Goal: Task Accomplishment & Management: Manage account settings

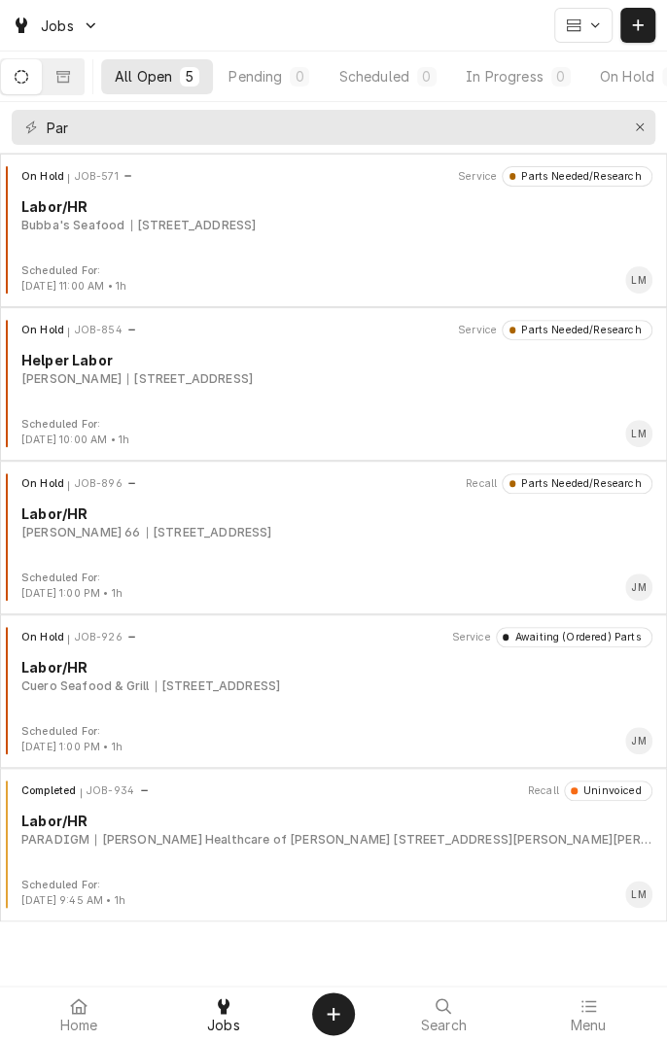
click at [280, 92] on button "Pending 0" at bounding box center [269, 76] width 108 height 35
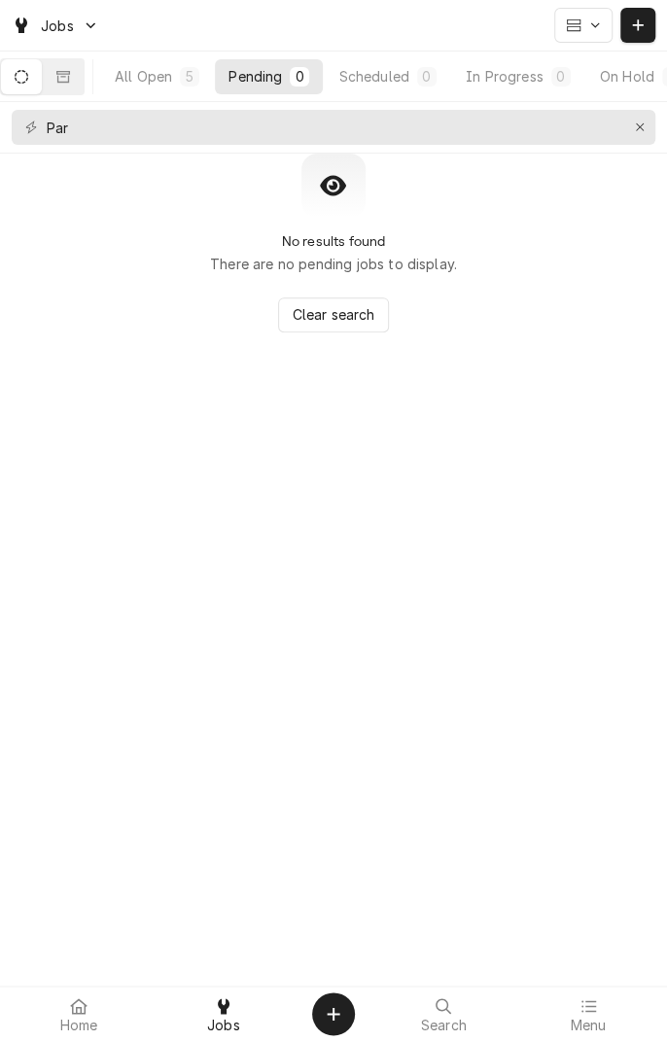
click at [28, 76] on icon "Dynamic Content Wrapper" at bounding box center [22, 77] width 14 height 14
click at [636, 150] on div "Par" at bounding box center [333, 127] width 667 height 51
click at [639, 126] on icon "Erase input" at bounding box center [640, 127] width 8 height 8
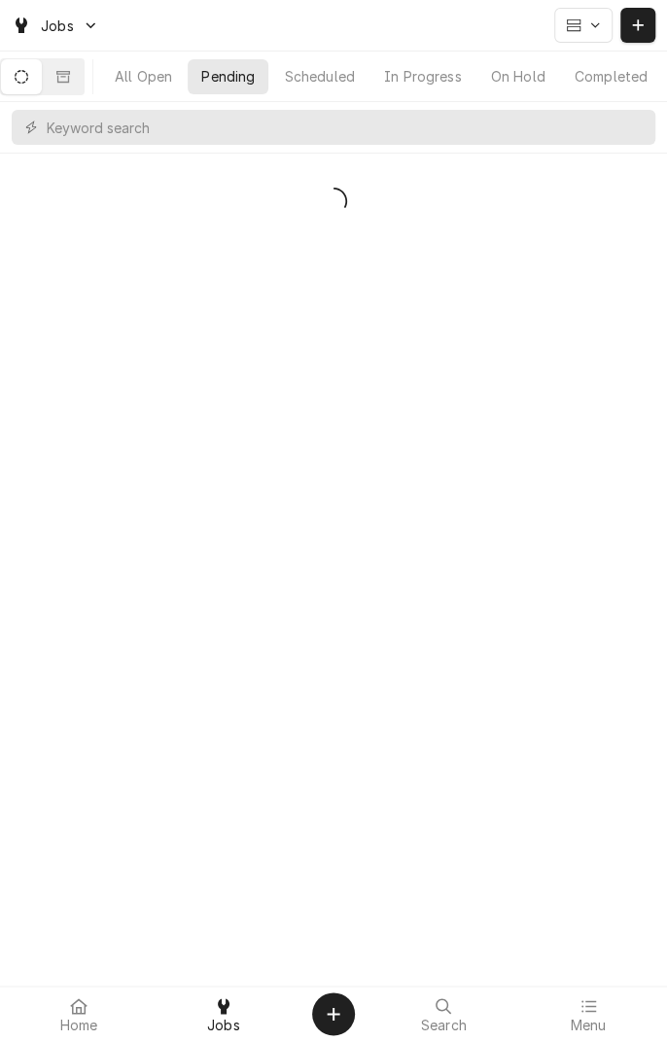
click at [41, 90] on button "Dynamic Content Wrapper" at bounding box center [21, 76] width 41 height 35
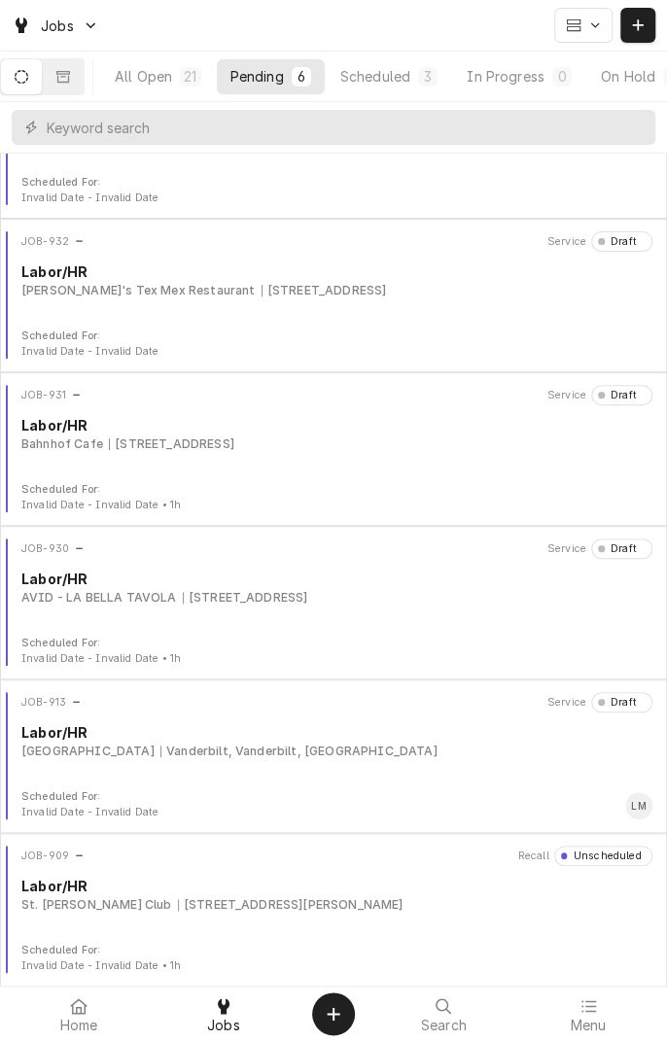
scroll to position [88, 0]
click at [222, 452] on div "JOB-931 Service Draft Labor/HR Bahnhof Cafe 213 W Main St, Cuero, TX 77954" at bounding box center [333, 434] width 651 height 97
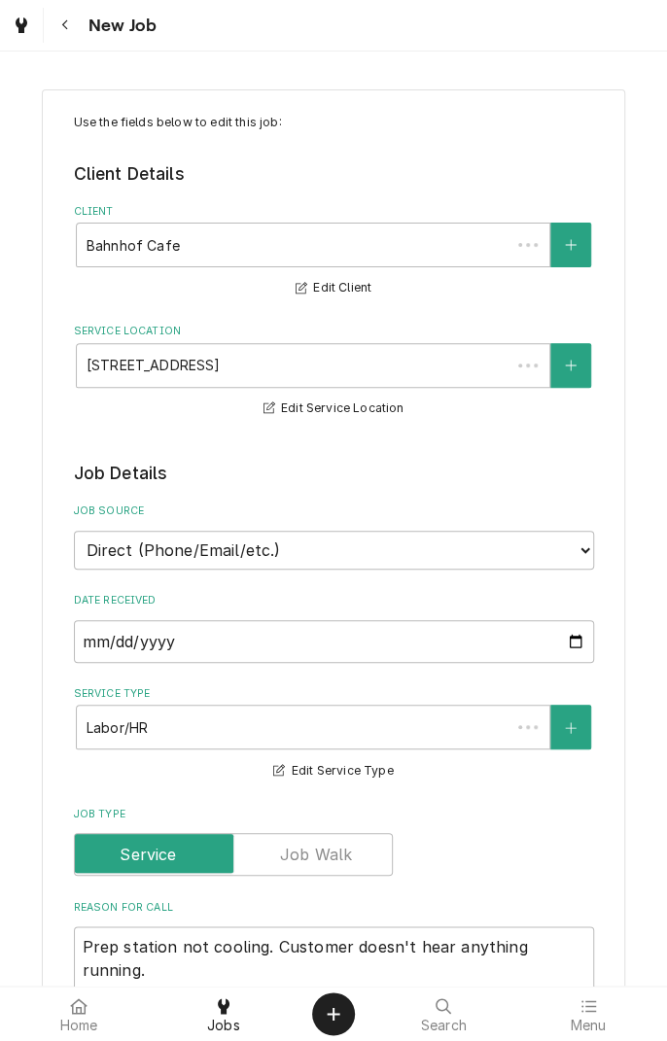
type textarea "x"
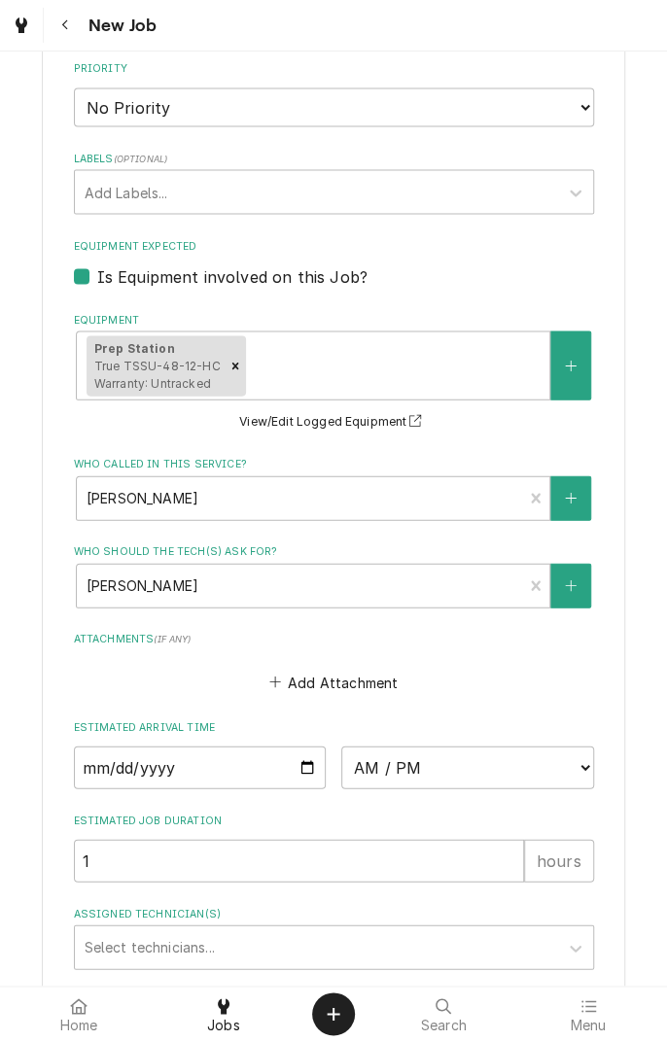
scroll to position [1121, 0]
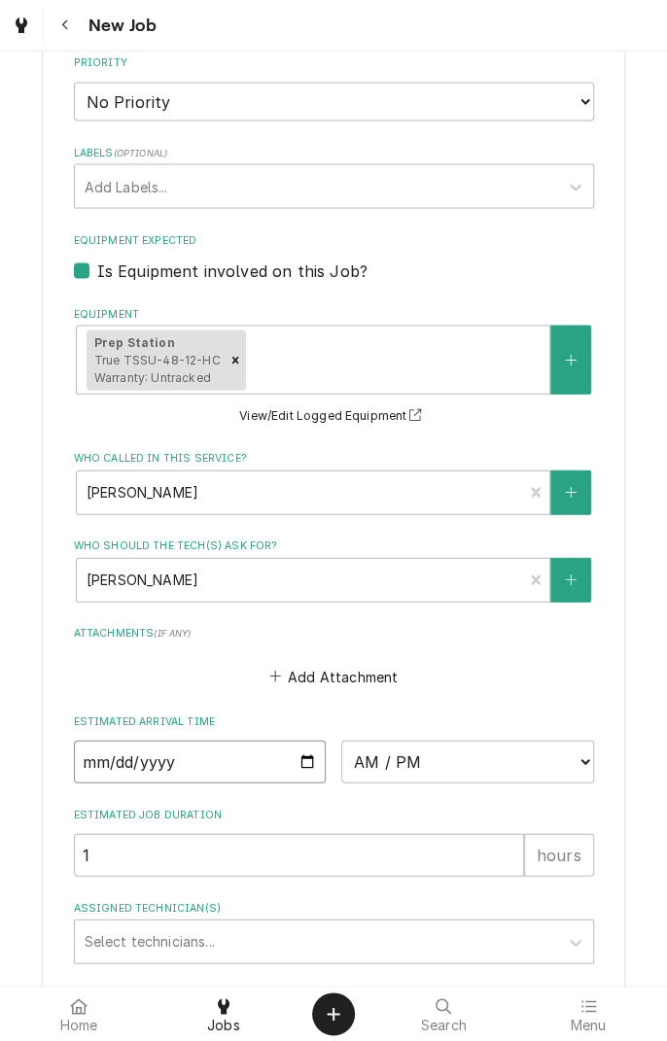
click at [316, 766] on input "Date" at bounding box center [200, 761] width 253 height 43
type input "[DATE]"
type textarea "x"
click at [574, 760] on select "AM / PM 6:00 AM 6:15 AM 6:30 AM 6:45 AM 7:00 AM 7:15 AM 7:30 AM 7:45 AM 8:00 AM…" at bounding box center [467, 761] width 253 height 43
select select "11:00:00"
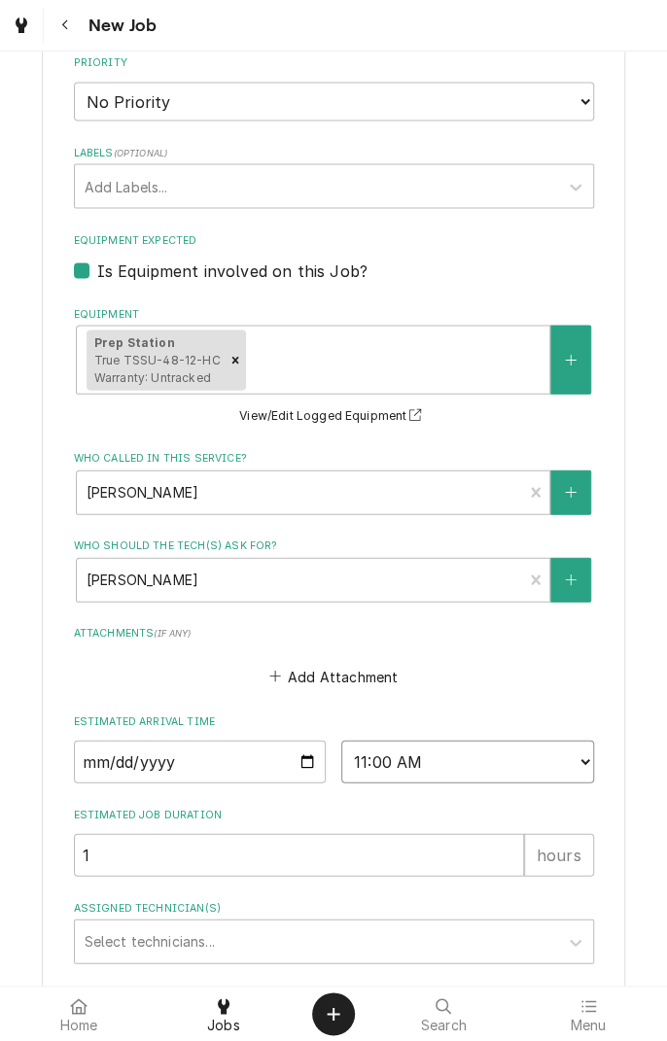
click at [341, 740] on select "AM / PM 6:00 AM 6:15 AM 6:30 AM 6:45 AM 7:00 AM 7:15 AM 7:30 AM 7:45 AM 8:00 AM…" at bounding box center [467, 761] width 253 height 43
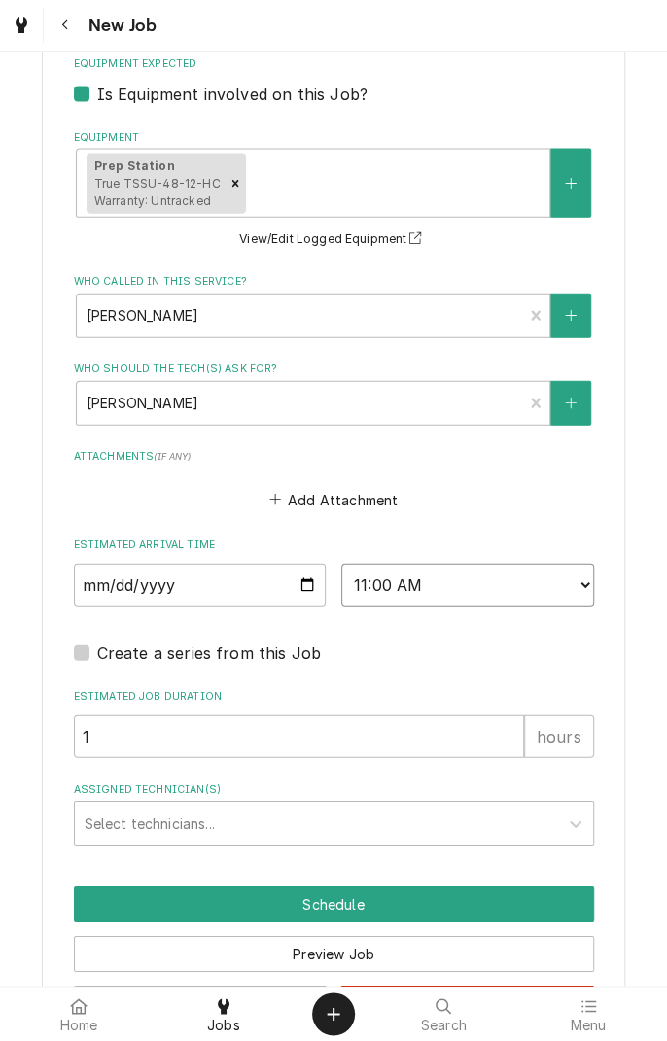
scroll to position [1374, 0]
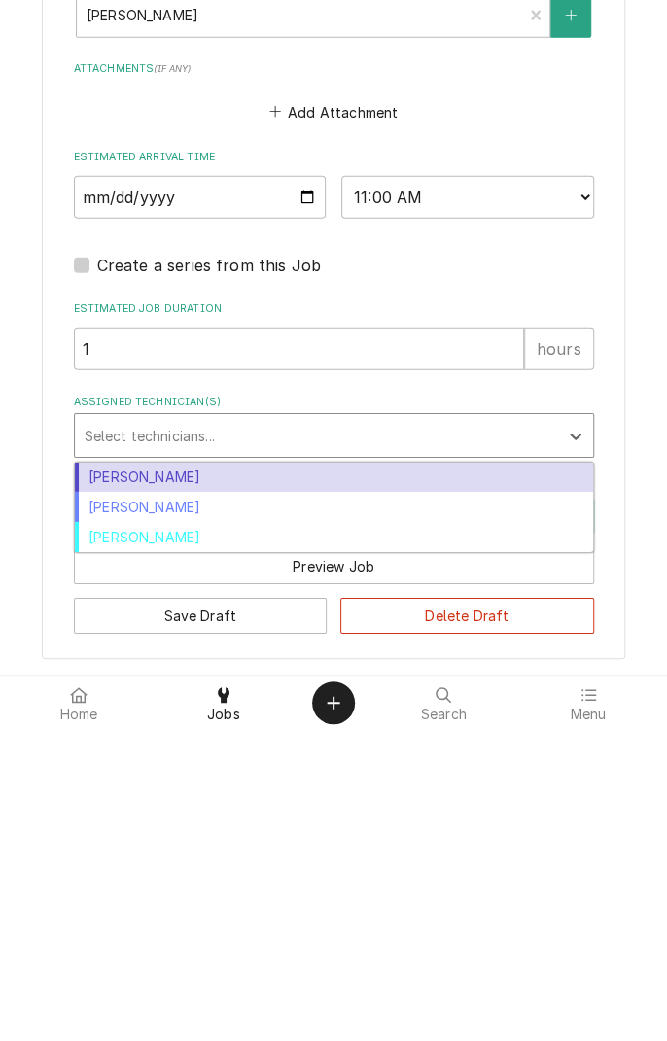
click at [216, 824] on div "Longino Monroe" at bounding box center [334, 818] width 518 height 30
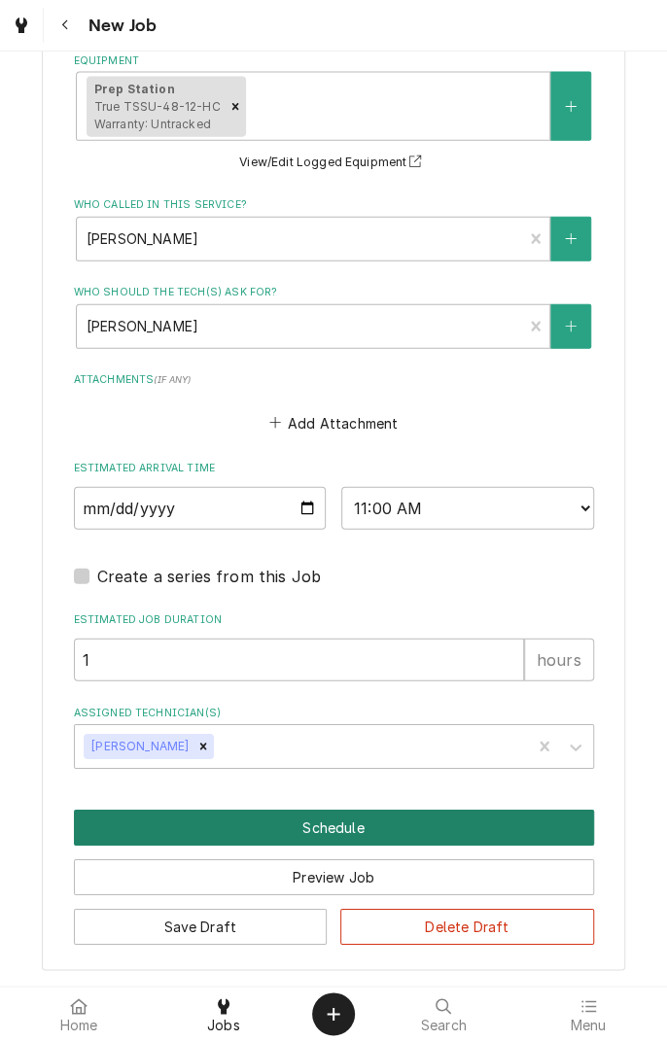
click at [377, 832] on button "Schedule" at bounding box center [334, 828] width 520 height 36
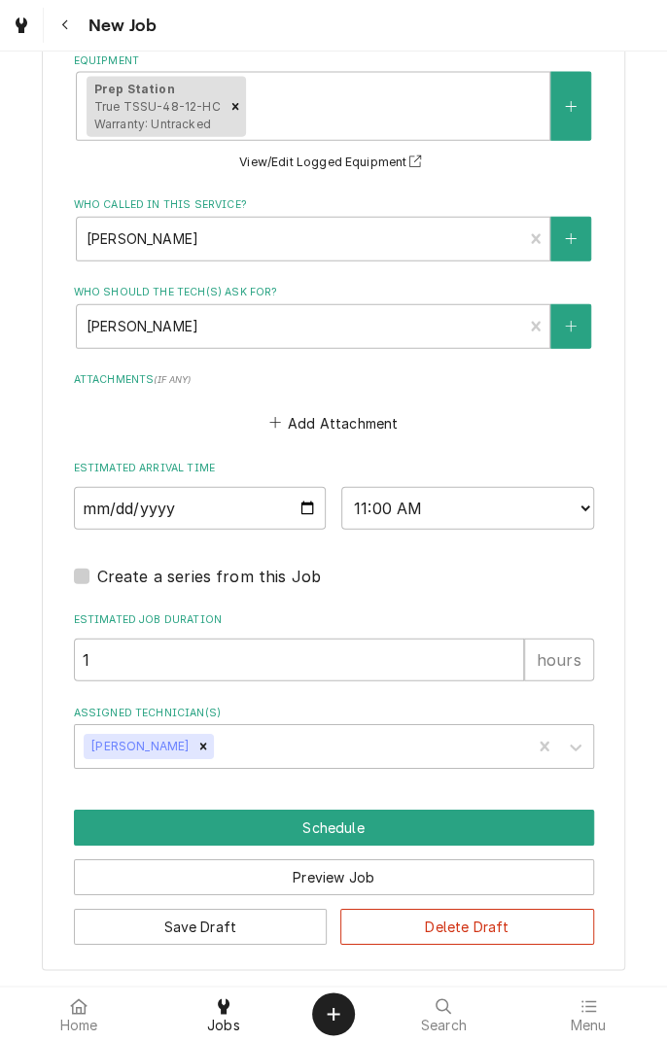
scroll to position [1307, 0]
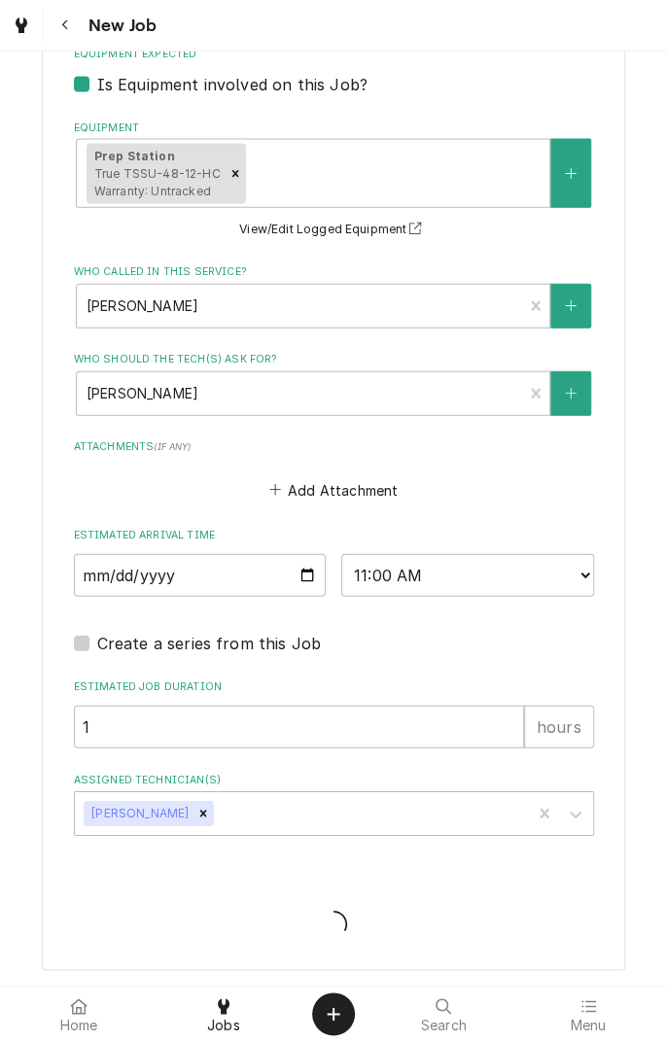
type textarea "x"
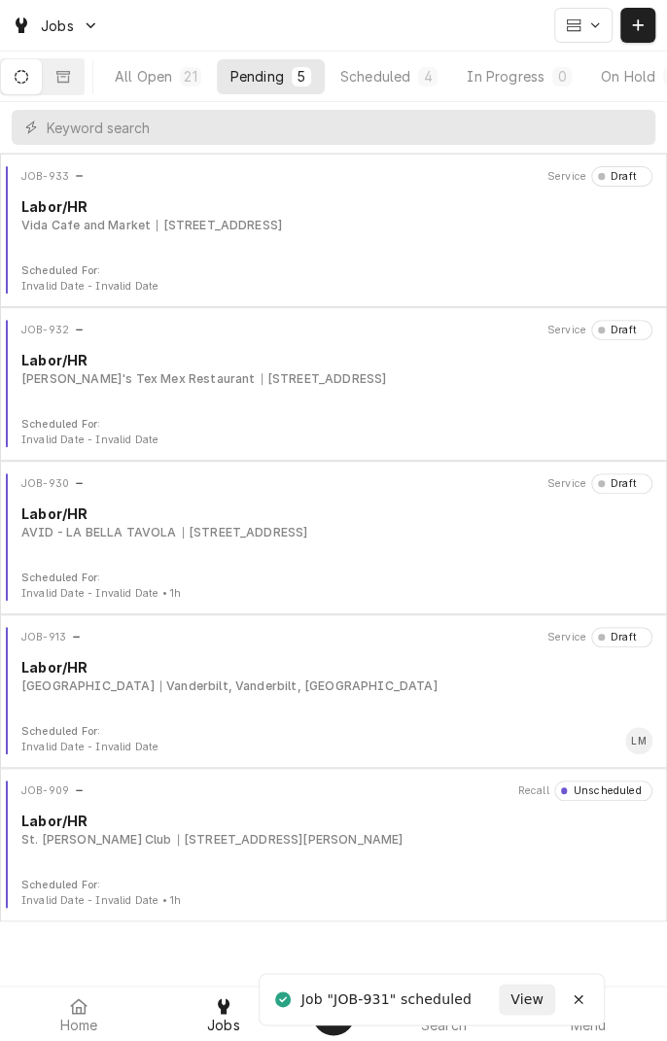
click at [400, 90] on button "Scheduled 4" at bounding box center [389, 76] width 124 height 35
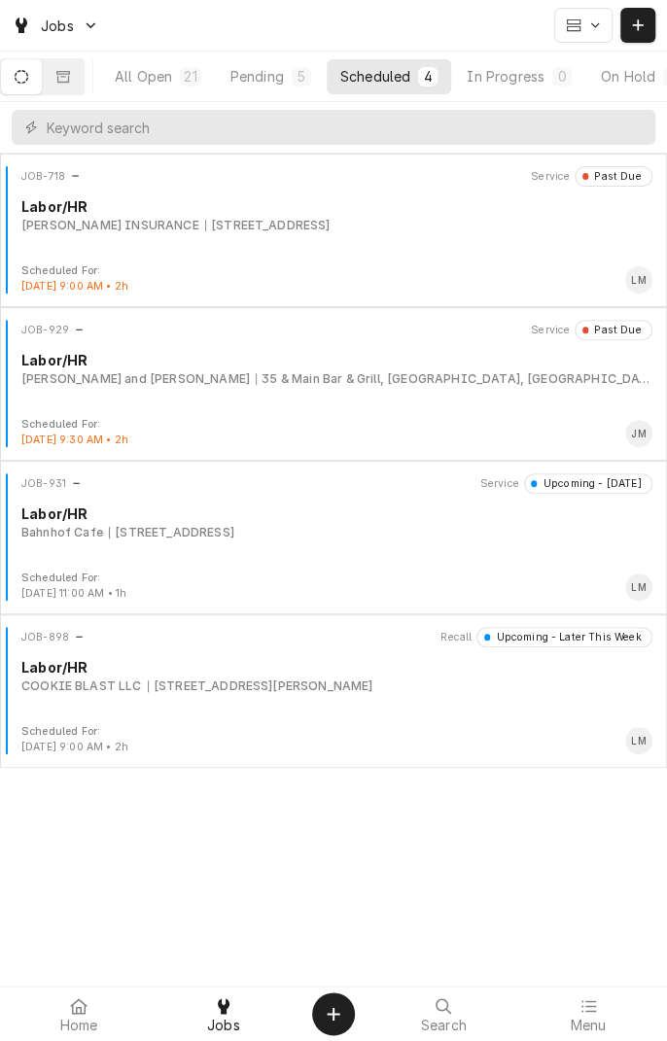
click at [191, 533] on div "[STREET_ADDRESS]" at bounding box center [171, 533] width 125 height 18
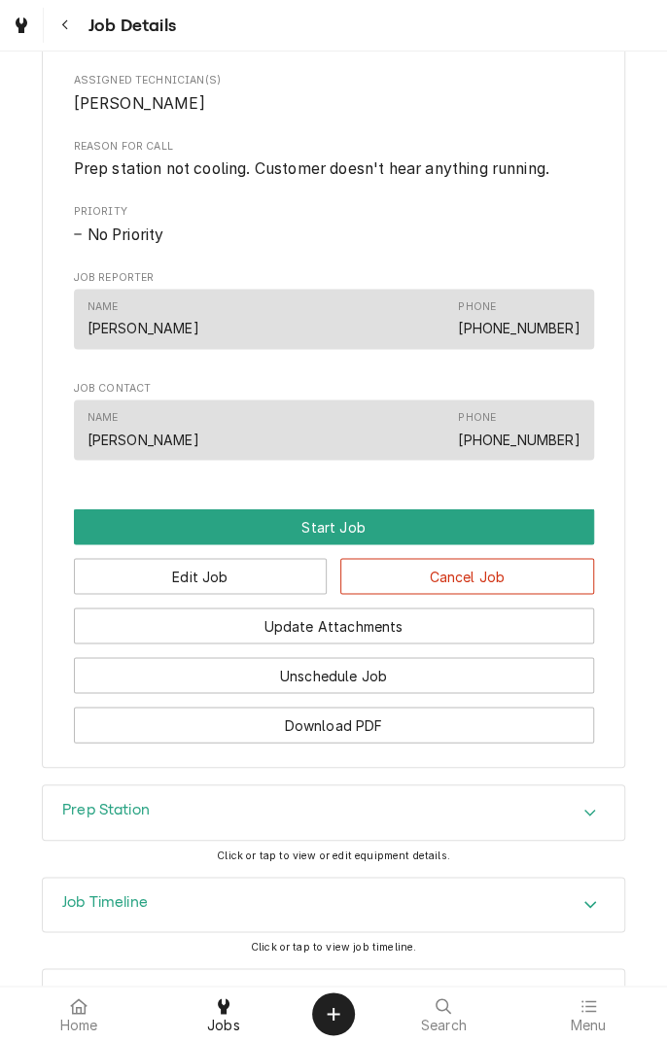
scroll to position [871, 0]
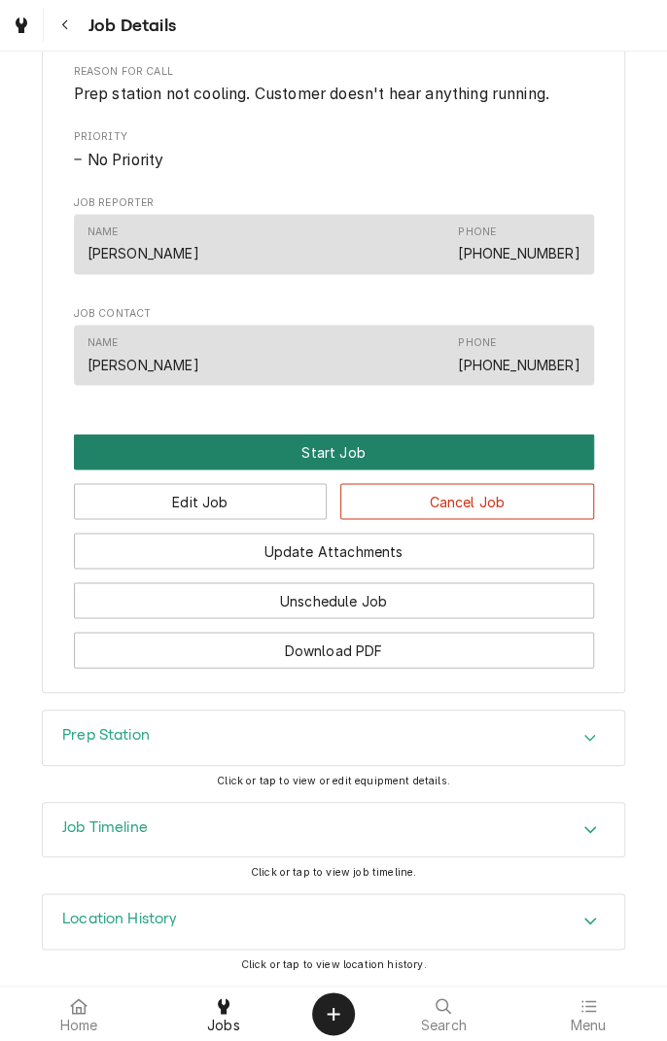
click at [340, 465] on button "Start Job" at bounding box center [334, 452] width 520 height 36
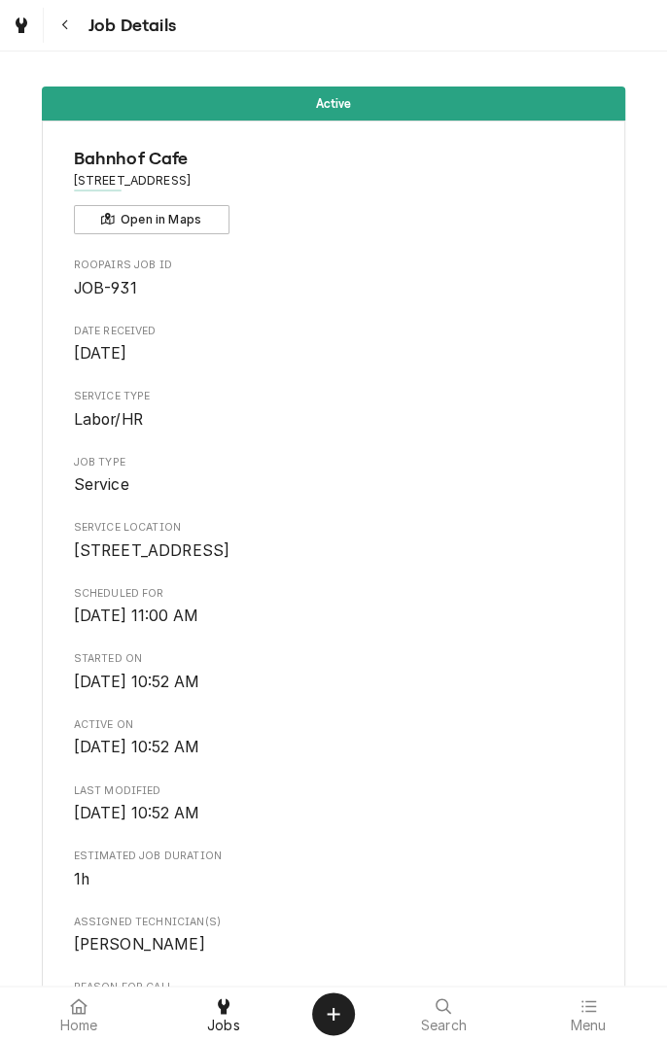
click at [638, 553] on div "Active [GEOGRAPHIC_DATA] [STREET_ADDRESS] Open in Maps Roopairs Job ID JOB-931 …" at bounding box center [333, 899] width 667 height 1654
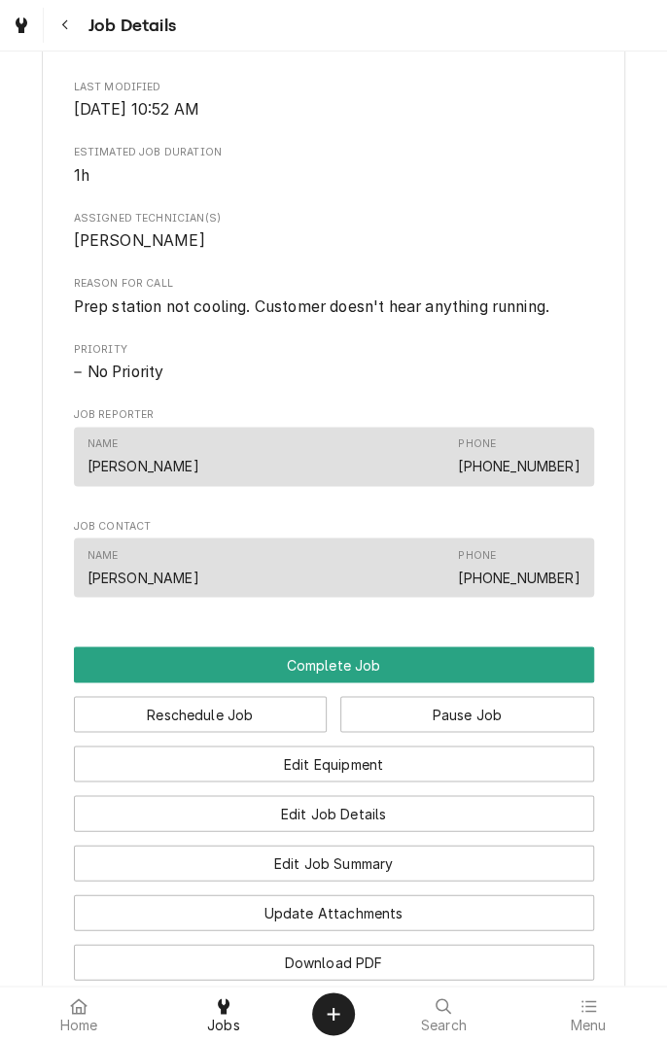
scroll to position [729, 0]
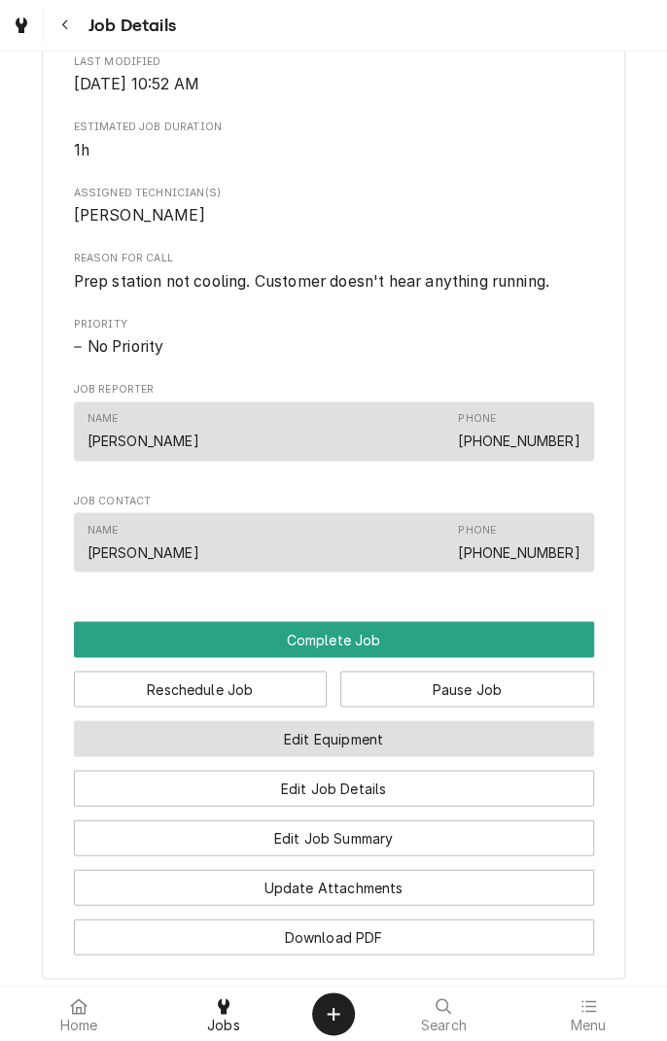
click at [410, 757] on button "Edit Equipment" at bounding box center [334, 739] width 520 height 36
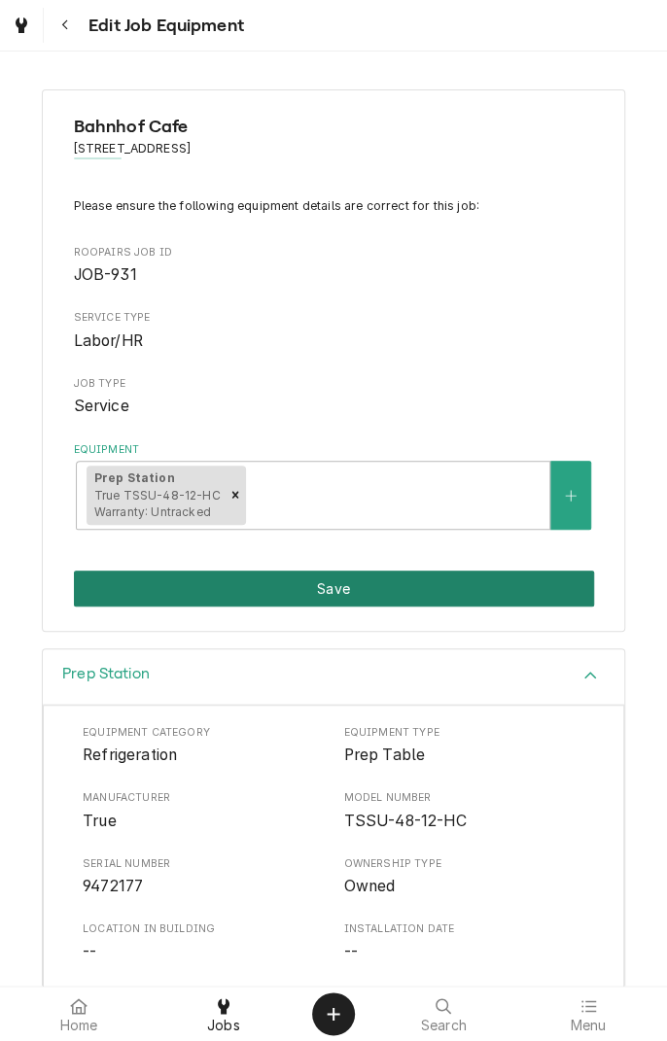
click at [451, 578] on button "Save" at bounding box center [334, 589] width 520 height 36
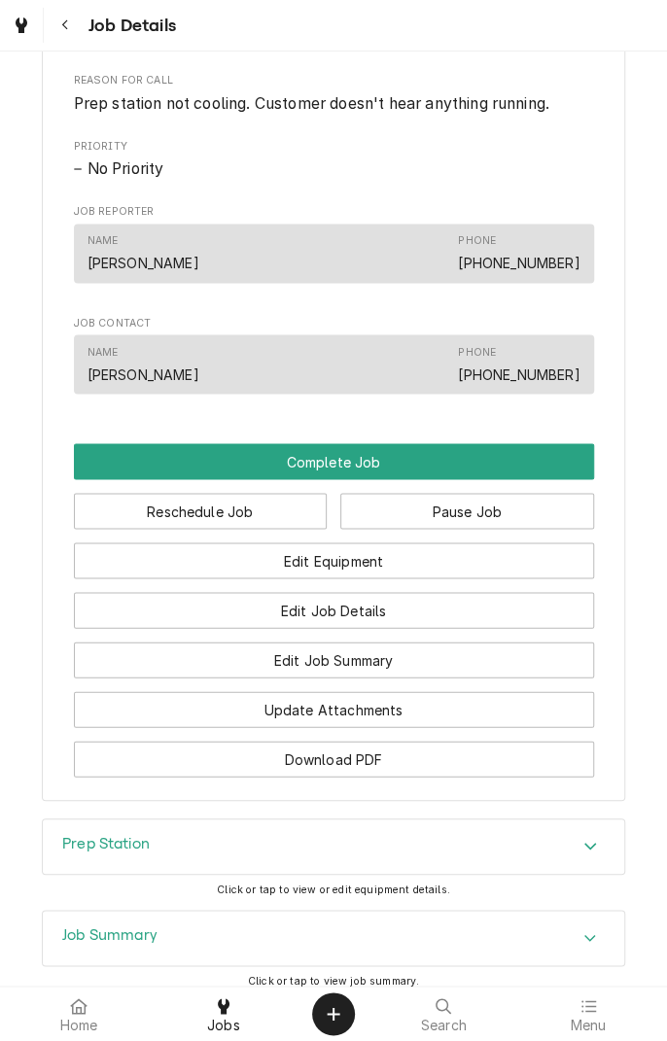
scroll to position [908, 0]
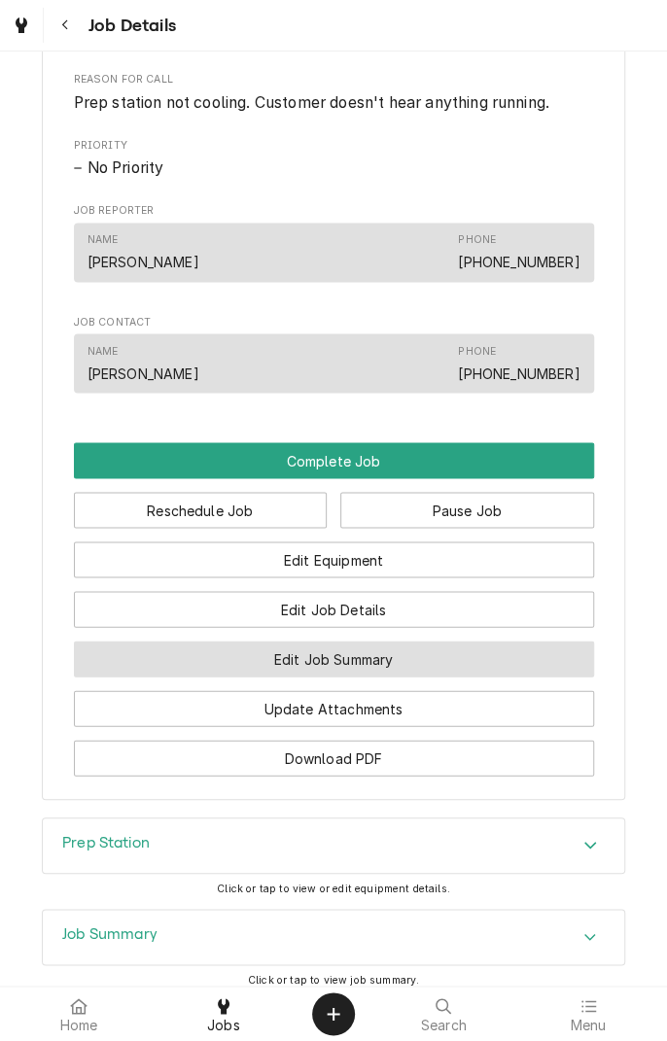
click at [429, 677] on button "Edit Job Summary" at bounding box center [334, 659] width 520 height 36
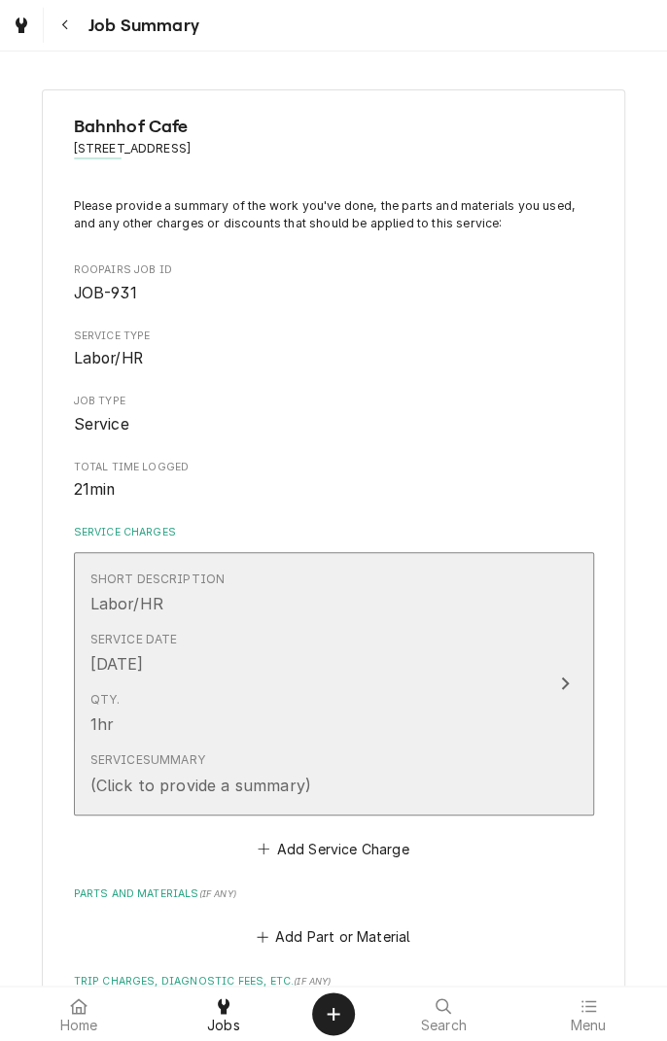
click at [390, 781] on div "Service Summary (Click to provide a summary)" at bounding box center [313, 774] width 446 height 60
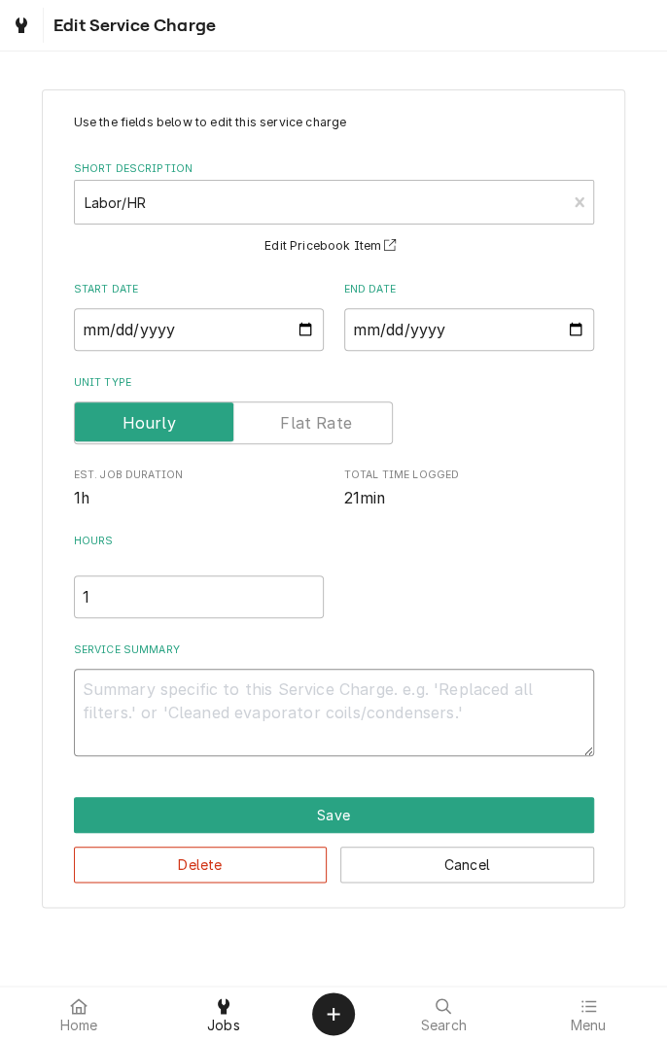
click at [204, 696] on textarea "Service Summary" at bounding box center [334, 713] width 520 height 88
type textarea "x"
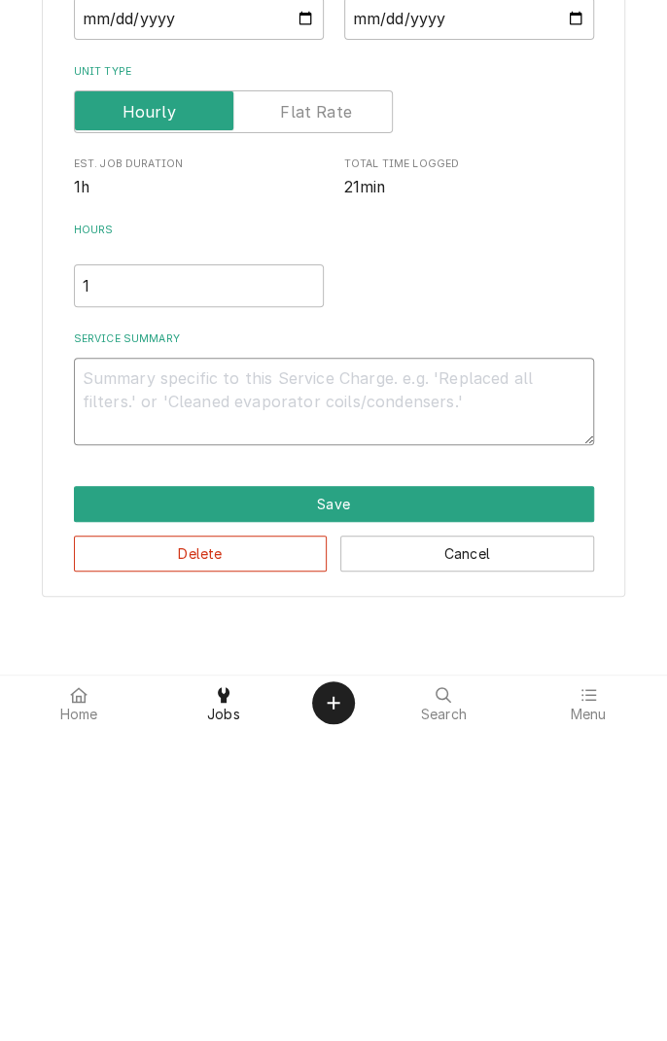
type textarea "0"
type textarea "x"
type textarea "09"
type textarea "x"
type textarea "09/"
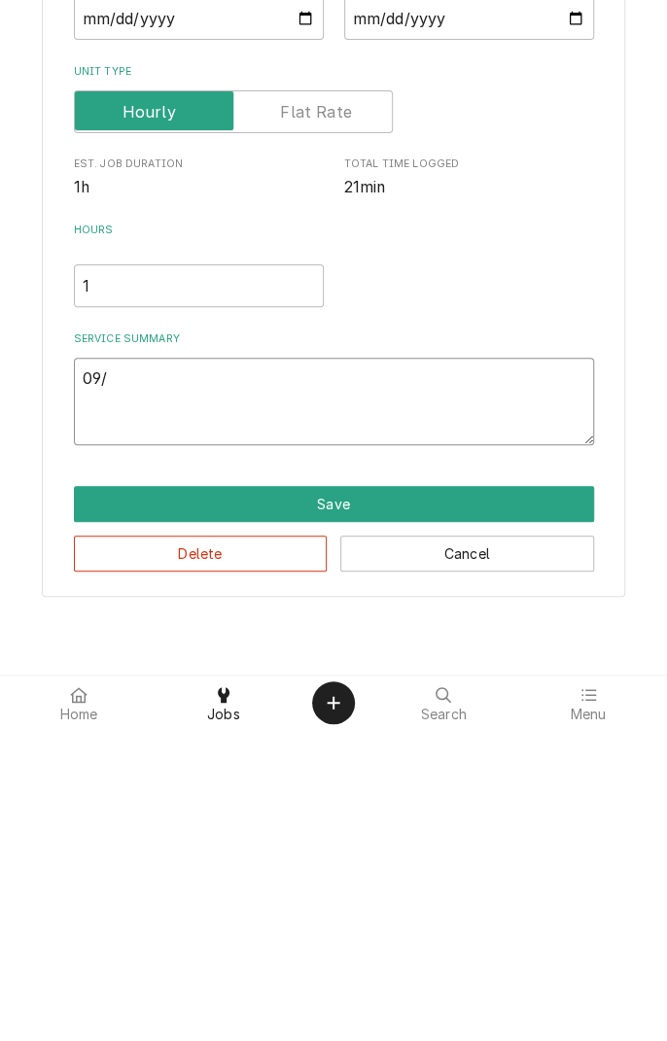
type textarea "x"
type textarea "09/2"
type textarea "x"
type textarea "09/23"
type textarea "x"
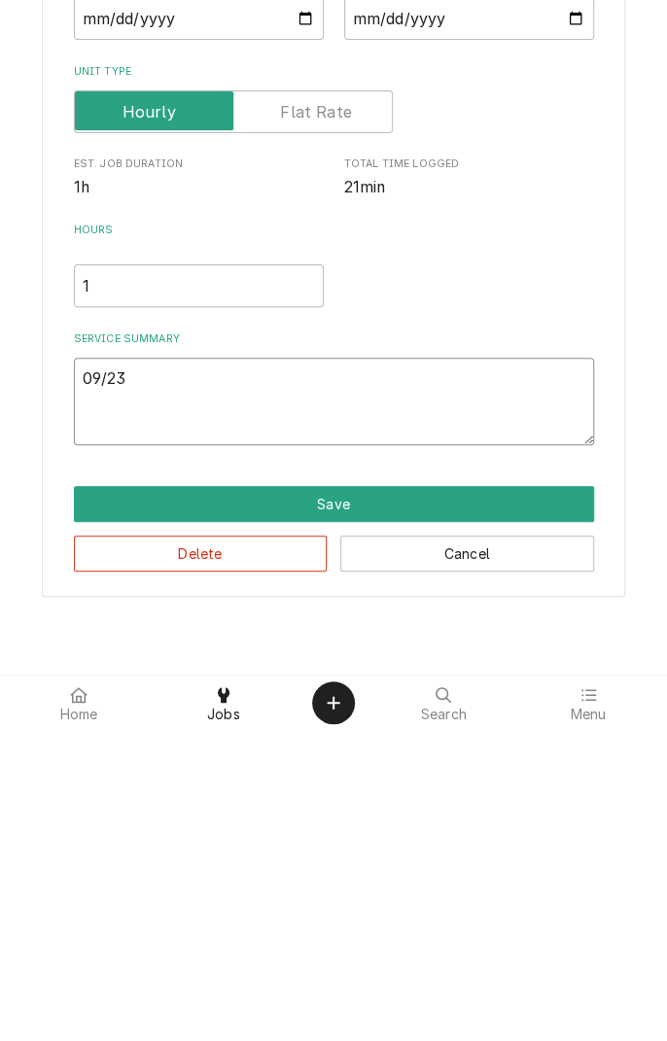
type textarea "09/23/"
type textarea "x"
type textarea "09/23/2"
type textarea "x"
type textarea "09/23/25"
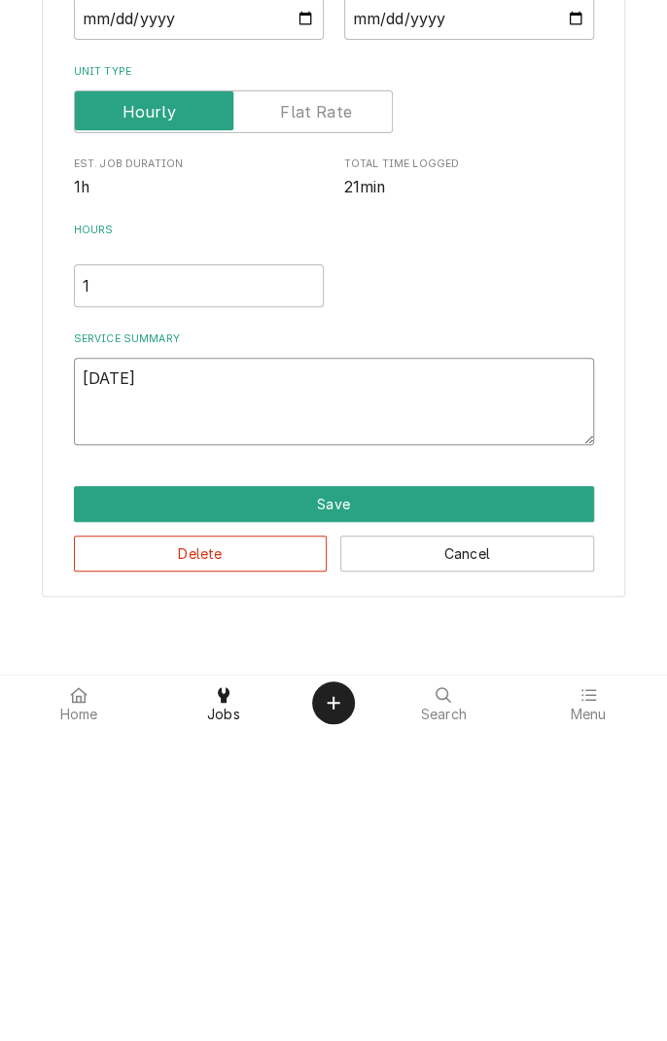
type textarea "x"
type textarea "09/23/25"
type textarea "x"
type textarea "09/23/25 diagnosed"
type textarea "x"
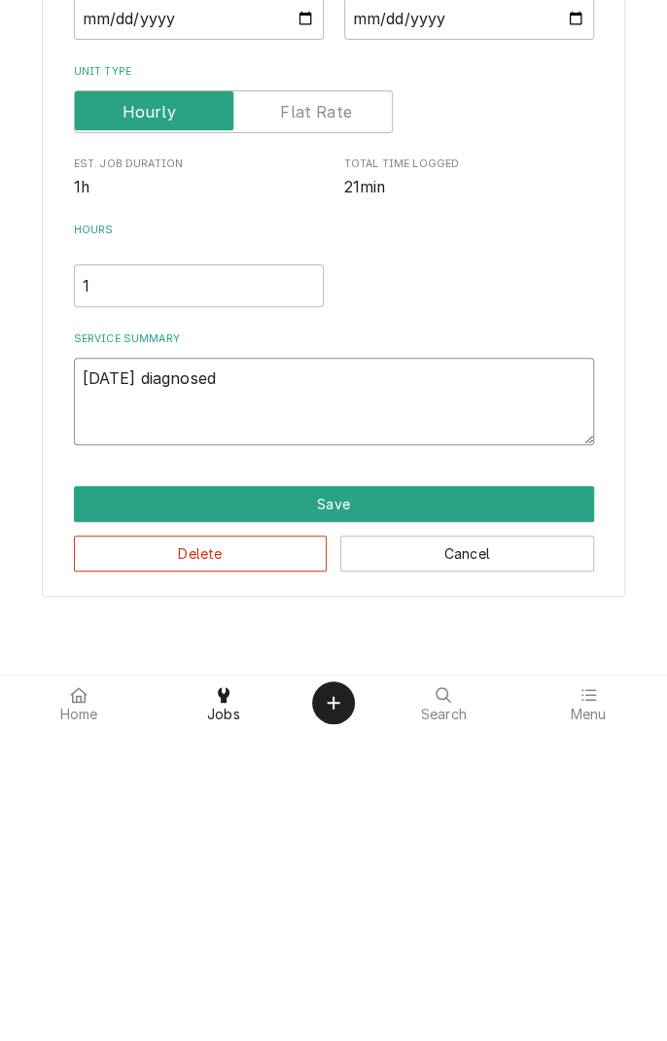
type textarea "09/23/25 diagnosed p"
type textarea "x"
type textarea "09/23/25 diagnosed pr"
type textarea "x"
type textarea "09/23/25 diagnosed pre"
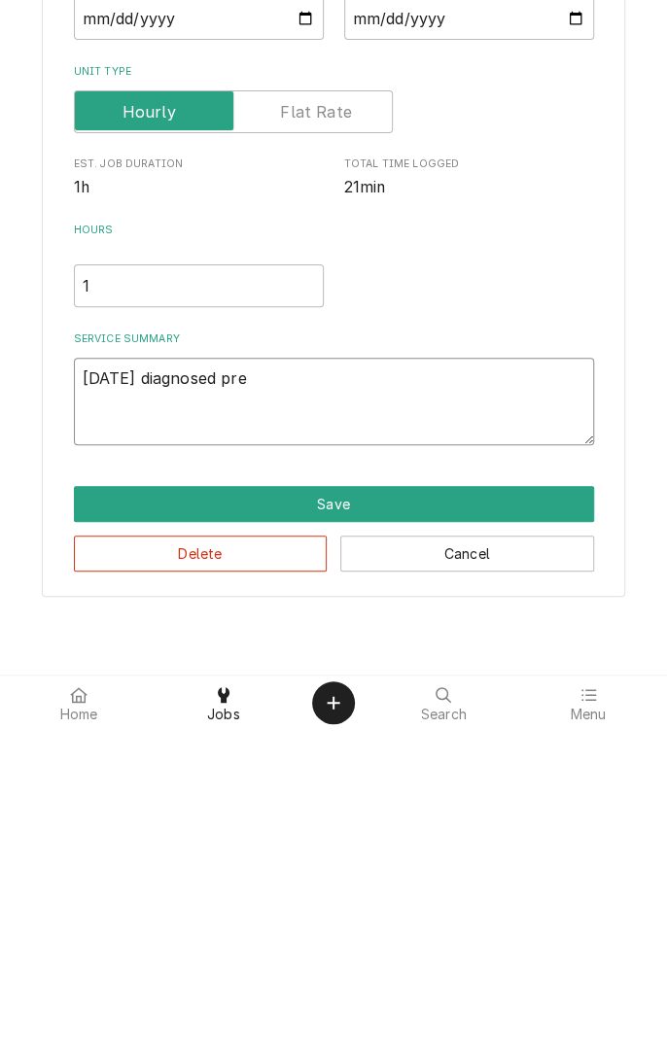
type textarea "x"
type textarea "09/23/25 diagnosed prep"
type textarea "x"
type textarea "09/23/25 diagnosed prep"
type textarea "x"
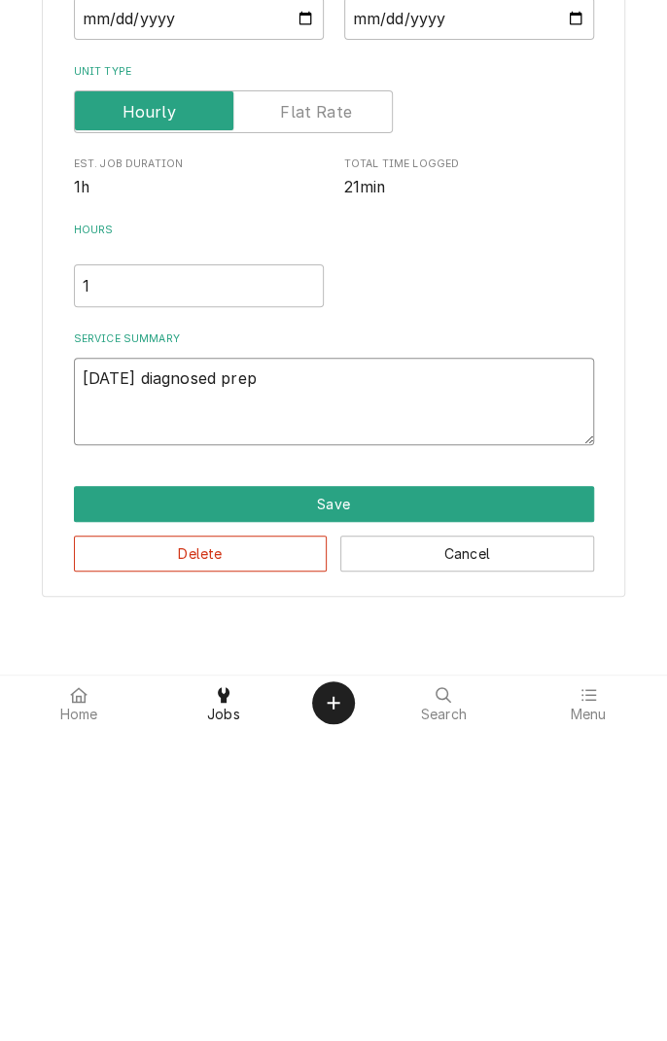
type textarea "09/23/25 diagnosed prep u"
type textarea "x"
type textarea "09/23/25 diagnosed prep un"
type textarea "x"
type textarea "09/23/25 diagnosed prep uni"
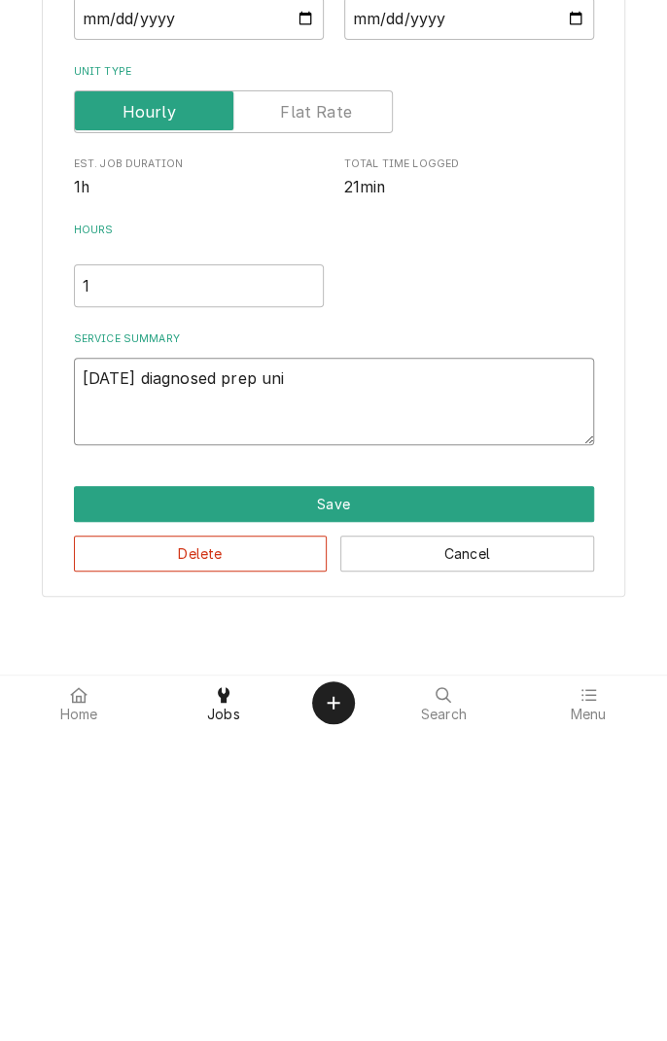
type textarea "x"
type textarea "09/23/25 diagnosed prep unit"
type textarea "x"
type textarea "09/23/25 diagnosed prep unit."
type textarea "x"
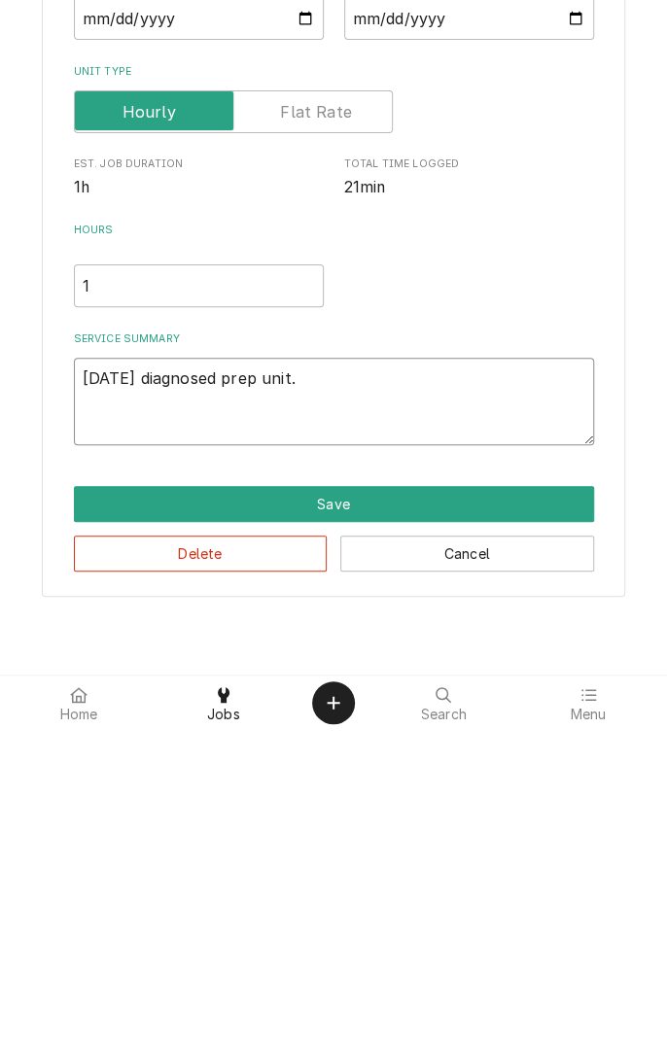
type textarea "09/23/25 diagnosed prep unit."
type textarea "x"
type textarea "09/23/25 diagnosed prep unit. T"
type textarea "x"
type textarea "09/23/25 diagnosed prep unit. Th"
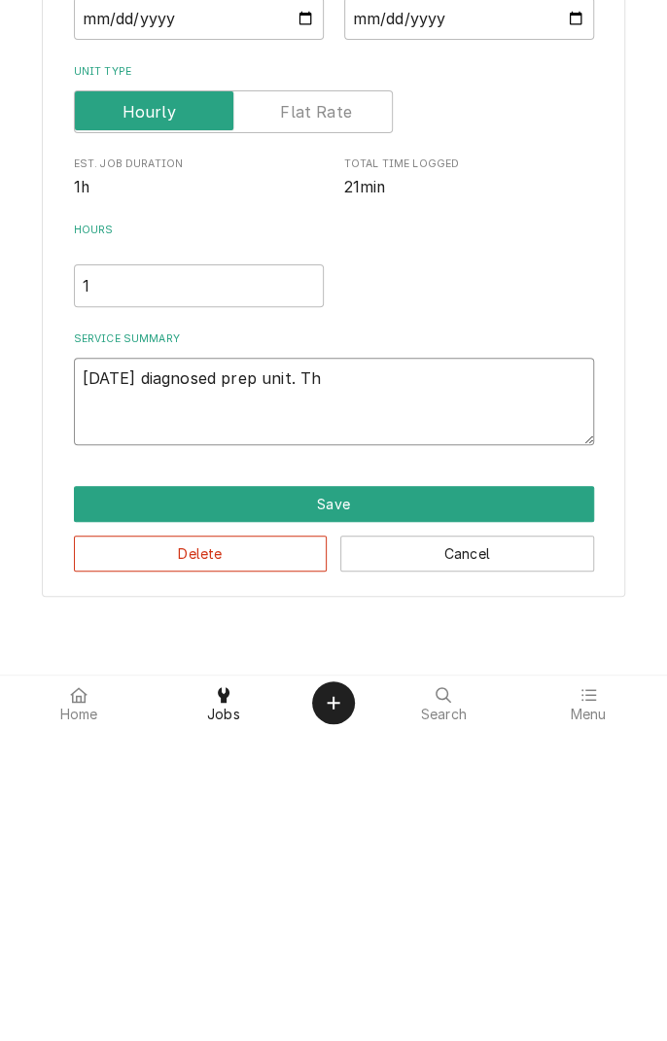
type textarea "x"
type textarea "09/23/25 diagnosed prep unit. The"
type textarea "x"
type textarea "09/23/25 diagnosed prep unit. Ther"
type textarea "x"
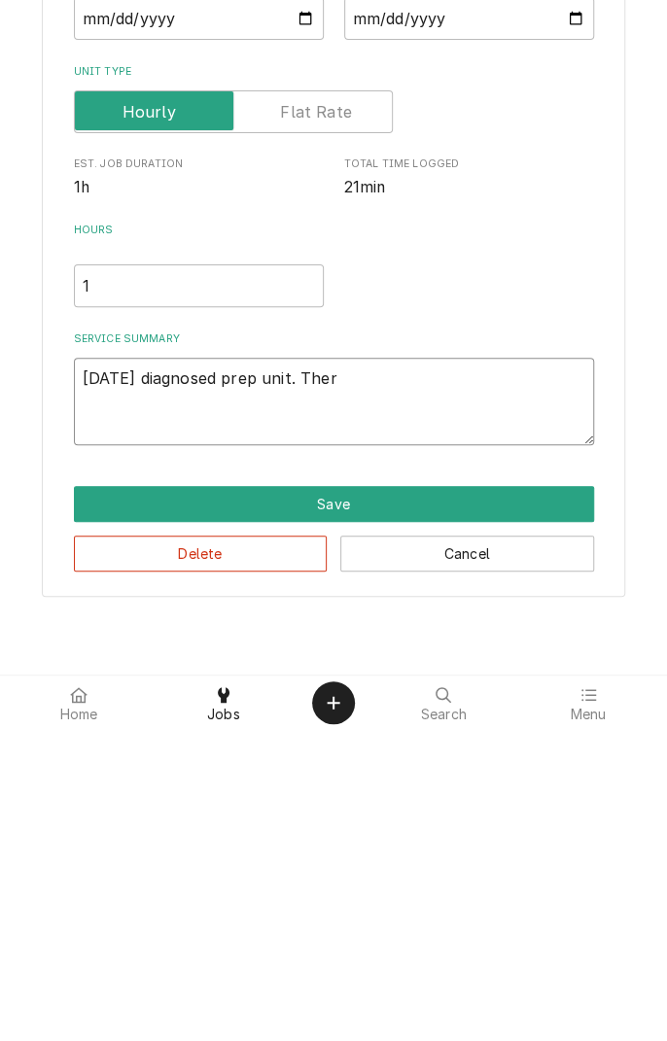
type textarea "09/23/25 diagnosed prep unit. Thermostat"
type textarea "x"
type textarea "09/23/25 diagnosed prep unit. Thermostat f"
type textarea "x"
type textarea "09/23/25 diagnosed prep unit. Thermostat fa"
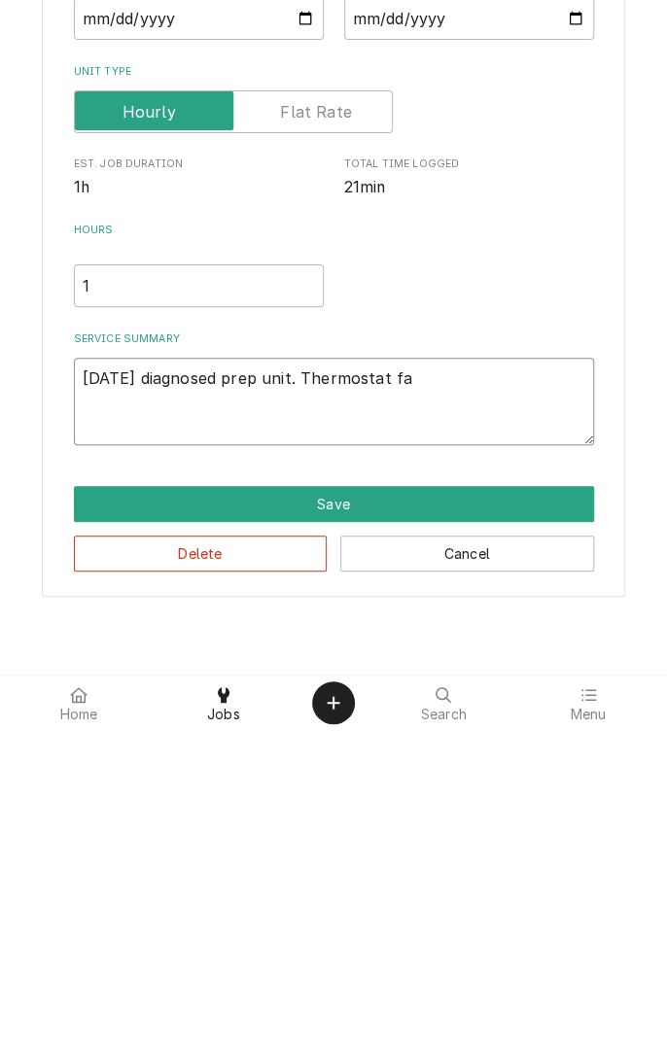
type textarea "x"
type textarea "09/23/25 diagnosed prep unit. Thermostat fai"
type textarea "x"
type textarea "09/23/25 diagnosed prep unit. Thermostat fail"
type textarea "x"
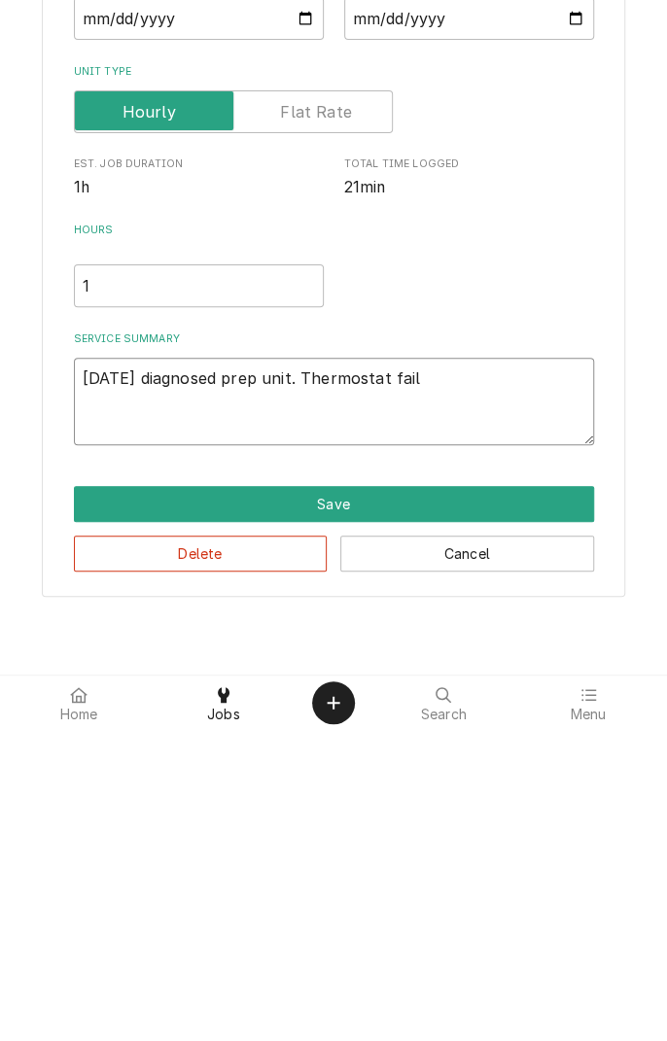
type textarea "09/23/25 diagnosed prep unit. Thermostat fails"
type textarea "x"
type textarea "09/23/25 diagnosed prep unit. Thermostat fails"
type textarea "x"
type textarea "09/23/25 diagnosed prep unit. Thermostat fails t"
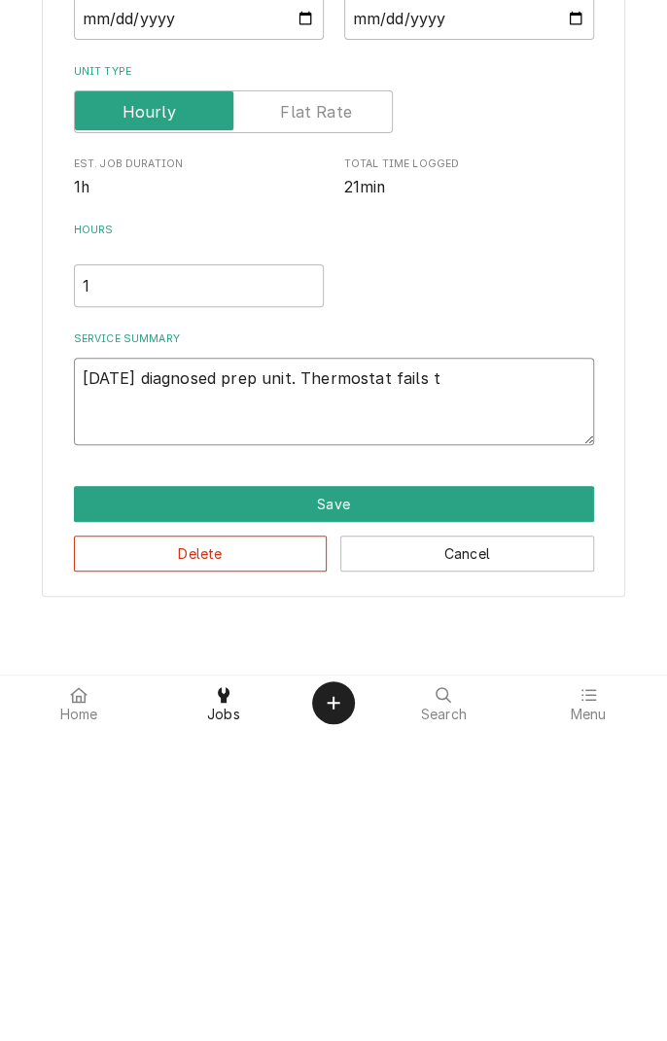
type textarea "x"
type textarea "09/23/25 diagnosed prep unit. Thermostat fails to"
type textarea "x"
type textarea "09/23/25 diagnosed prep unit. Thermostat fails to"
type textarea "x"
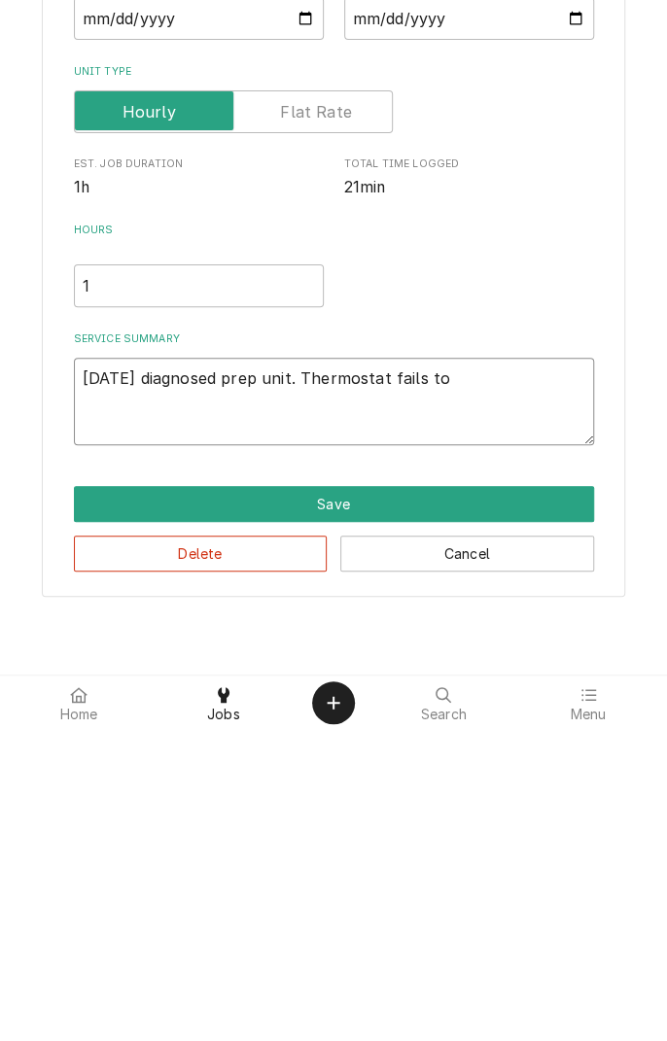
type textarea "09/23/25 diagnosed prep unit. Thermostat fails to s"
type textarea "x"
type textarea "09/23/25 diagnosed prep unit. Thermostat fails to sh"
type textarea "x"
type textarea "09/23/25 diagnosed prep unit. Thermostat fails to shu"
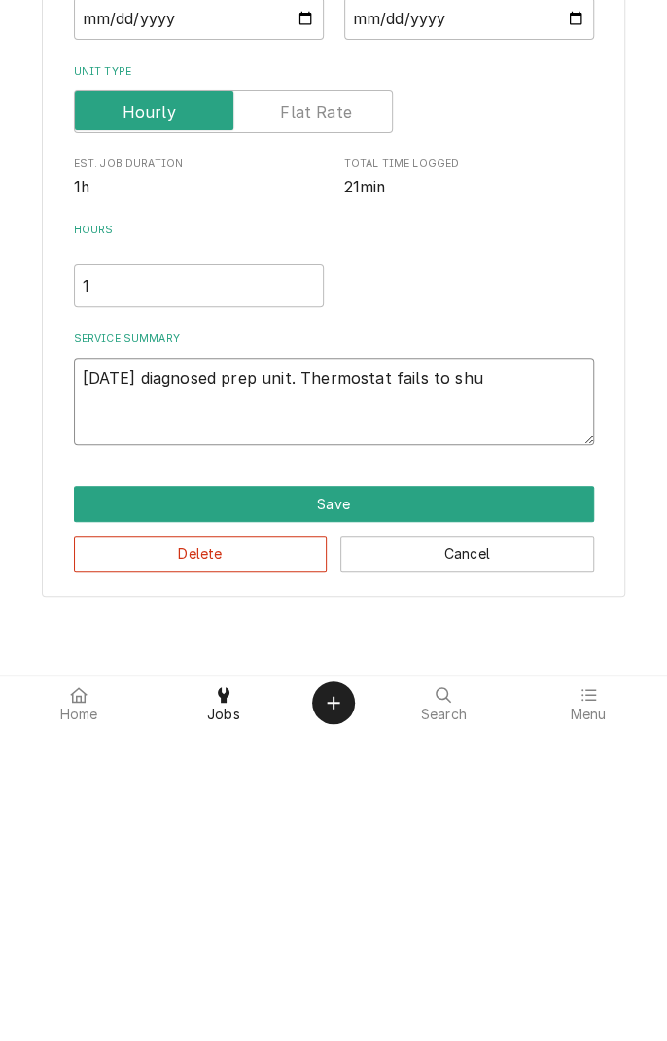
type textarea "x"
type textarea "09/23/25 diagnosed prep unit. Thermostat fails to shut"
type textarea "x"
type textarea "09/23/25 diagnosed prep unit. Thermostat fails to shut."
type textarea "x"
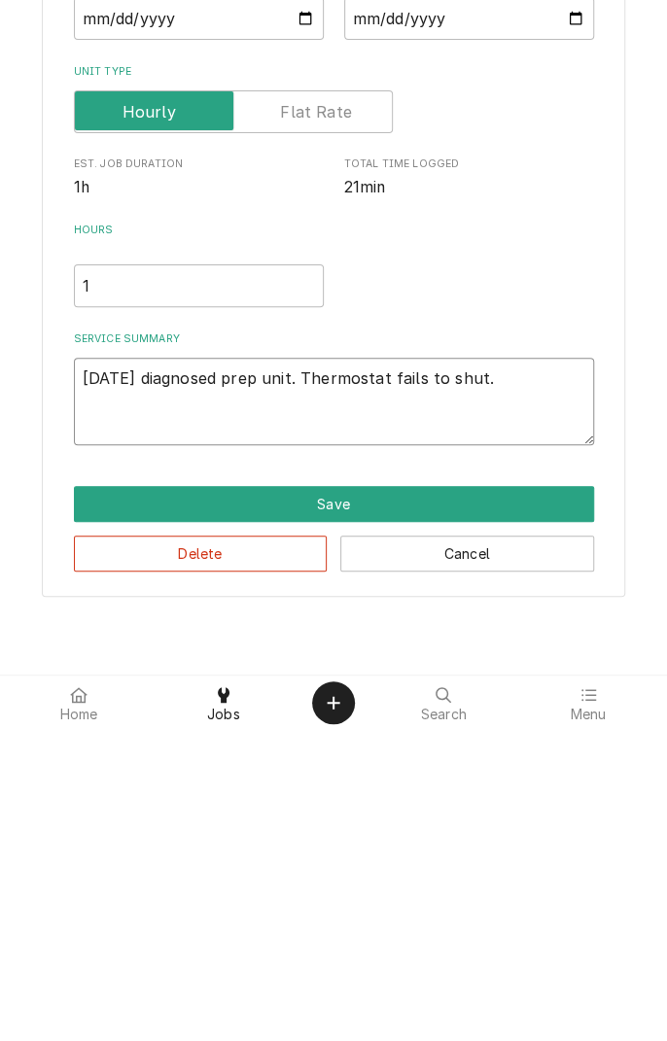
type textarea "09/23/25 diagnosed prep unit. Thermostat fails to shut."
type textarea "x"
type textarea "09/23/25 diagnosed prep unit. Thermostat fails to shut. B"
type textarea "x"
type textarea "09/23/25 diagnosed prep unit. Thermostat fails to shut. By"
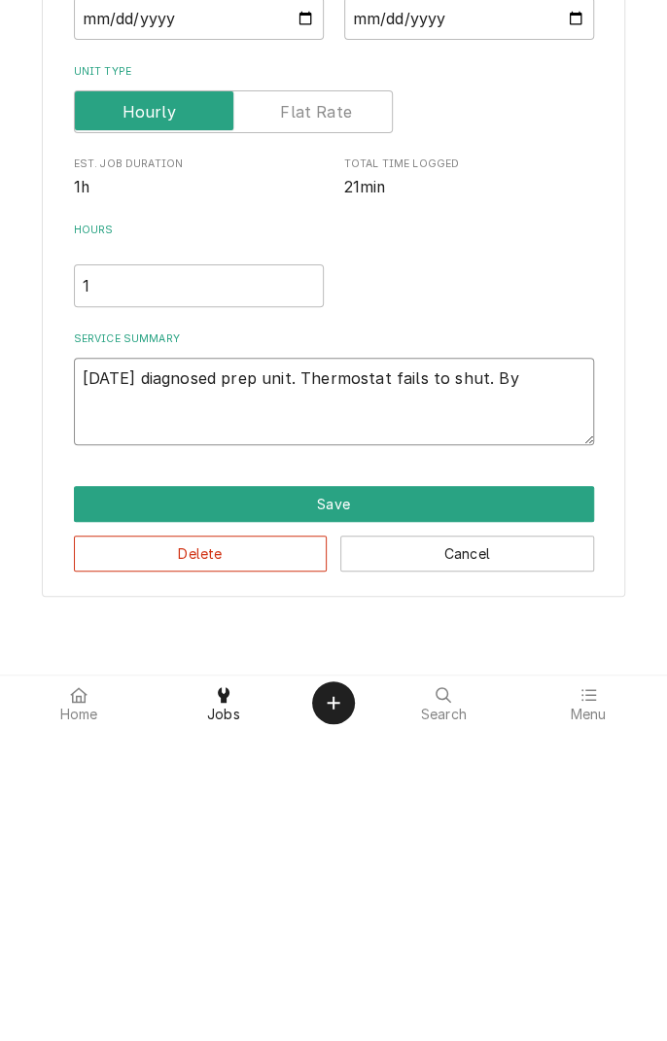
type textarea "x"
type textarea "09/23/25 diagnosed prep unit. Thermostat fails to shut. Byp"
type textarea "x"
type textarea "09/23/25 diagnosed prep unit. Thermostat fails to shut. Bypa"
type textarea "x"
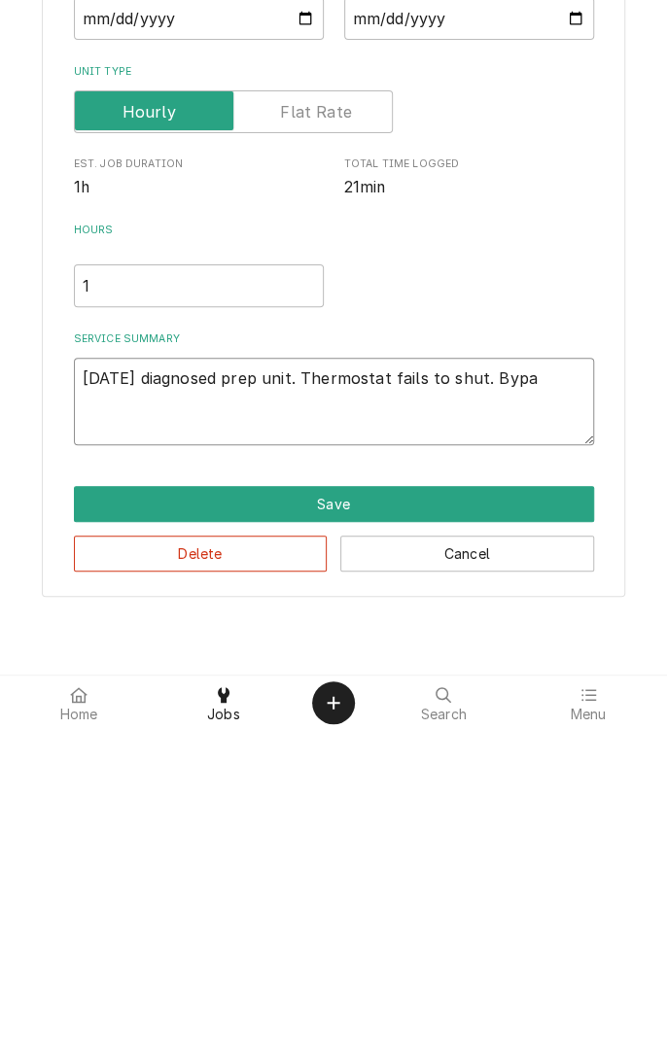
type textarea "09/23/25 diagnosed prep unit. Thermostat fails to shut. Bypas"
type textarea "x"
type textarea "09/23/25 diagnosed prep unit. Thermostat fails to shut. Bypass"
type textarea "x"
type textarea "09/23/25 diagnosed prep unit. Thermostat fails to shut. Bypasse"
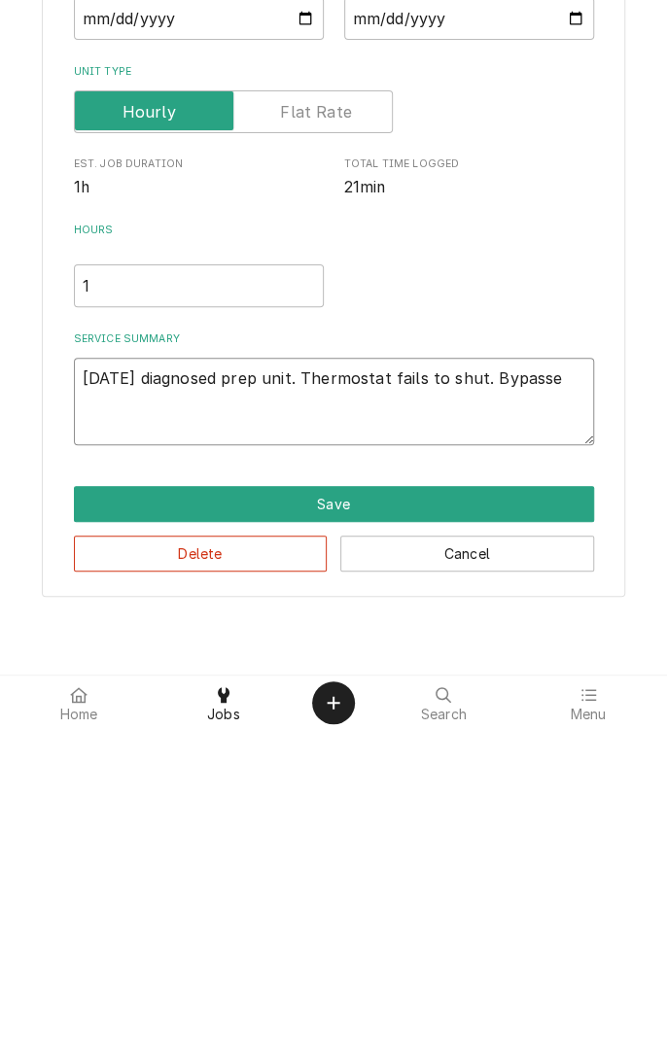
type textarea "x"
type textarea "09/23/25 diagnosed prep unit. Thermostat fails to shut. Bypassed"
type textarea "x"
type textarea "09/23/25 diagnosed prep unit. Thermostat fails to shut. Bypassed"
type textarea "x"
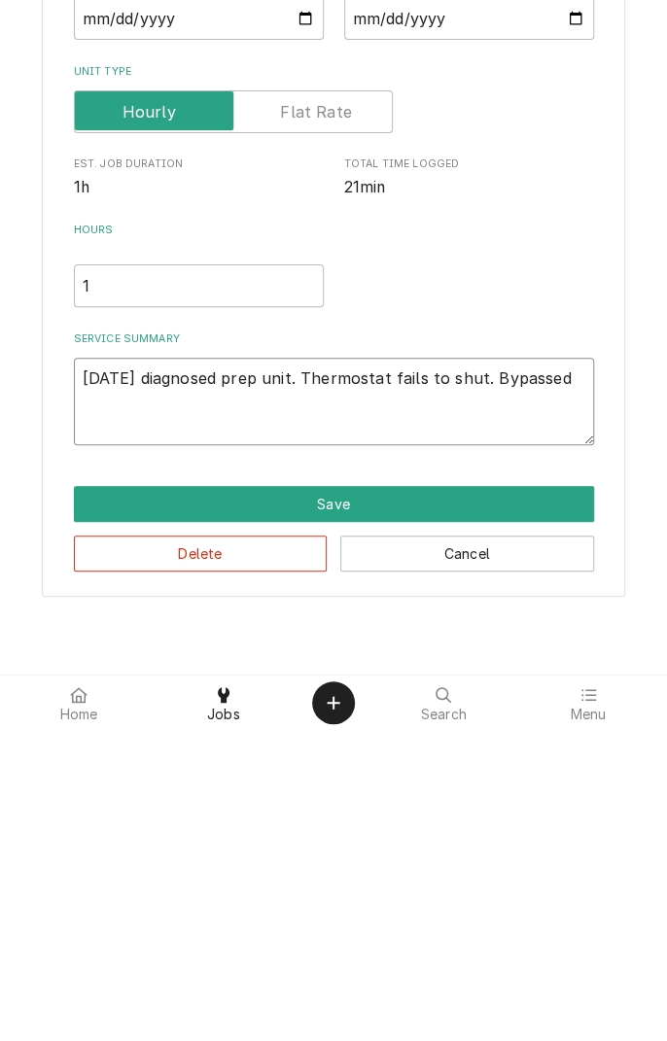
type textarea "09/23/25 diagnosed prep unit. Thermostat fails to shut. Bypassed t"
type textarea "x"
type textarea "09/23/25 diagnosed prep unit. Thermostat fails to shut. Bypassed to"
type textarea "x"
type textarea "09/23/25 diagnosed prep unit. Thermostat fails to shut. Bypassed to"
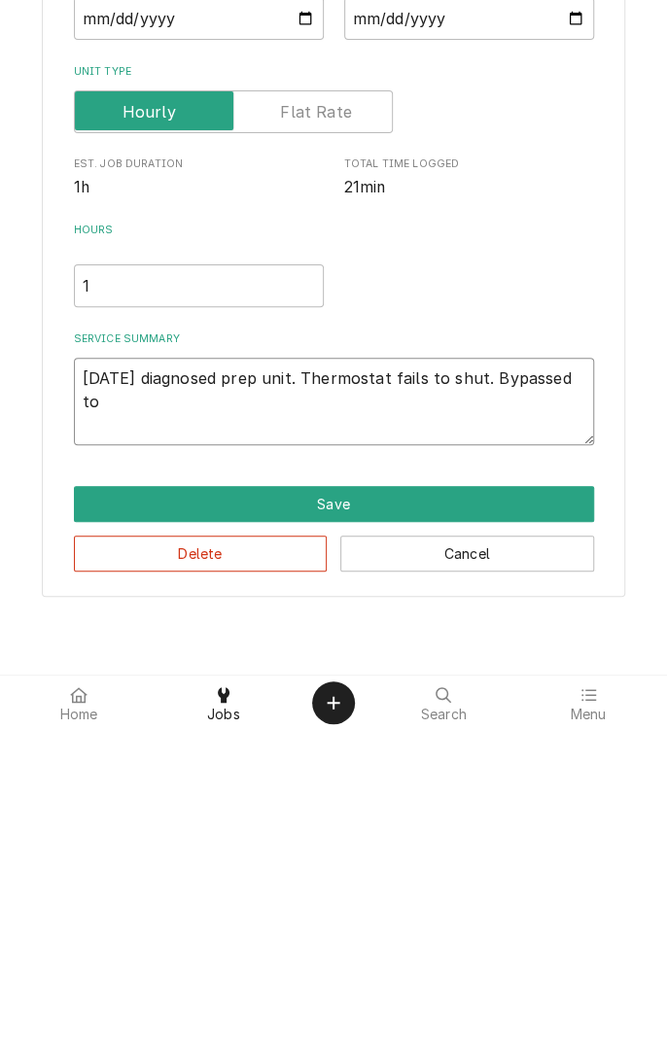
type textarea "x"
type textarea "09/23/25 diagnosed prep unit. Thermostat fails to shut. Bypassed to t"
type textarea "x"
type textarea "09/23/25 diagnosed prep unit. Thermostat fails to shut. Bypassed to te"
type textarea "x"
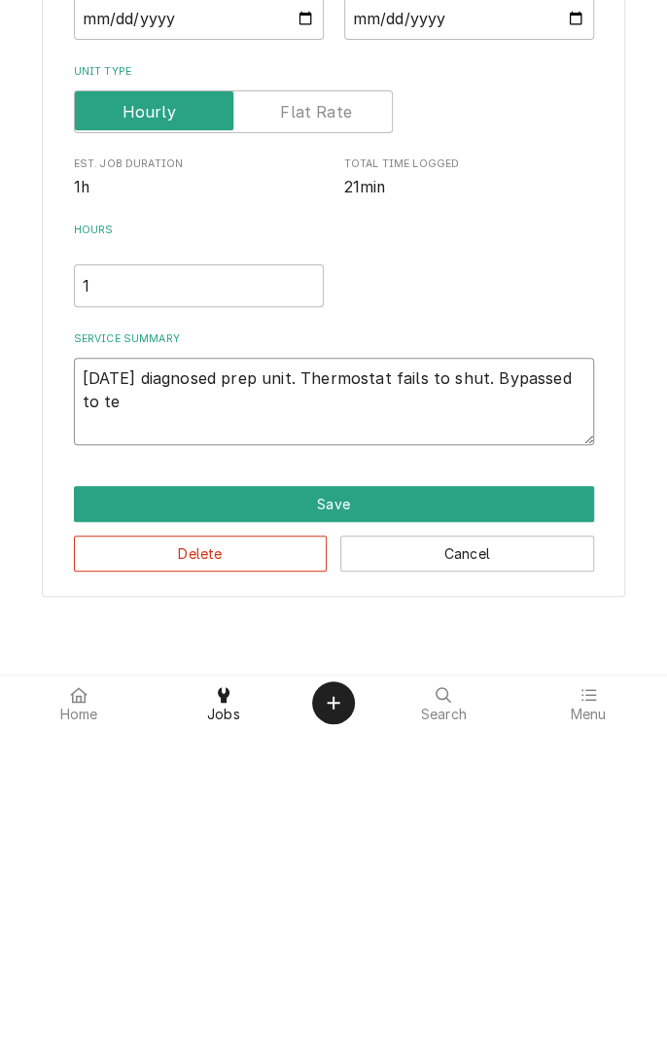
type textarea "09/23/25 diagnosed prep unit. Thermostat fails to shut. Bypassed to tes"
type textarea "x"
type textarea "09/23/25 diagnosed prep unit. Thermostat fails to shut. Bypassed to test"
type textarea "x"
type textarea "09/23/25 diagnosed prep unit. Thermostat fails to shut. Bypassed to test"
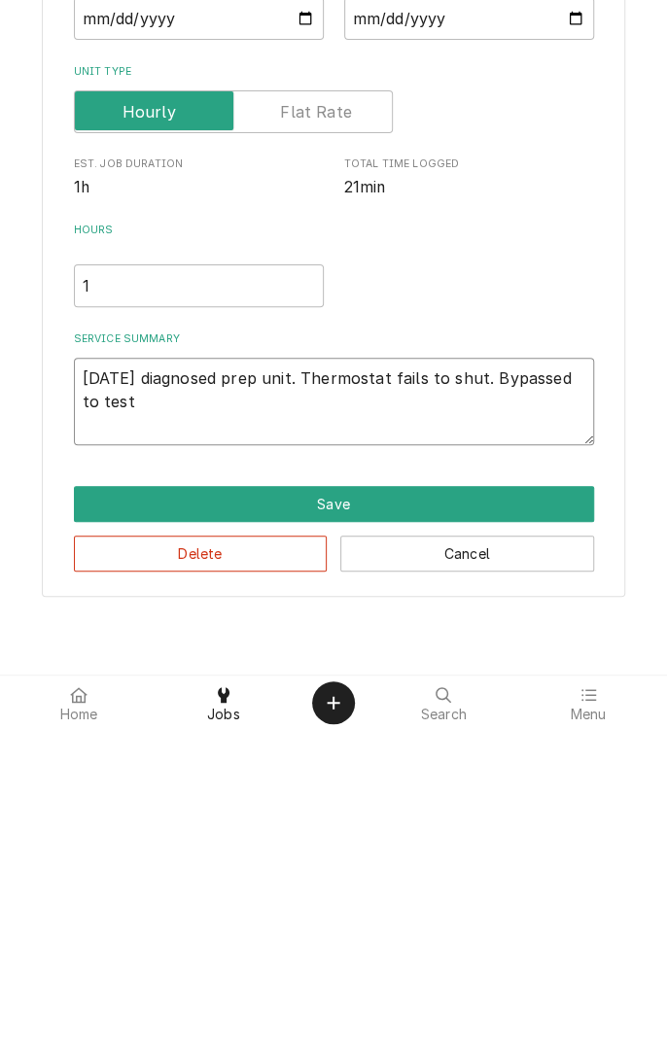
type textarea "x"
type textarea "09/23/25 diagnosed prep unit. Thermostat fails to shut. Bypassed to test refrig…"
type textarea "x"
type textarea "09/23/25 diagnosed prep unit. Thermostat fails to shut. Bypassed to test refrig…"
type textarea "x"
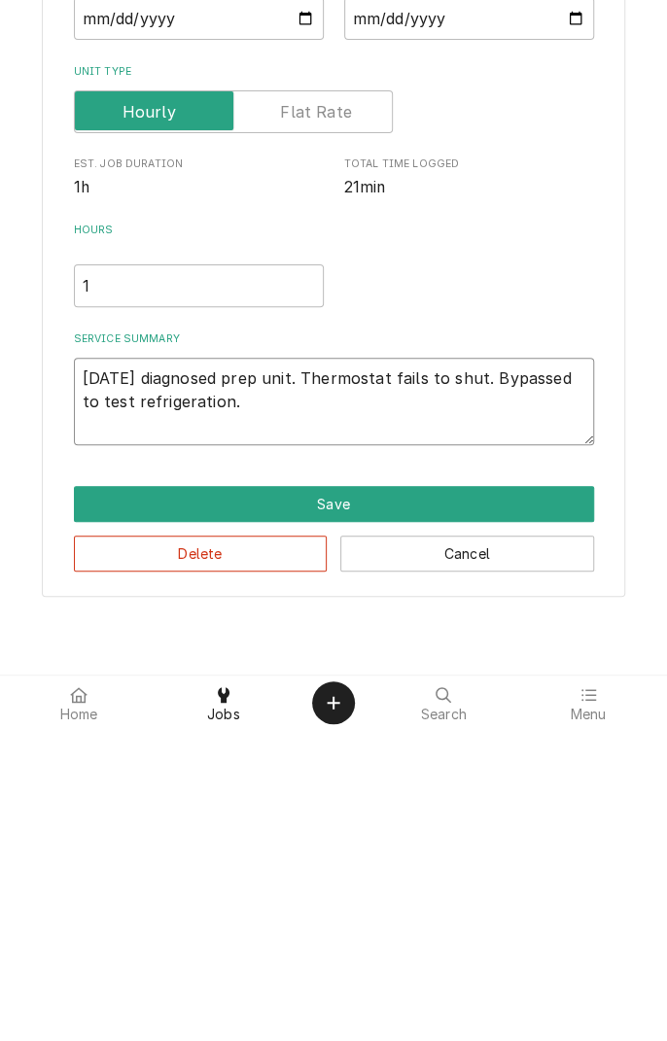
type textarea "09/23/25 diagnosed prep unit. Thermostat fails to shut. Bypassed to test refrig…"
type textarea "x"
type textarea "09/23/25 diagnosed prep unit. Thermostat fails to shut. Bypassed to test refrig…"
type textarea "x"
type textarea "09/23/25 diagnosed prep unit. Thermostat fails to shut. Bypassed to test refrig…"
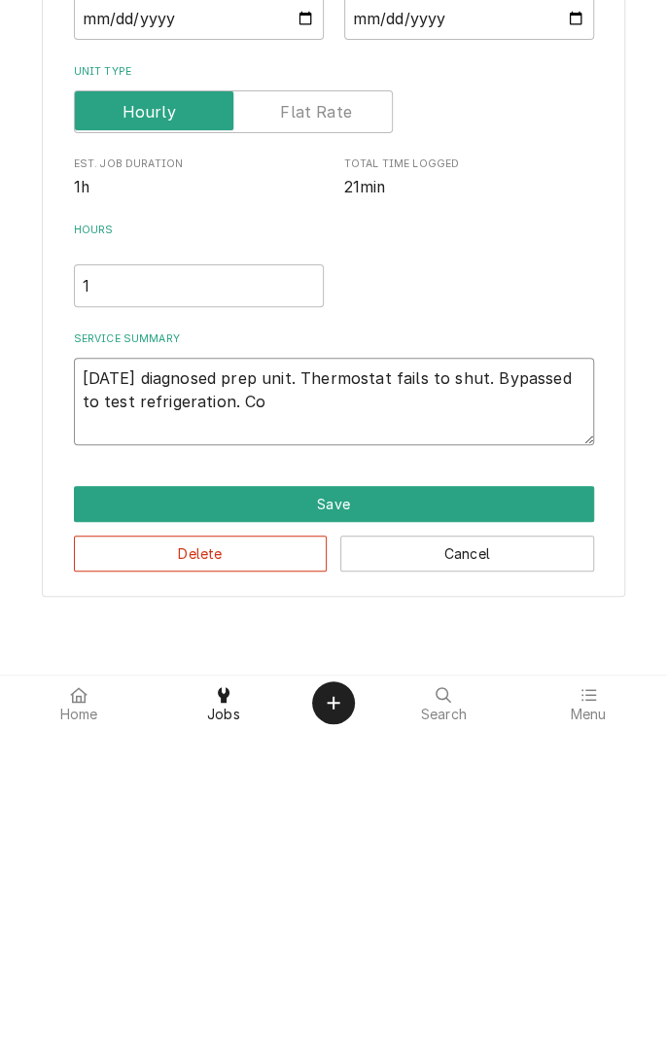
type textarea "x"
type textarea "09/23/25 diagnosed prep unit. Thermostat fails to shut. Bypassed to test refrig…"
type textarea "x"
type textarea "09/23/25 diagnosed prep unit. Thermostat fails to shut. Bypassed to test refrig…"
type textarea "x"
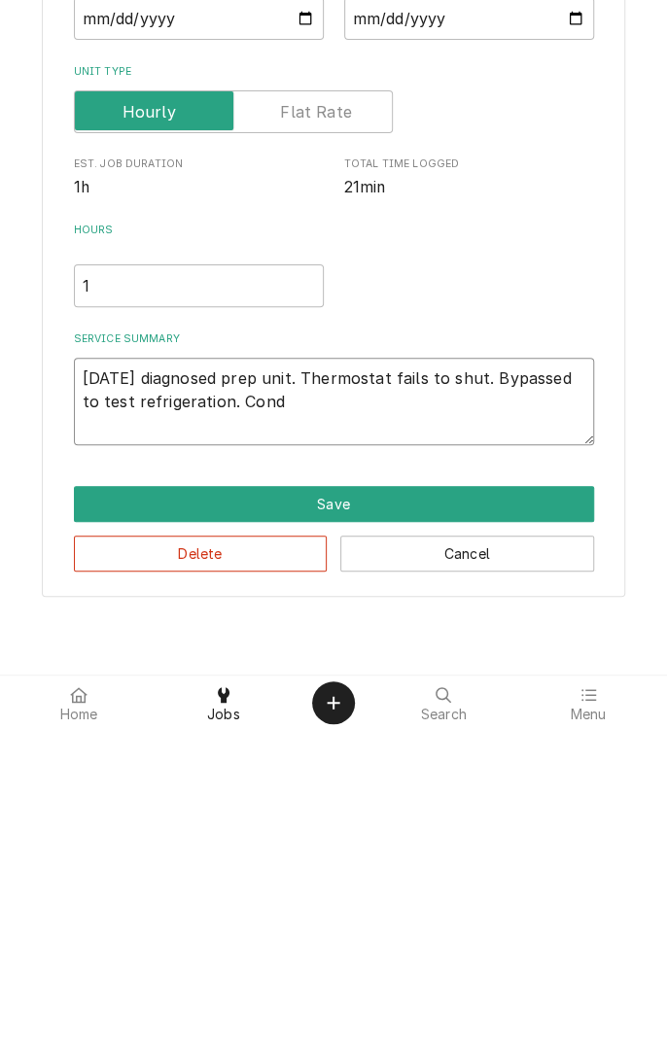
type textarea "09/23/25 diagnosed prep unit. Thermostat fails to shut. Bypassed to test refrig…"
type textarea "x"
type textarea "09/23/25 diagnosed prep unit. Thermostat fails to shut. Bypassed to test refrig…"
type textarea "x"
type textarea "09/23/25 diagnosed prep unit. Thermostat fails to shut. Bypassed to test refrig…"
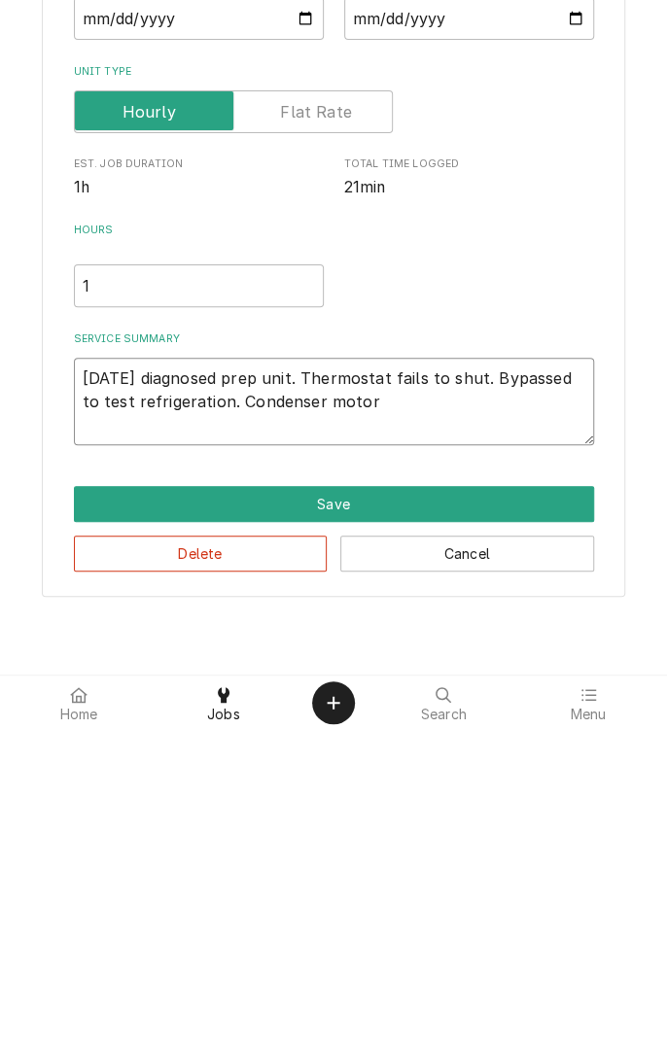
type textarea "x"
type textarea "09/23/25 diagnosed prep unit. Thermostat fails to shut. Bypassed to test refrig…"
type textarea "x"
type textarea "09/23/25 diagnosed prep unit. Thermostat fails to shut. Bypassed to test refrig…"
type textarea "x"
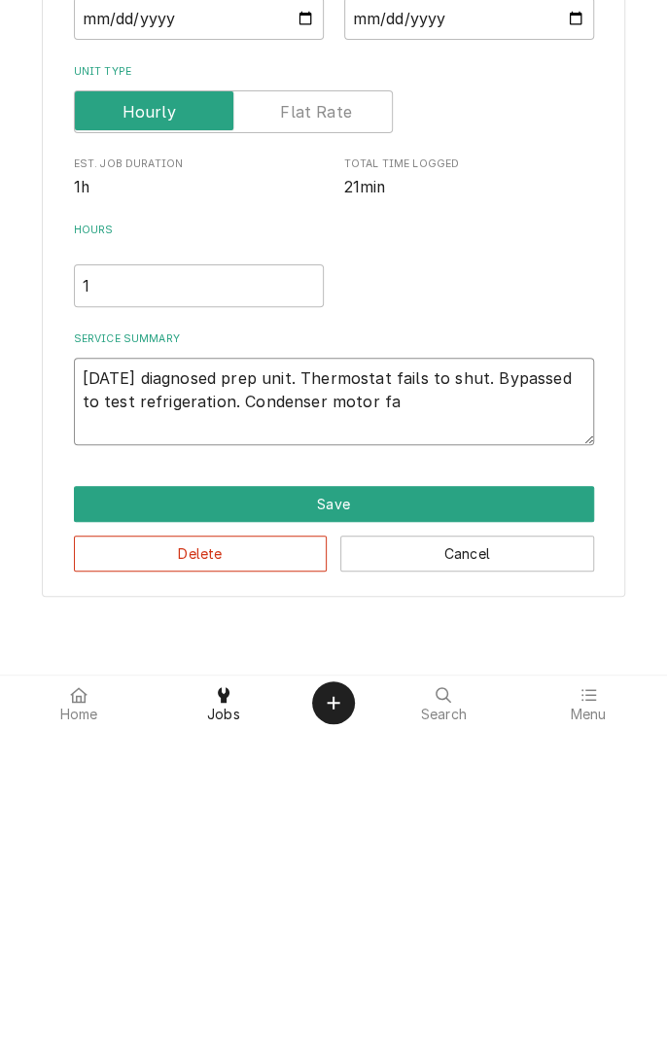
type textarea "09/23/25 diagnosed prep unit. Thermostat fails to shut. Bypassed to test refrig…"
type textarea "x"
type textarea "09/23/25 diagnosed prep unit. Thermostat fails to shut. Bypassed to test refrig…"
type textarea "x"
type textarea "09/23/25 diagnosed prep unit. Thermostat fails to shut. Bypassed to test refrig…"
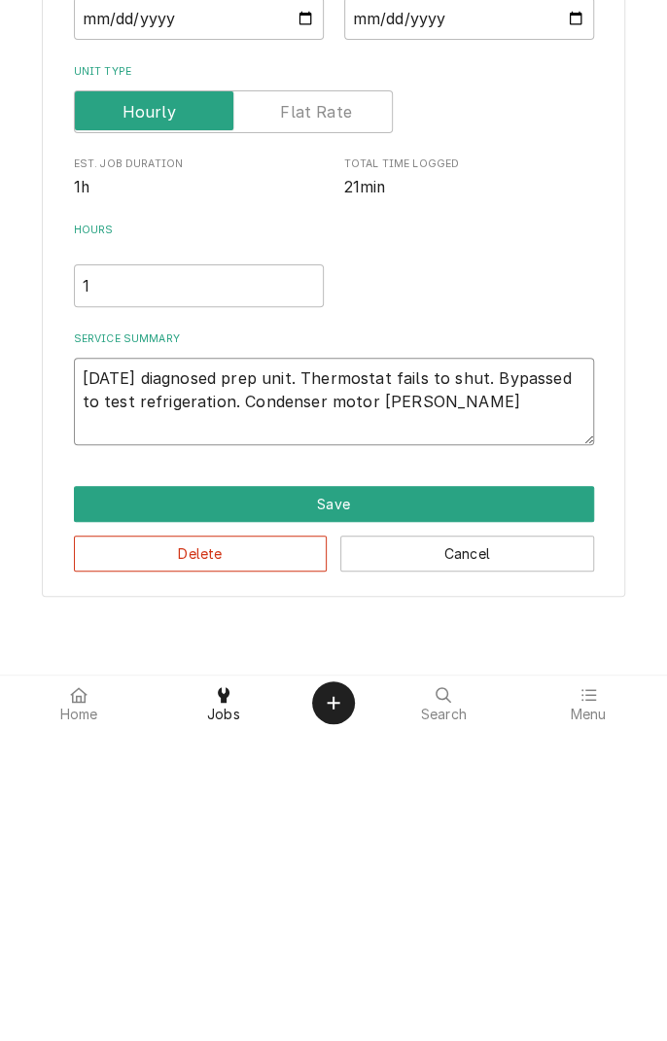
type textarea "x"
type textarea "09/23/25 diagnosed prep unit. Thermostat fails to shut. Bypassed to test refrig…"
type textarea "x"
type textarea "09/23/25 diagnosed prep unit. Thermostat fails to shut. Bypassed to test refrig…"
type textarea "x"
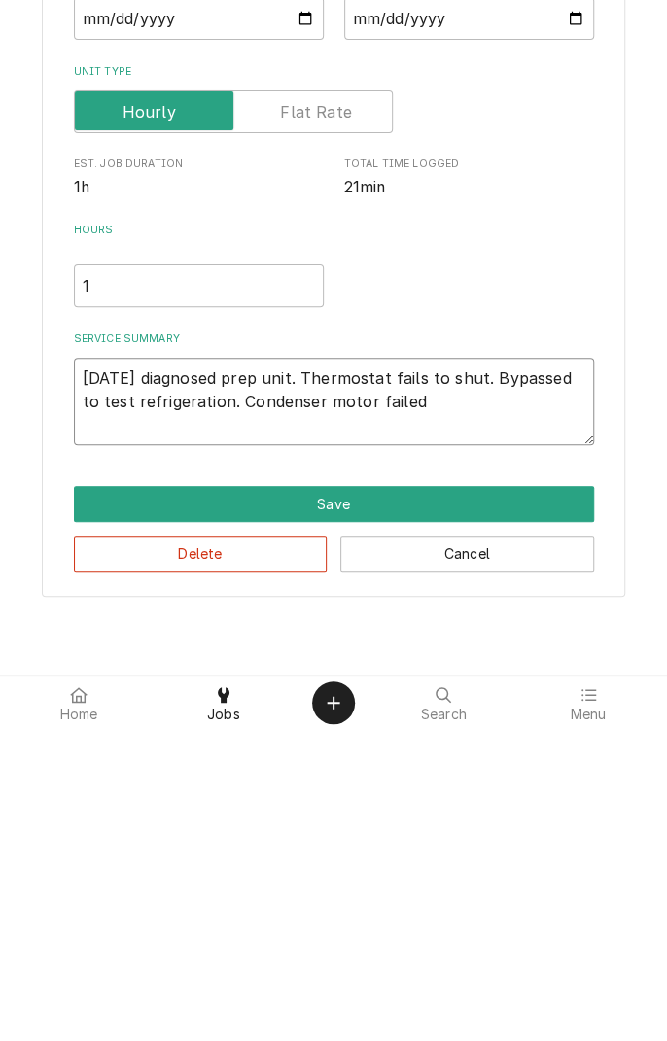
type textarea "09/23/25 diagnosed prep unit. Thermostat fails to shut. Bypassed to test refrig…"
type textarea "x"
type textarea "09/23/25 diagnosed prep unit. Thermostat fails to shut. Bypassed to test refrig…"
type textarea "x"
type textarea "09/23/25 diagnosed prep unit. Thermostat fails to shut. Bypassed to test refrig…"
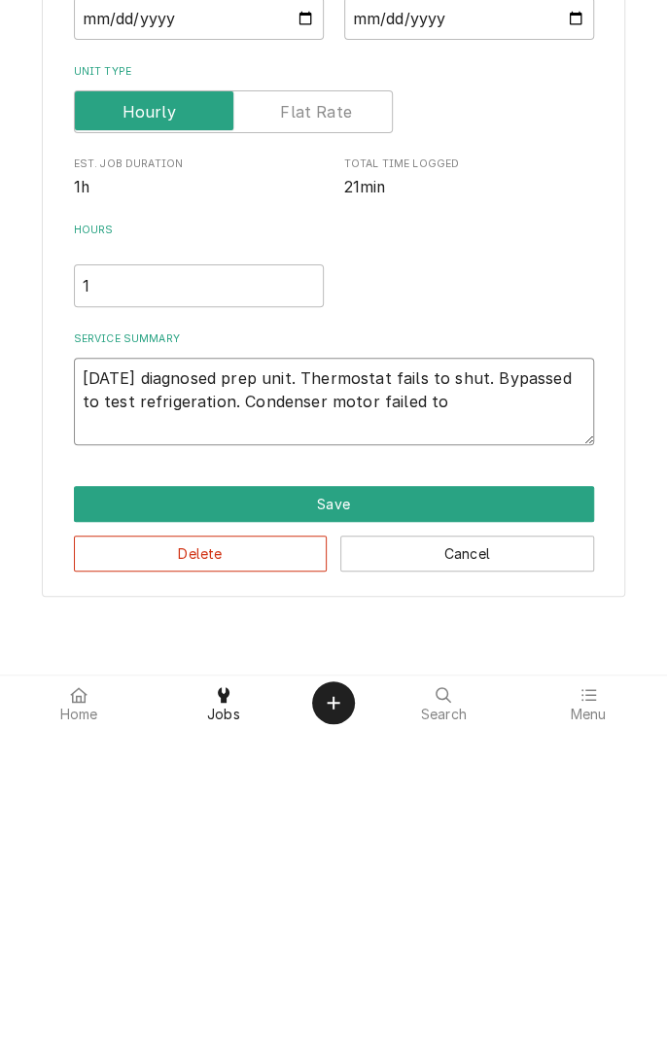
type textarea "x"
type textarea "09/23/25 diagnosed prep unit. Thermostat fails to shut. Bypassed to test refrig…"
type textarea "x"
type textarea "09/23/25 diagnosed prep unit. Thermostat fails to shut. Bypassed to test refrig…"
type textarea "x"
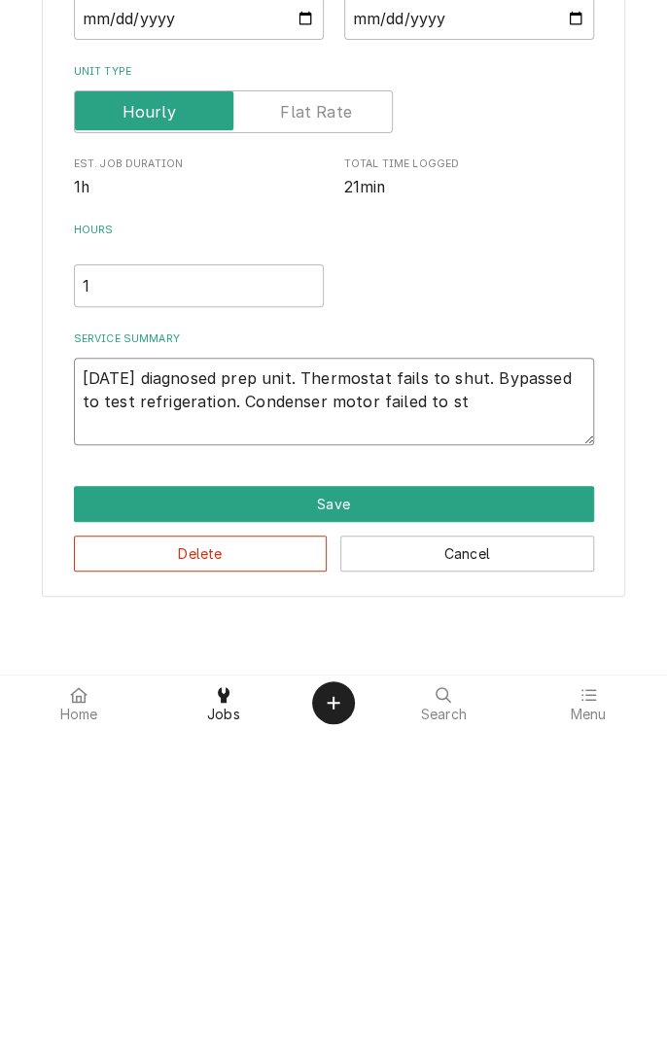
type textarea "09/23/25 diagnosed prep unit. Thermostat fails to shut. Bypassed to test refrig…"
type textarea "x"
type textarea "09/23/25 diagnosed prep unit. Thermostat fails to shut. Bypassed to test refrig…"
type textarea "x"
type textarea "09/23/25 diagnosed prep unit. Thermostat fails to shut. Bypassed to test refrig…"
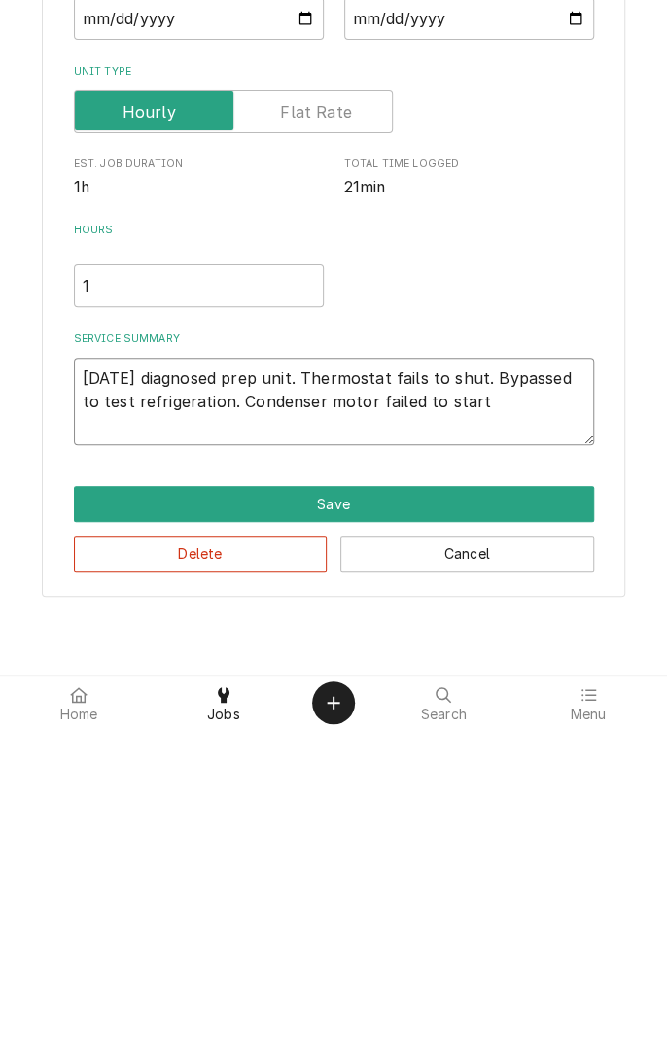
type textarea "x"
type textarea "09/23/25 diagnosed prep unit. Thermostat fails to shut. Bypassed to test refrig…"
type textarea "x"
type textarea "09/23/25 diagnosed prep unit. Thermostat fails to shut. Bypassed to test refrig…"
type textarea "x"
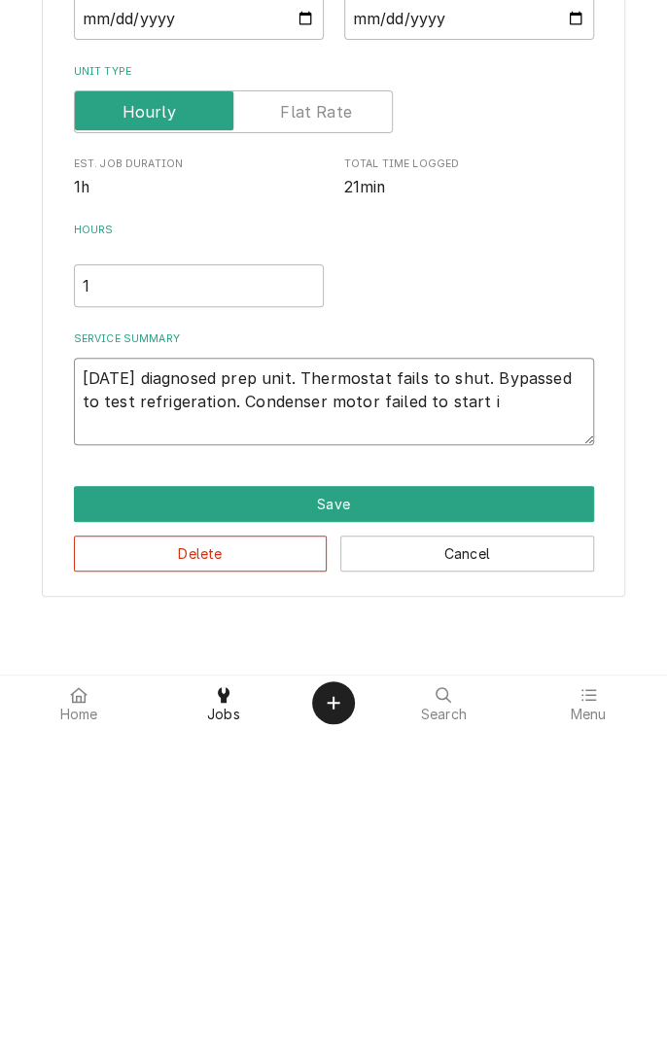
type textarea "09/23/25 diagnosed prep unit. Thermostat fails to shut. Bypassed to test refrig…"
type textarea "x"
type textarea "09/23/25 diagnosed prep unit. Thermostat fails to shut. Bypassed to test refrig…"
type textarea "x"
type textarea "09/23/25 diagnosed prep unit. Thermostat fails to shut. Bypassed to test refrig…"
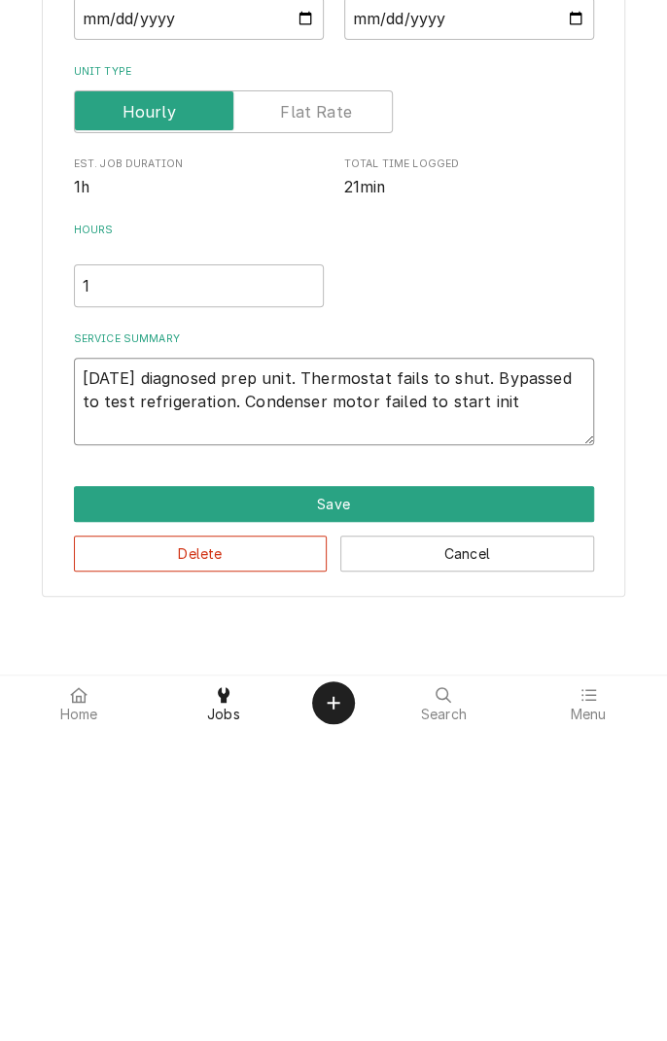
type textarea "x"
type textarea "09/23/25 diagnosed prep unit. Thermostat fails to shut. Bypassed to test refrig…"
type textarea "x"
type textarea "09/23/25 diagnosed prep unit. Thermostat fails to shut. Bypassed to test refrig…"
type textarea "x"
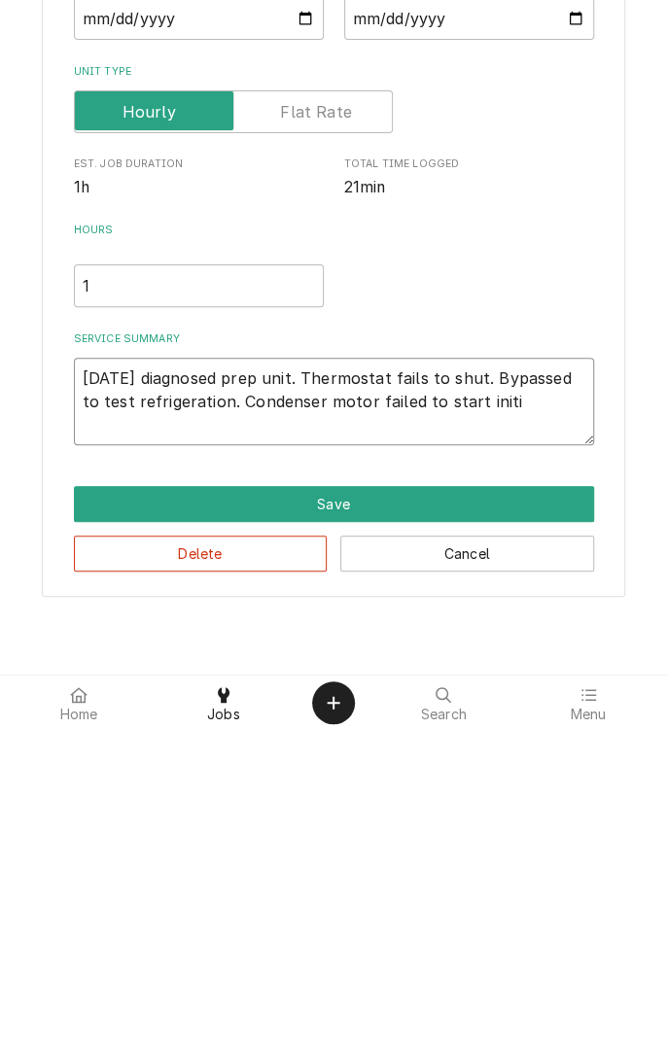
type textarea "09/23/25 diagnosed prep unit. Thermostat fails to shut. Bypassed to test refrig…"
type textarea "x"
type textarea "09/23/25 diagnosed prep unit. Thermostat fails to shut. Bypassed to test refrig…"
type textarea "x"
type textarea "09/23/25 diagnosed prep unit. Thermostat fails to shut. Bypassed to test refrig…"
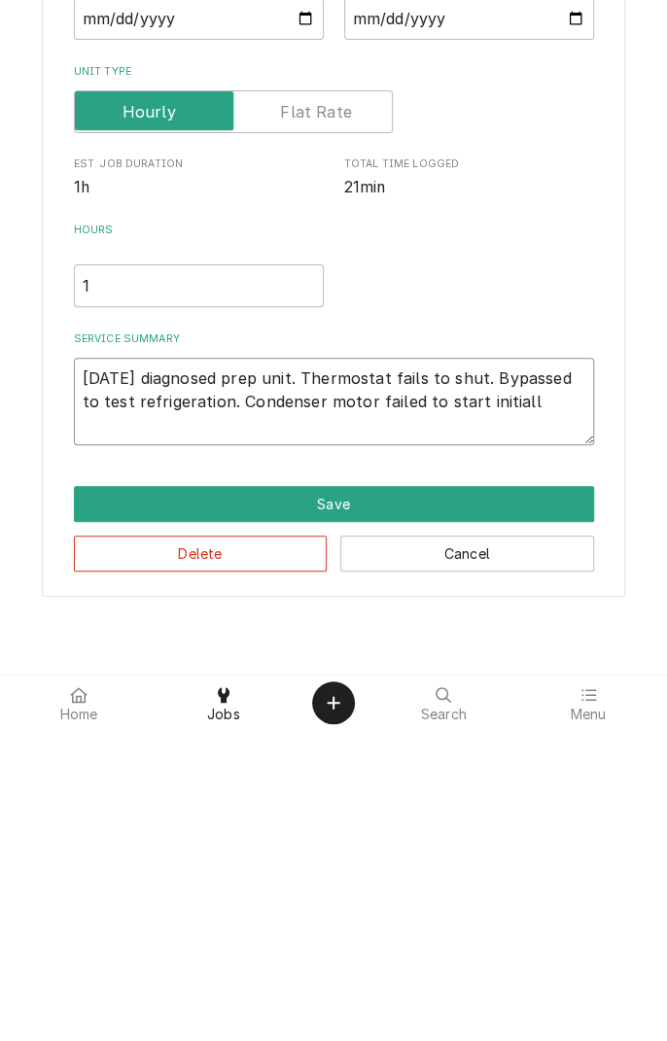
type textarea "x"
type textarea "09/23/25 diagnosed prep unit. Thermostat fails to shut. Bypassed to test refrig…"
type textarea "x"
type textarea "09/23/25 diagnosed prep unit. Thermostat fails to shut. Bypassed to test refrig…"
type textarea "x"
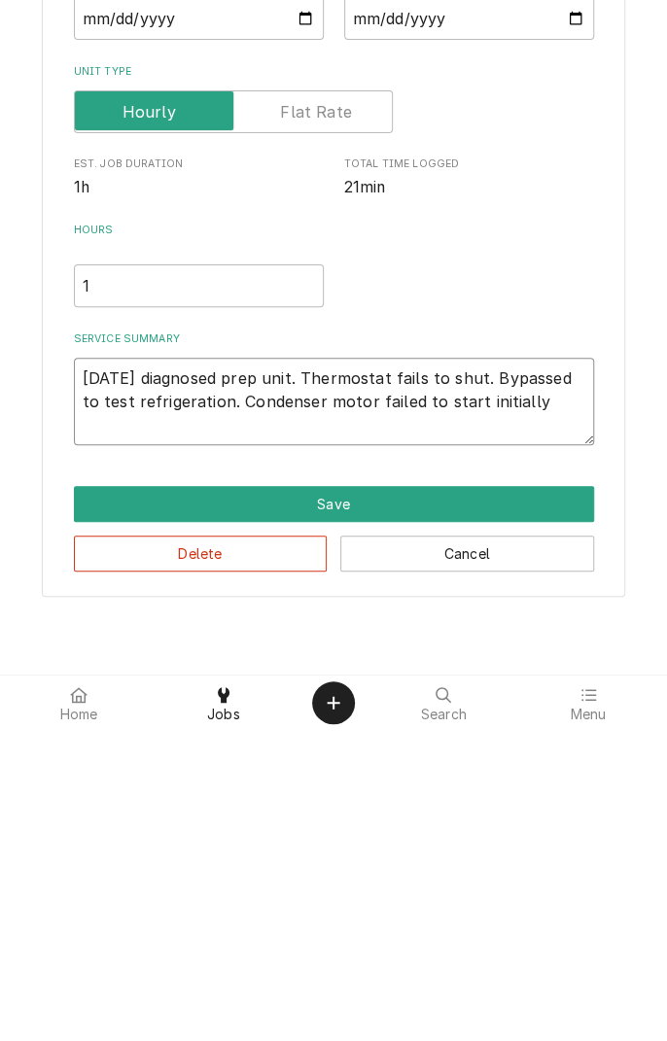
type textarea "09/23/25 diagnosed prep unit. Thermostat fails to shut. Bypassed to test refrig…"
type textarea "x"
type textarea "09/23/25 diagnosed prep unit. Thermostat fails to shut. Bypassed to test refrig…"
type textarea "x"
type textarea "09/23/25 diagnosed prep unit. Thermostat fails to shut. Bypassed to test refrig…"
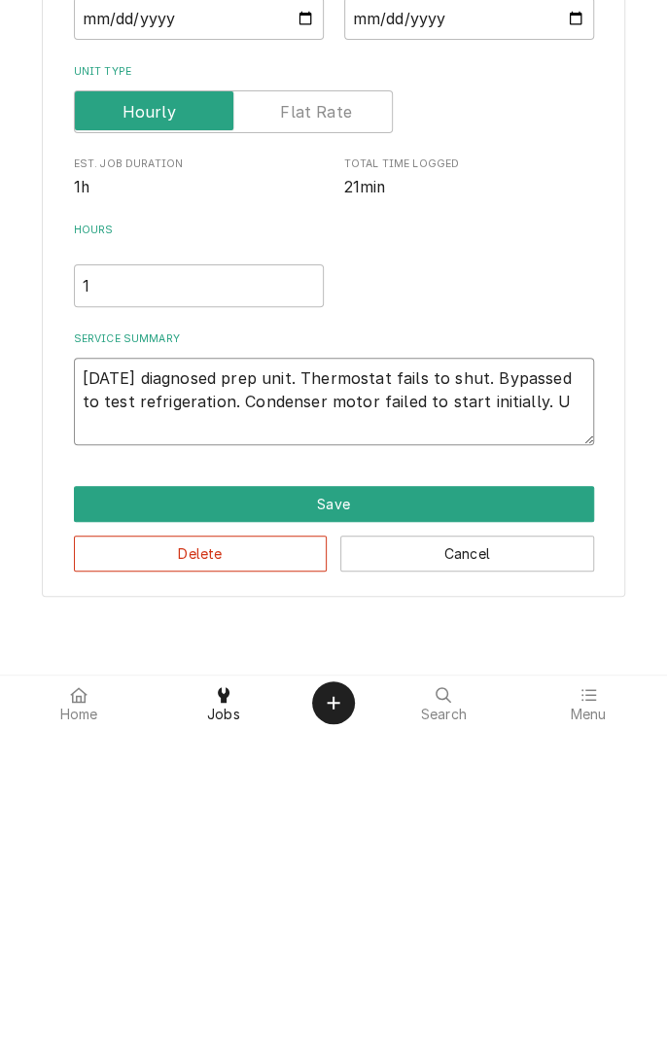
type textarea "x"
type textarea "09/23/25 diagnosed prep unit. Thermostat fails to shut. Bypassed to test refrig…"
type textarea "x"
type textarea "09/23/25 diagnosed prep unit. Thermostat fails to shut. Bypassed to test refrig…"
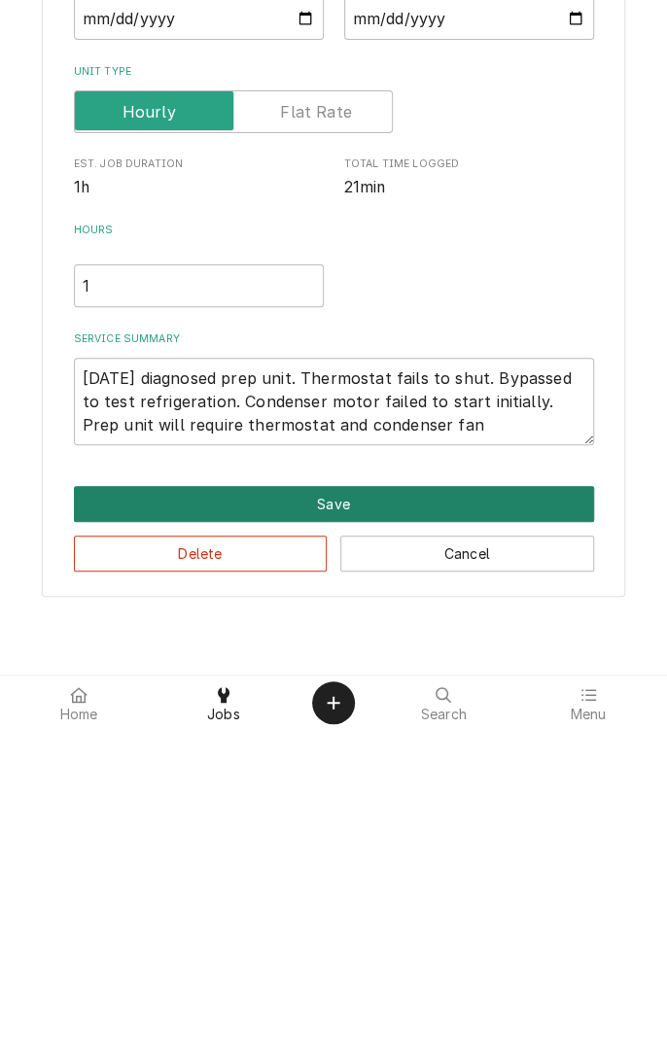
click at [379, 819] on button "Save" at bounding box center [334, 815] width 520 height 36
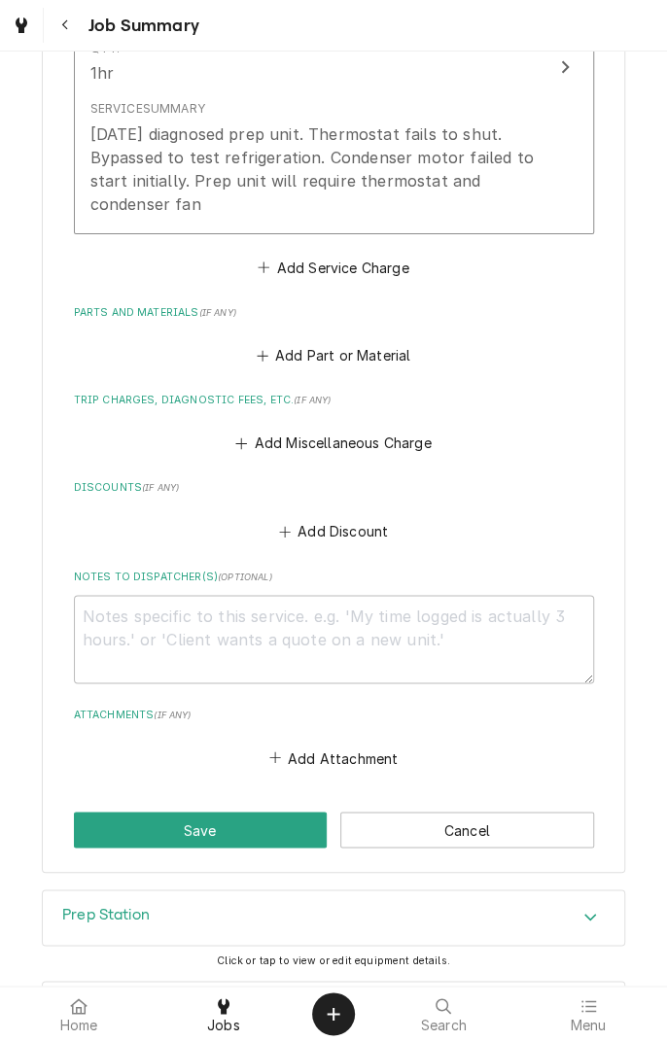
scroll to position [653, 0]
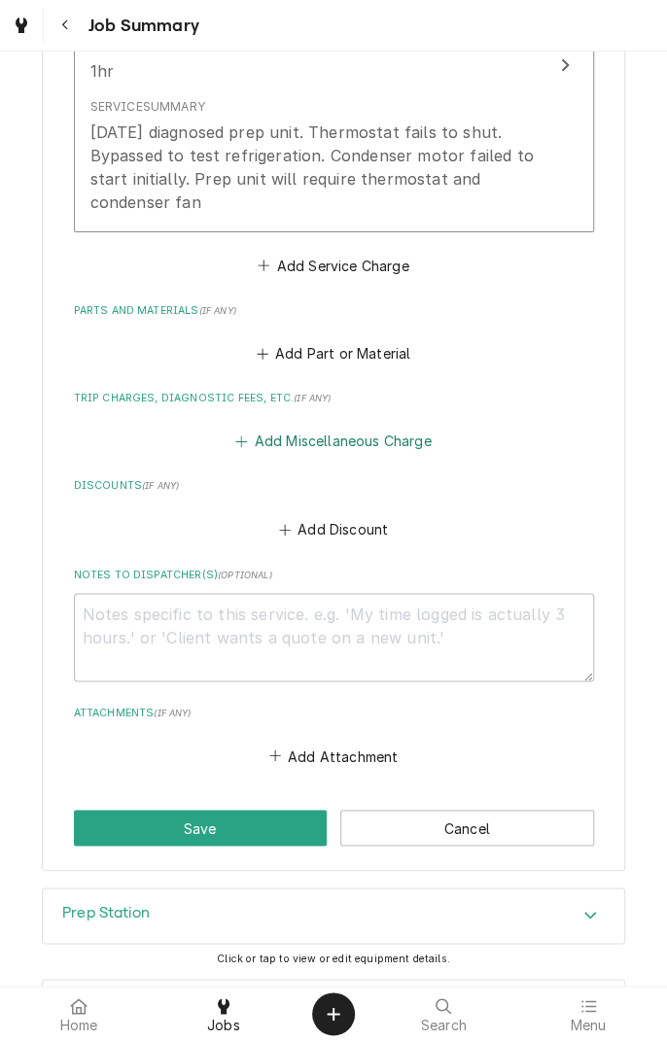
click at [319, 438] on button "Add Miscellaneous Charge" at bounding box center [333, 441] width 202 height 27
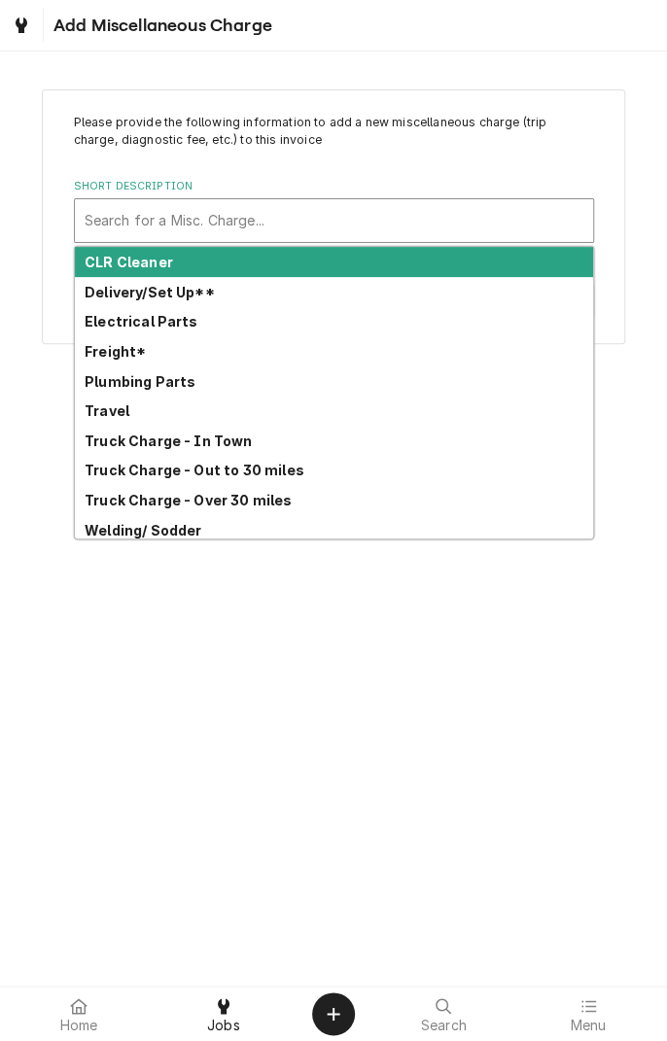
click at [284, 471] on strong "Truck Charge - Out to 30 miles" at bounding box center [195, 470] width 220 height 17
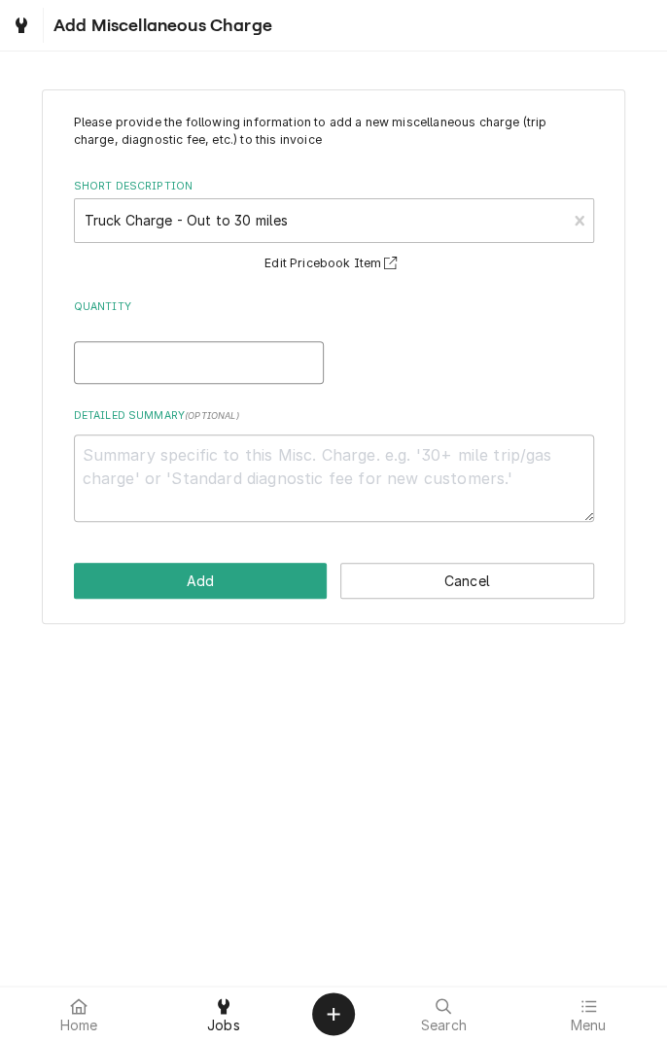
click at [239, 366] on input "Quantity" at bounding box center [199, 362] width 250 height 43
click at [308, 464] on textarea "Detailed Summary ( optional )" at bounding box center [334, 479] width 520 height 88
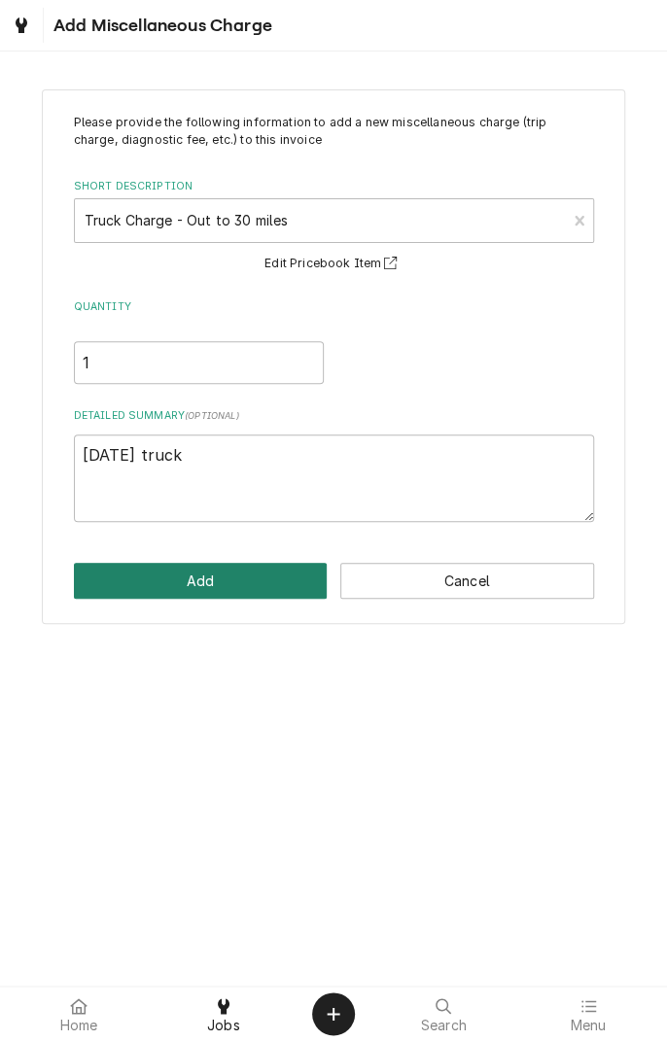
click at [248, 595] on button "Add" at bounding box center [201, 581] width 254 height 36
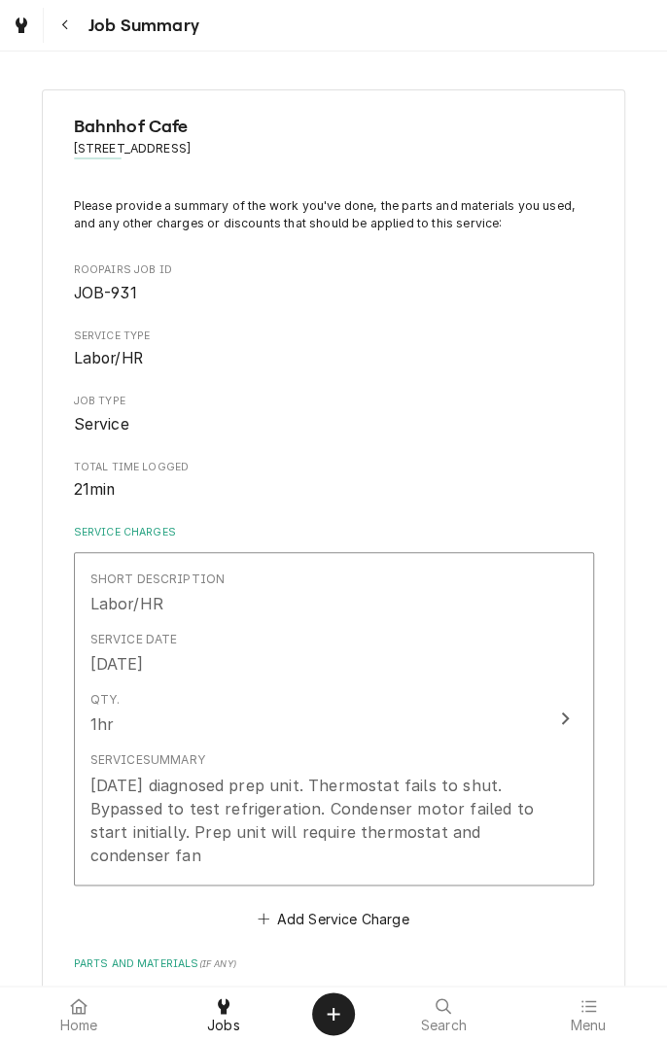
scroll to position [653, 0]
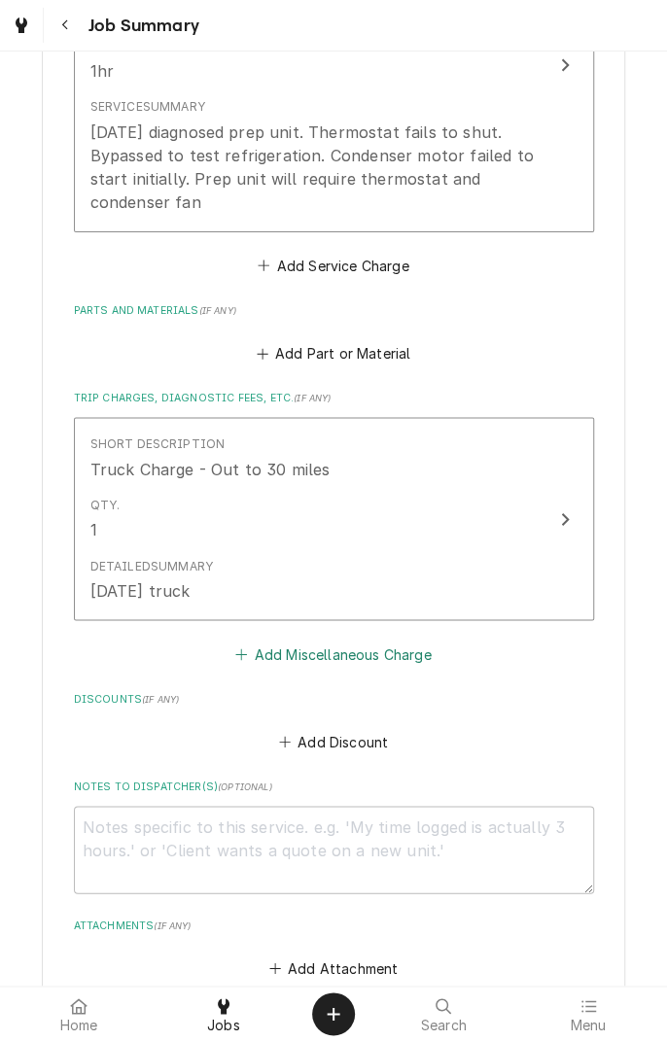
click at [338, 662] on button "Add Miscellaneous Charge" at bounding box center [333, 654] width 202 height 27
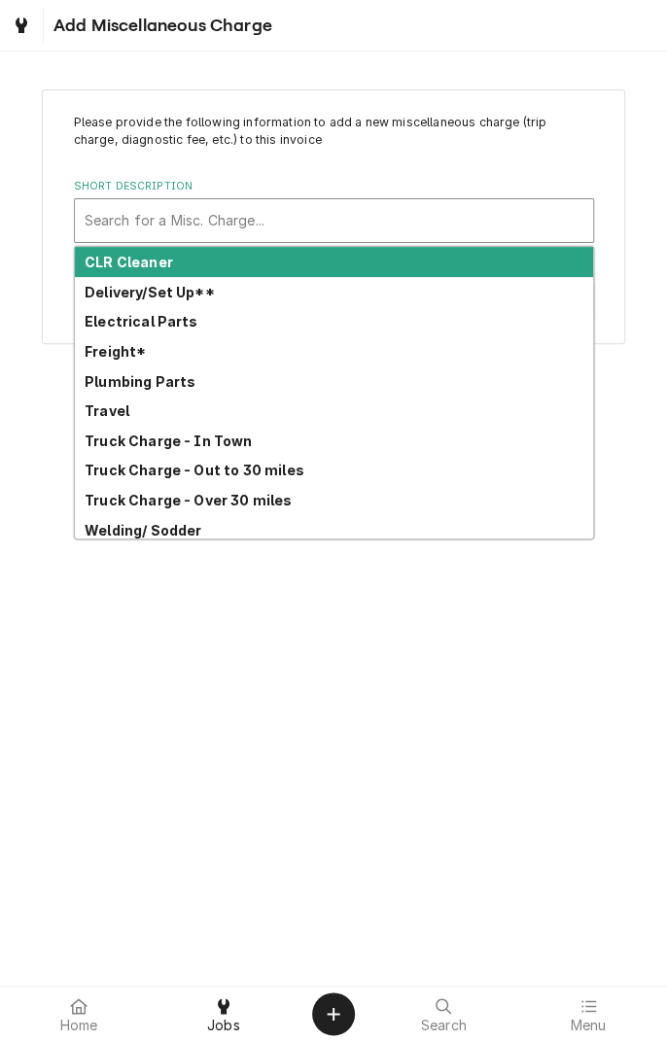
click at [125, 421] on div "Travel" at bounding box center [334, 411] width 518 height 30
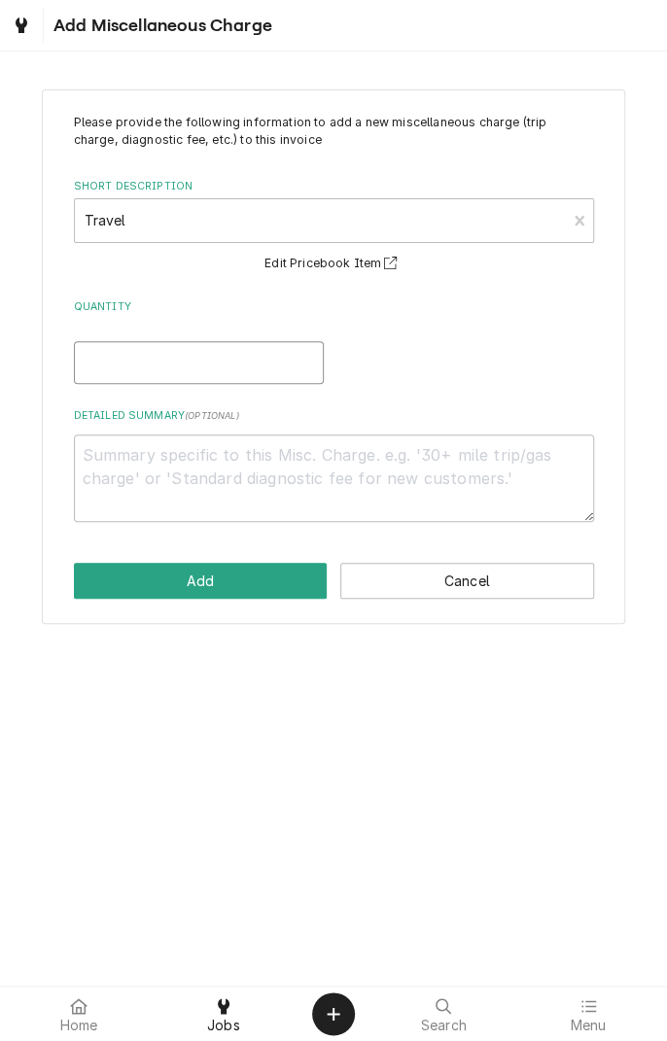
click at [228, 370] on input "Quantity" at bounding box center [199, 362] width 250 height 43
click at [375, 477] on textarea "Detailed Summary ( optional )" at bounding box center [334, 479] width 520 height 88
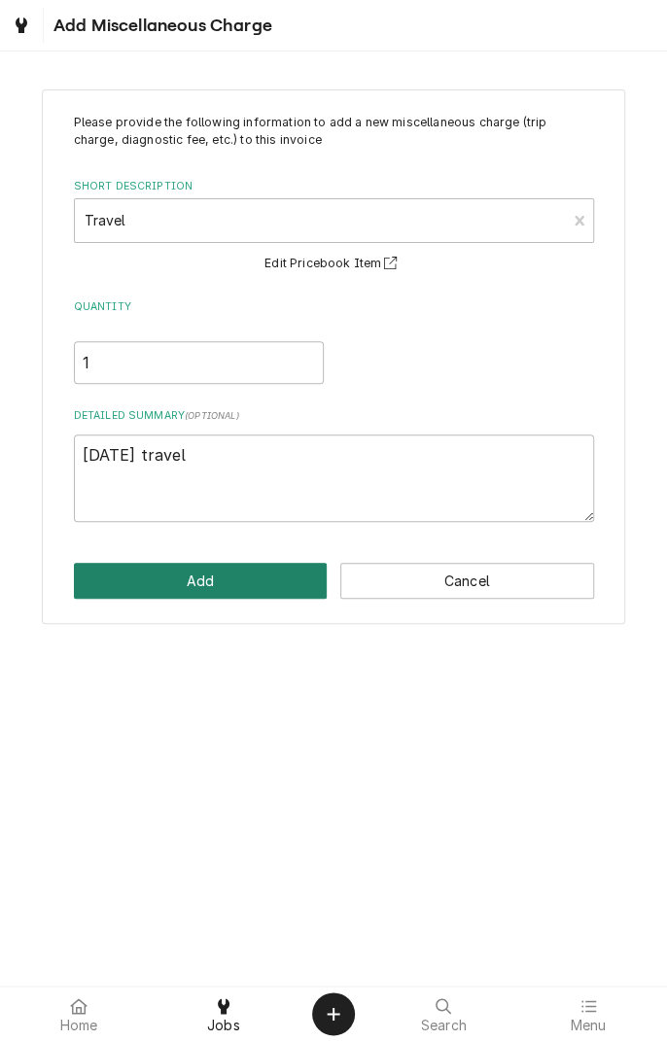
click at [216, 586] on button "Add" at bounding box center [201, 581] width 254 height 36
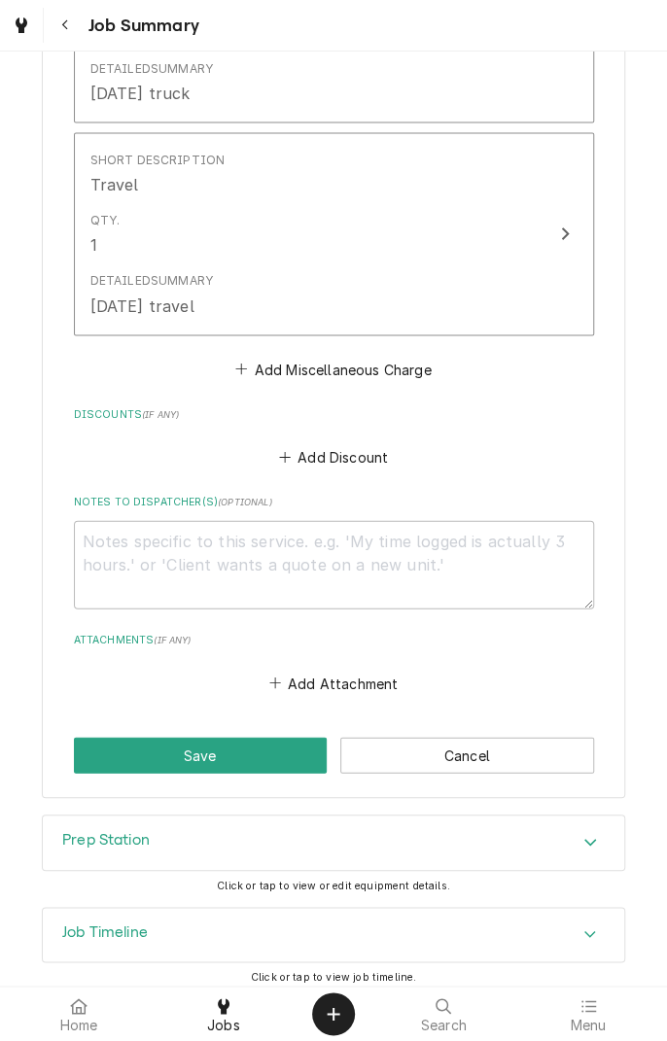
scroll to position [1162, 0]
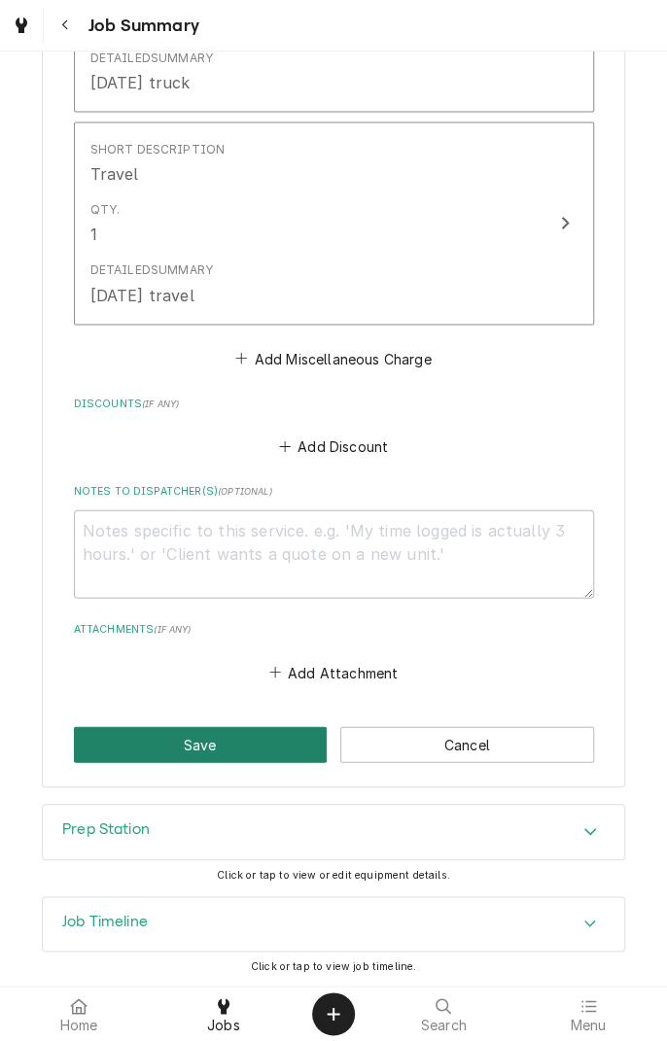
click at [224, 746] on button "Save" at bounding box center [201, 744] width 254 height 36
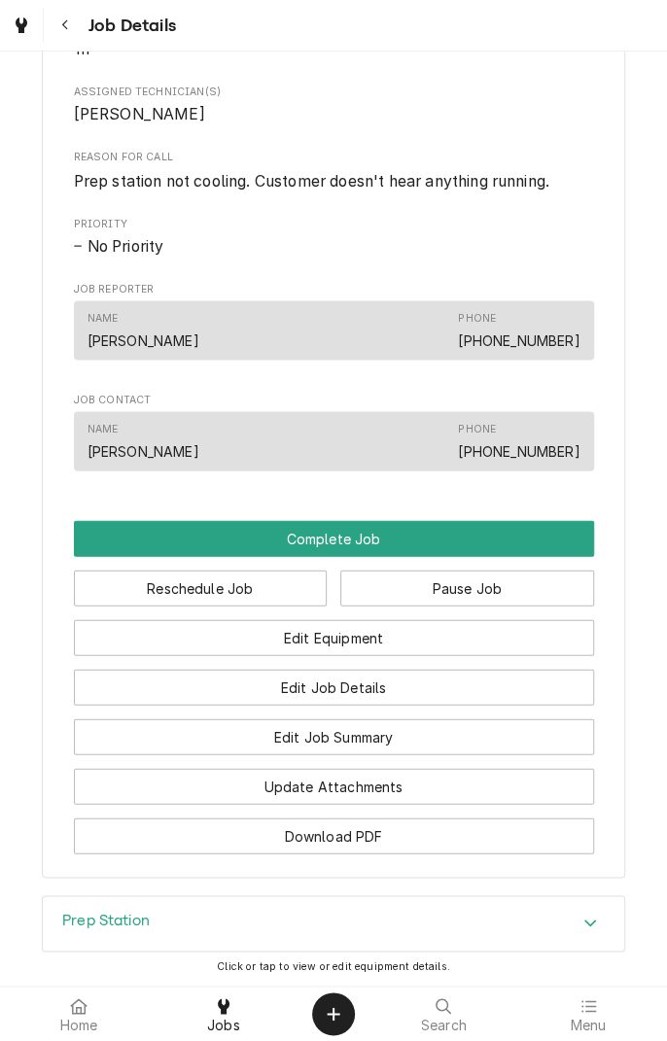
scroll to position [1343, 0]
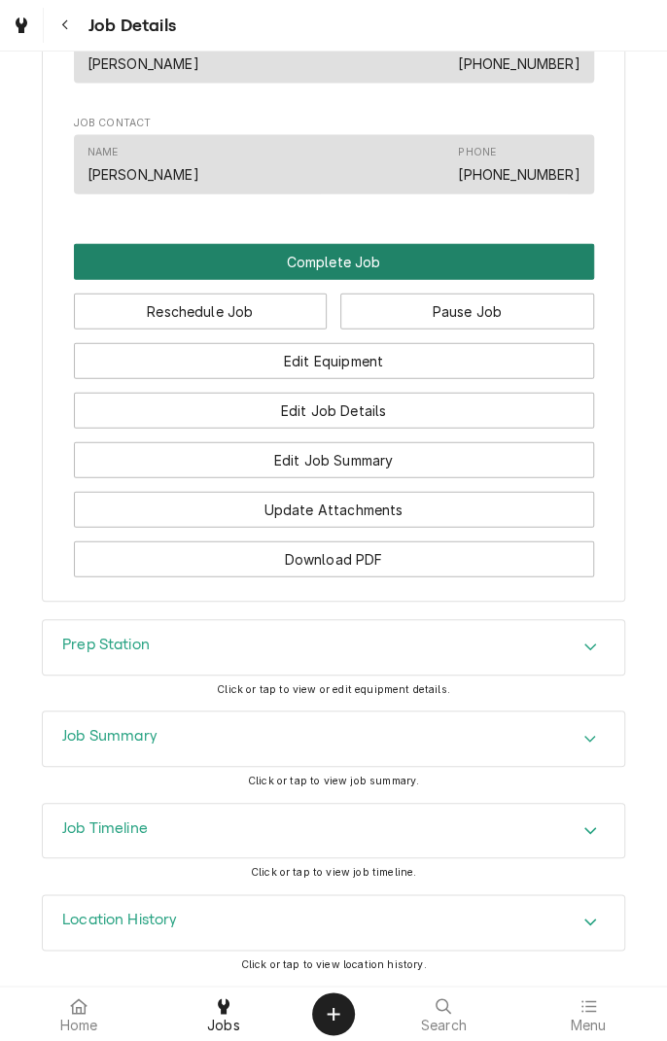
click at [356, 266] on button "Complete Job" at bounding box center [334, 262] width 520 height 36
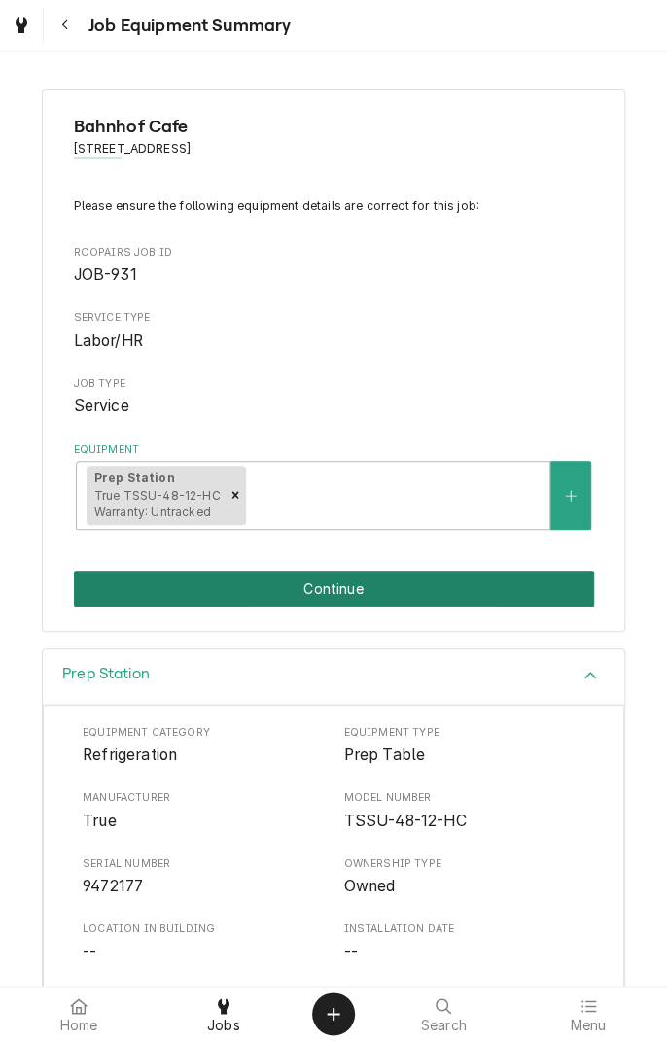
click at [379, 593] on button "Continue" at bounding box center [334, 589] width 520 height 36
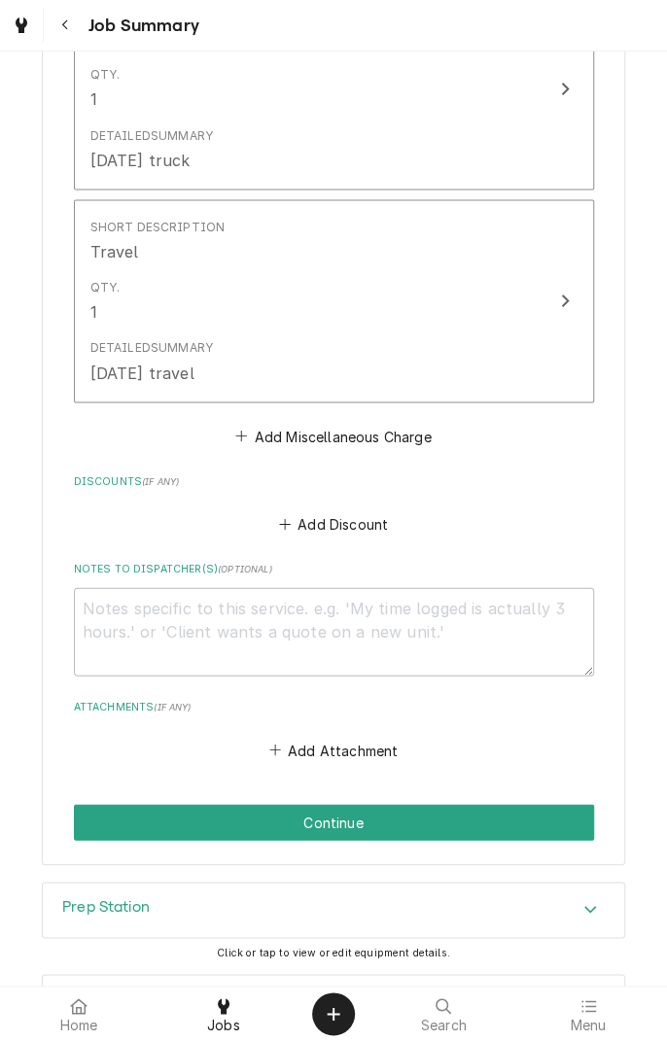
scroll to position [1109, 0]
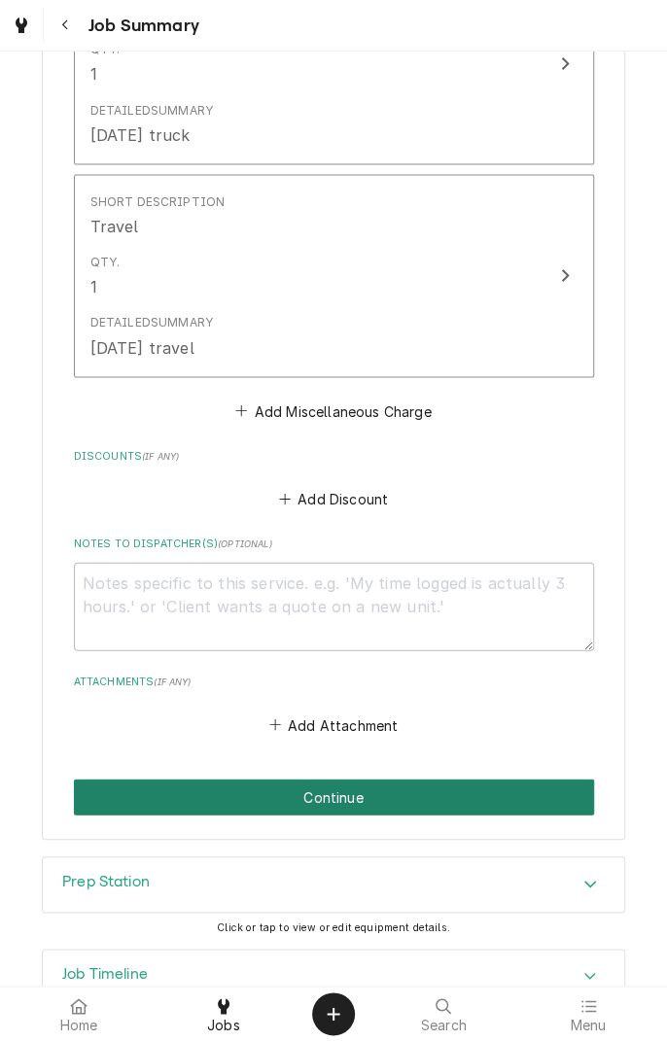
click at [448, 793] on button "Continue" at bounding box center [334, 797] width 520 height 36
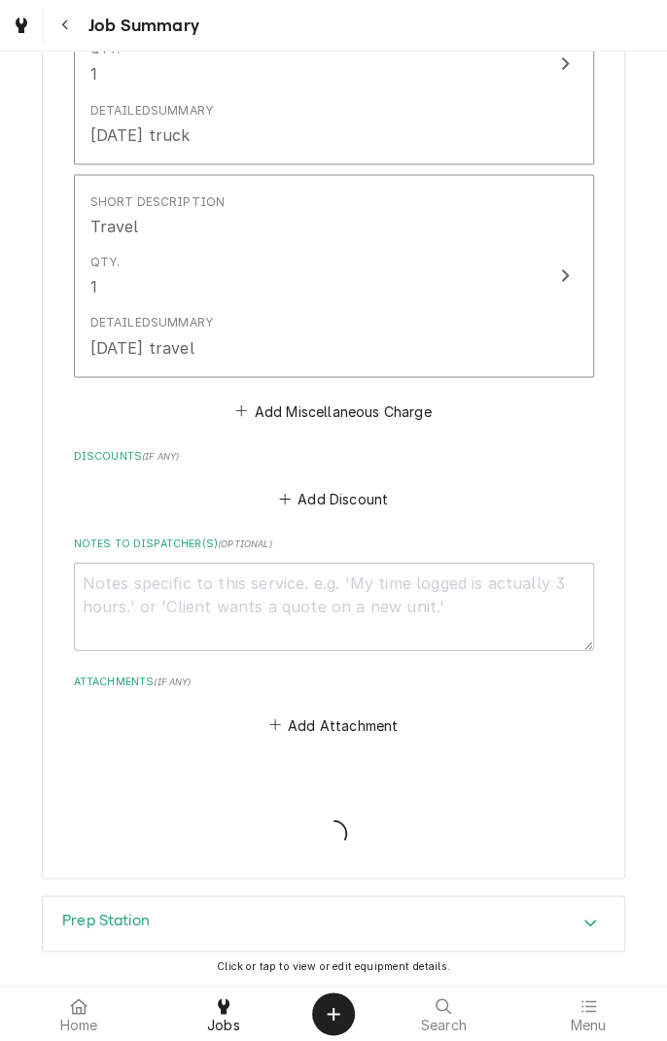
type textarea "x"
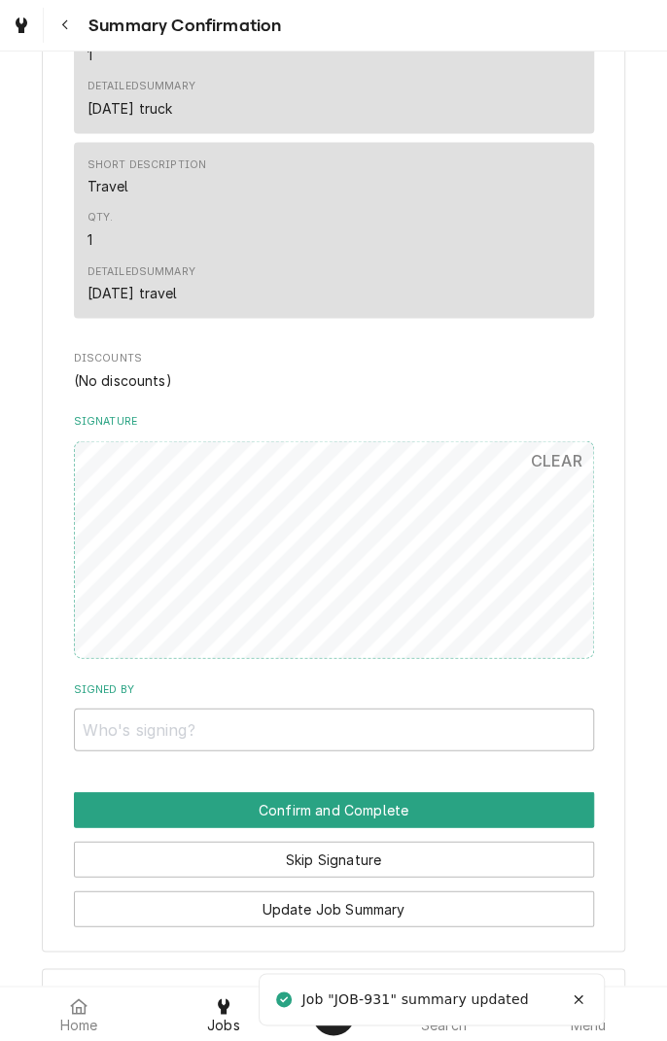
scroll to position [976, 0]
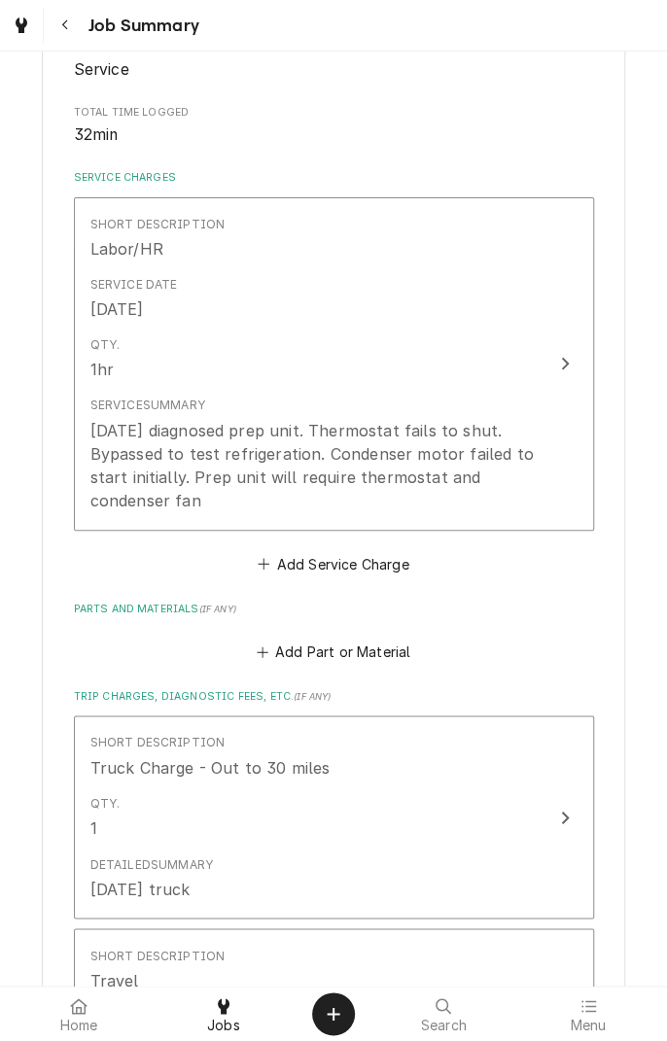
scroll to position [1162, 0]
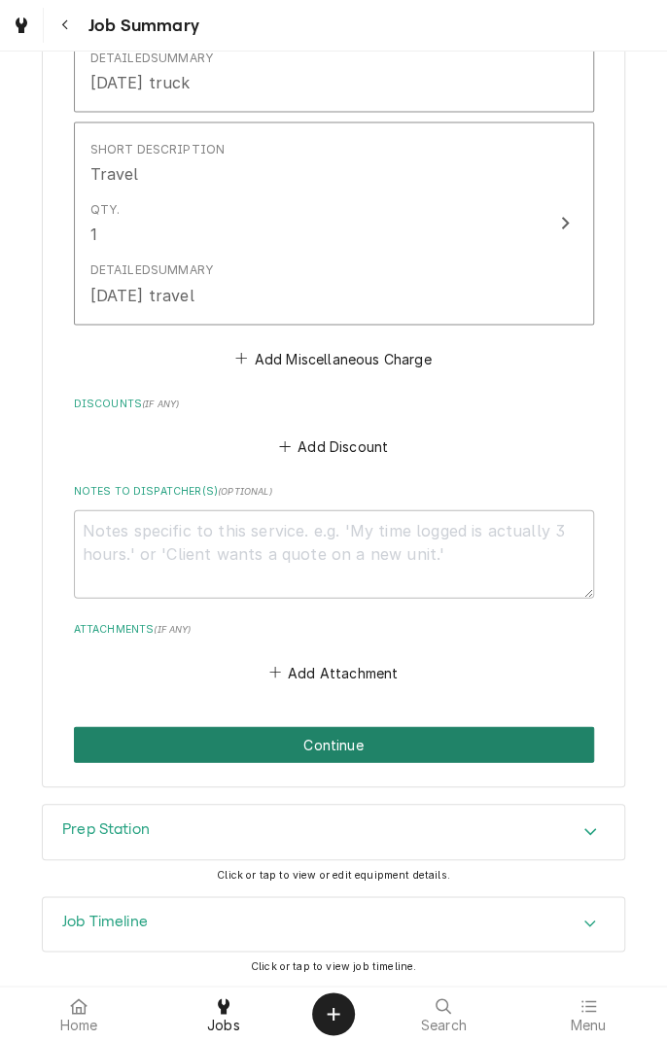
click at [443, 733] on button "Continue" at bounding box center [334, 744] width 520 height 36
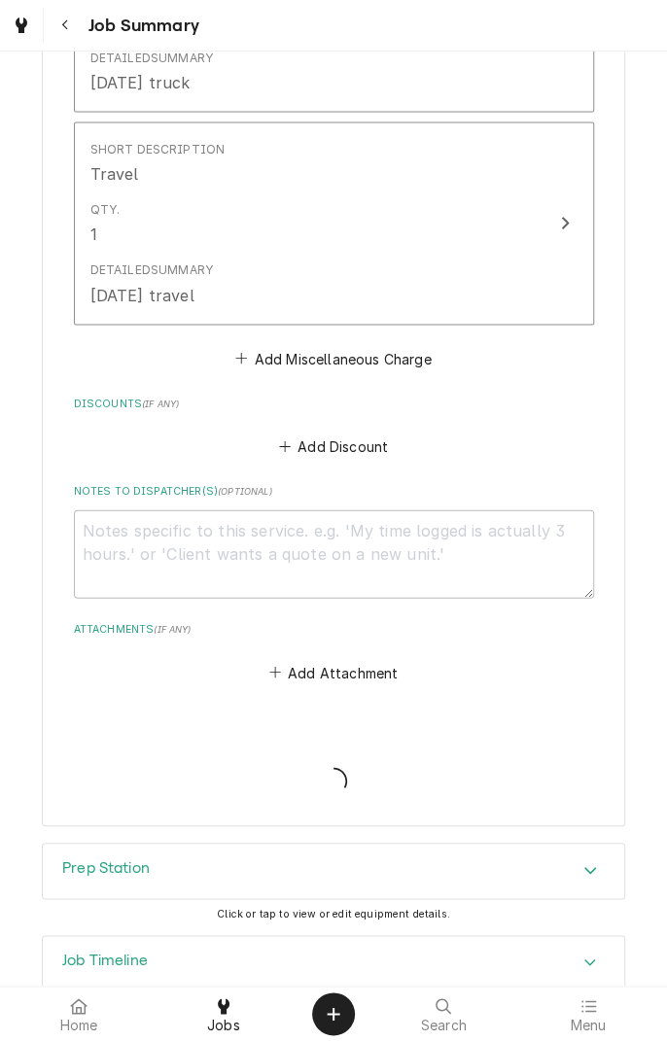
type textarea "x"
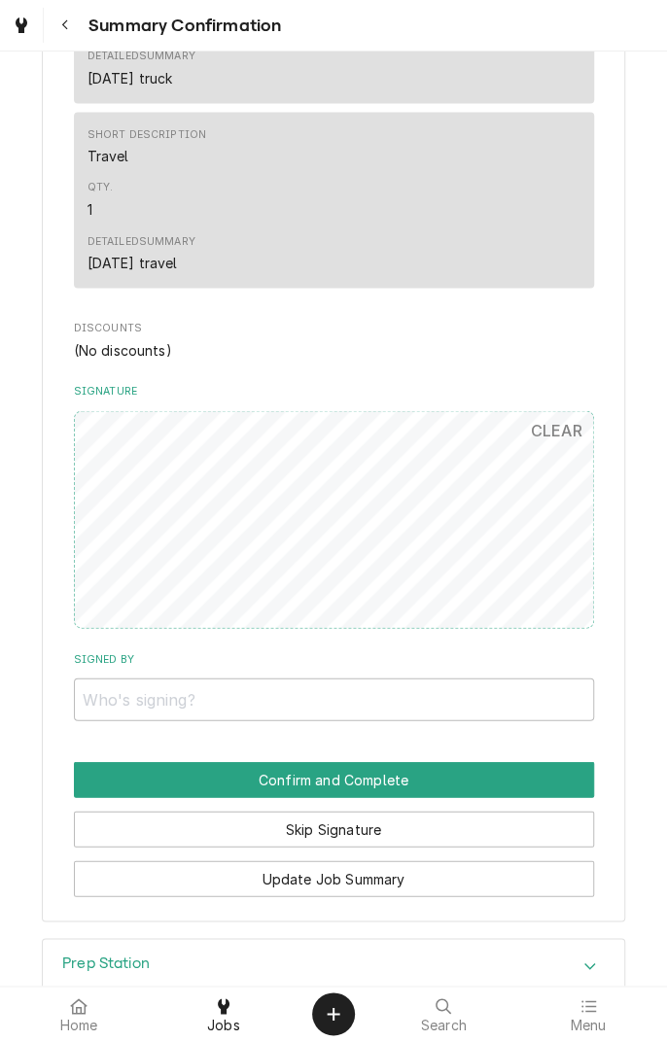
scroll to position [1008, 0]
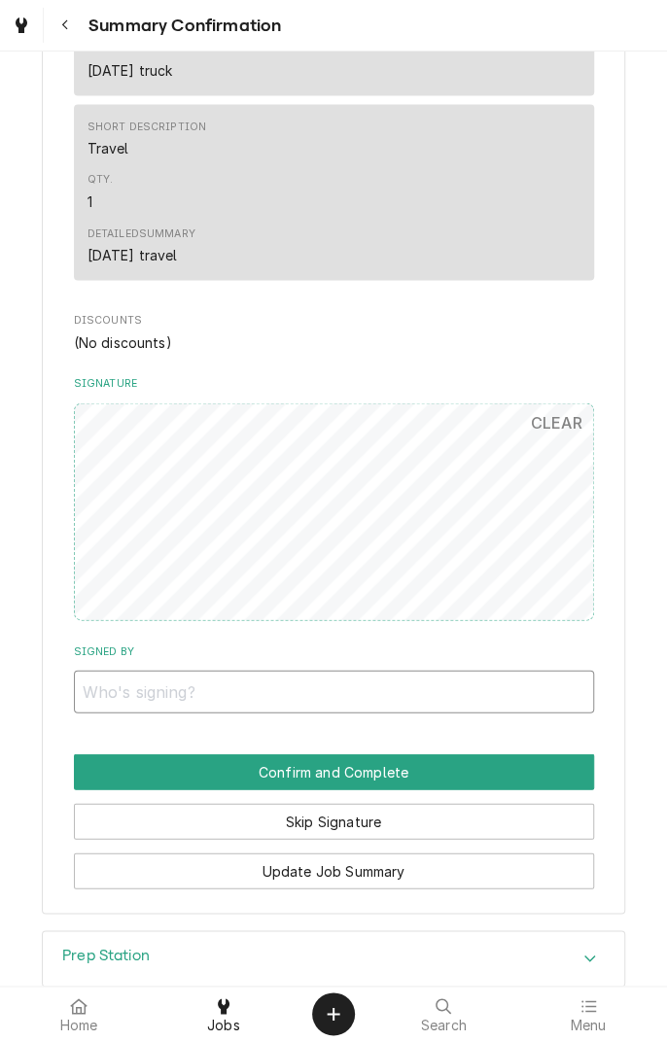
click at [492, 689] on input "Signed By" at bounding box center [334, 691] width 520 height 43
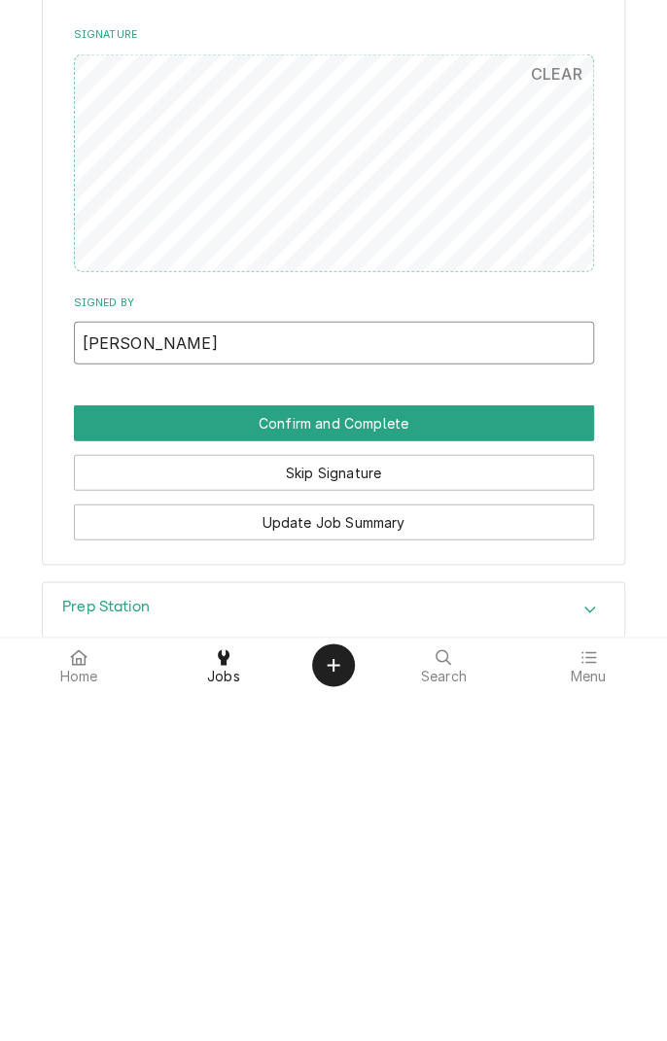
type input "Henry Taylor"
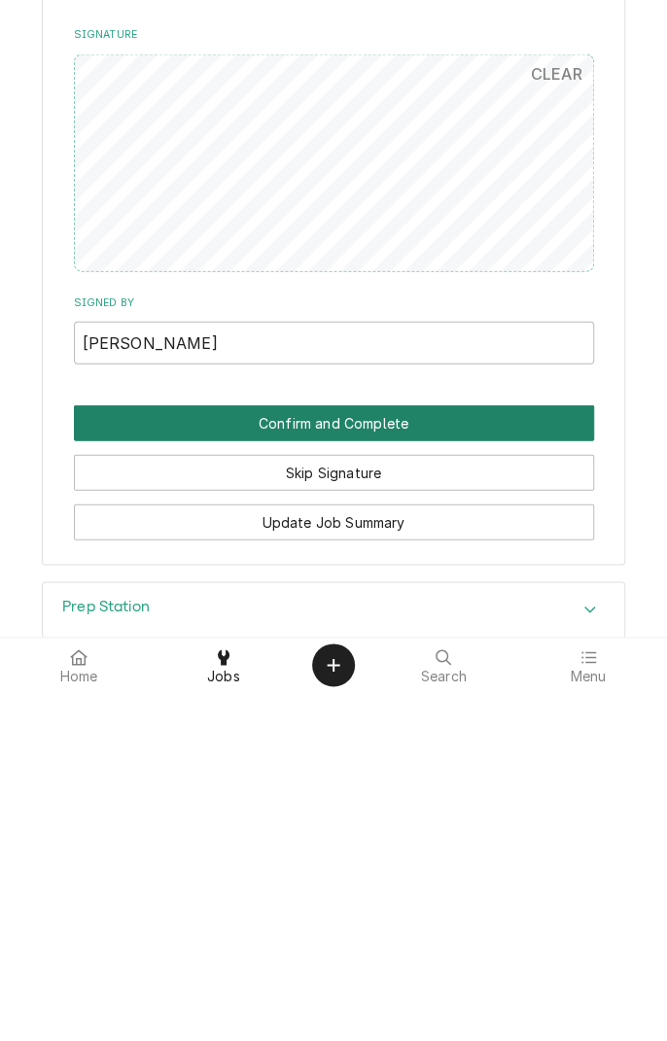
click at [475, 786] on button "Confirm and Complete" at bounding box center [334, 772] width 520 height 36
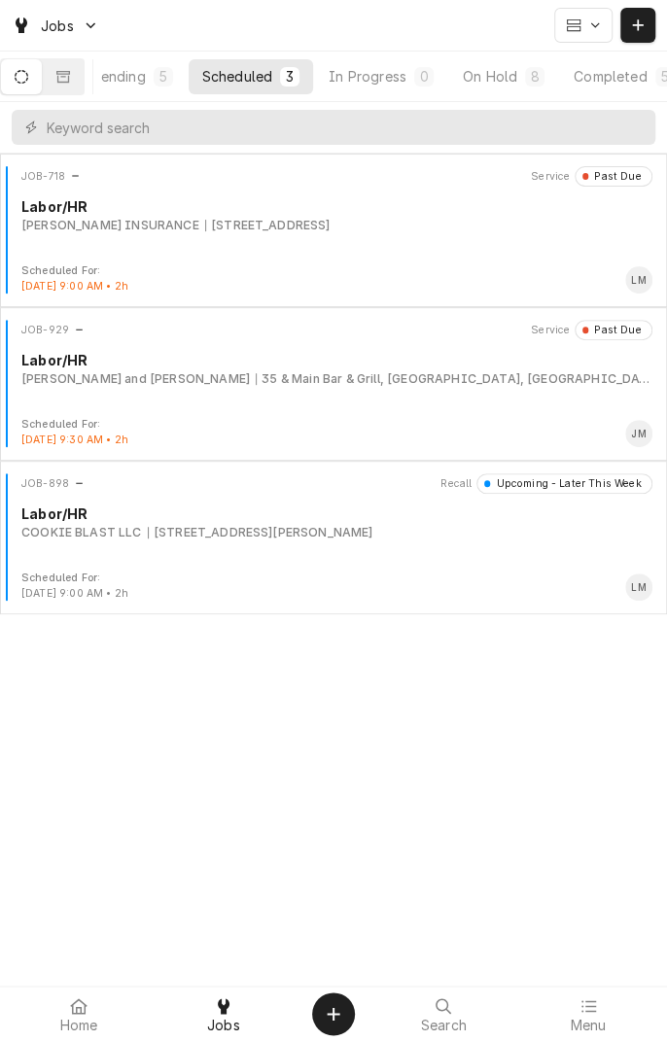
scroll to position [0, 181]
click at [589, 80] on div "Completed" at bounding box center [577, 76] width 73 height 20
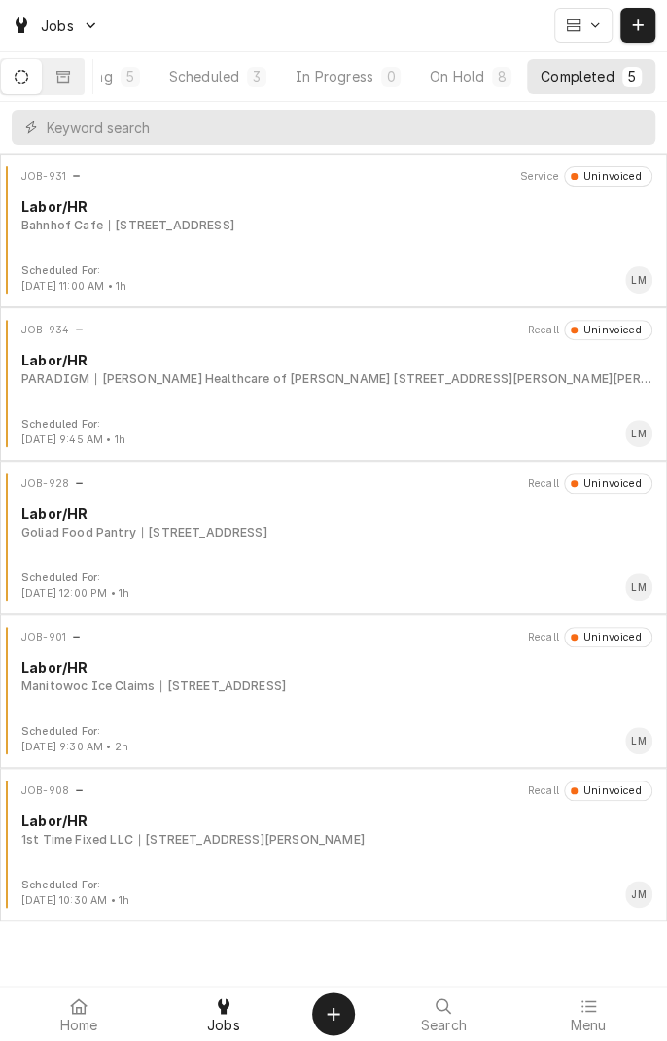
click at [261, 233] on div "JOB-931 Service Uninvoiced Labor/[GEOGRAPHIC_DATA] [STREET_ADDRESS]" at bounding box center [333, 214] width 651 height 97
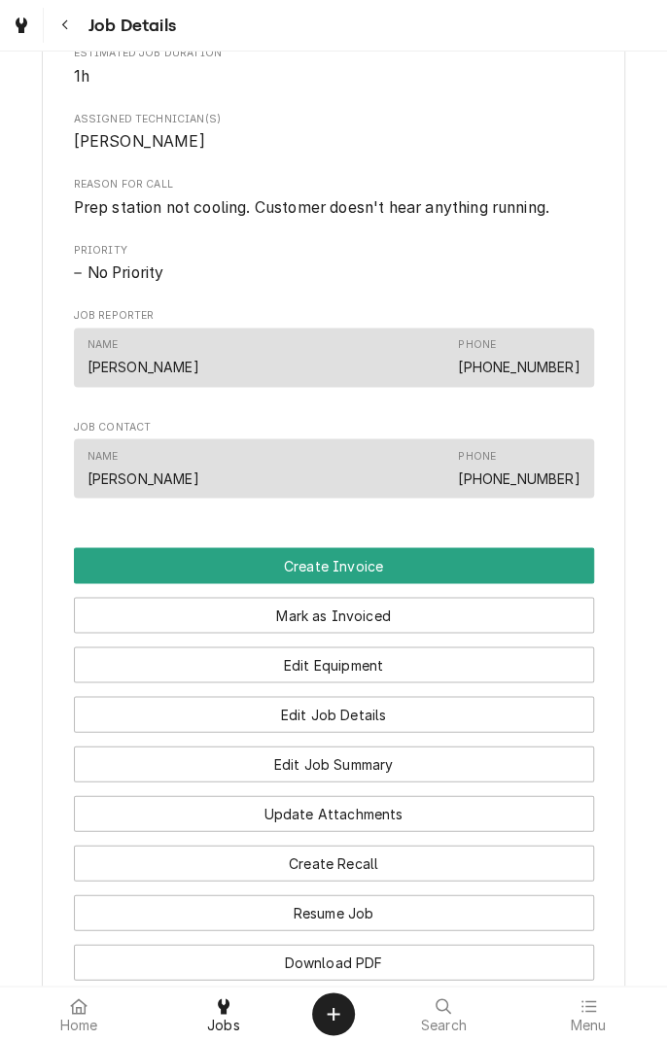
scroll to position [811, 0]
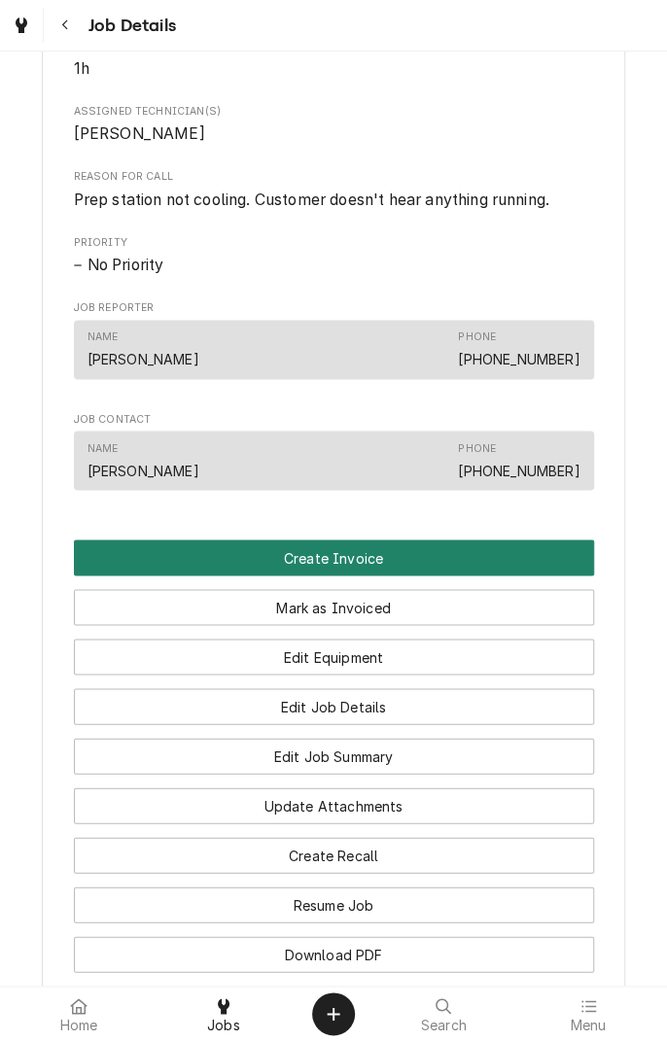
click at [394, 576] on button "Create Invoice" at bounding box center [334, 558] width 520 height 36
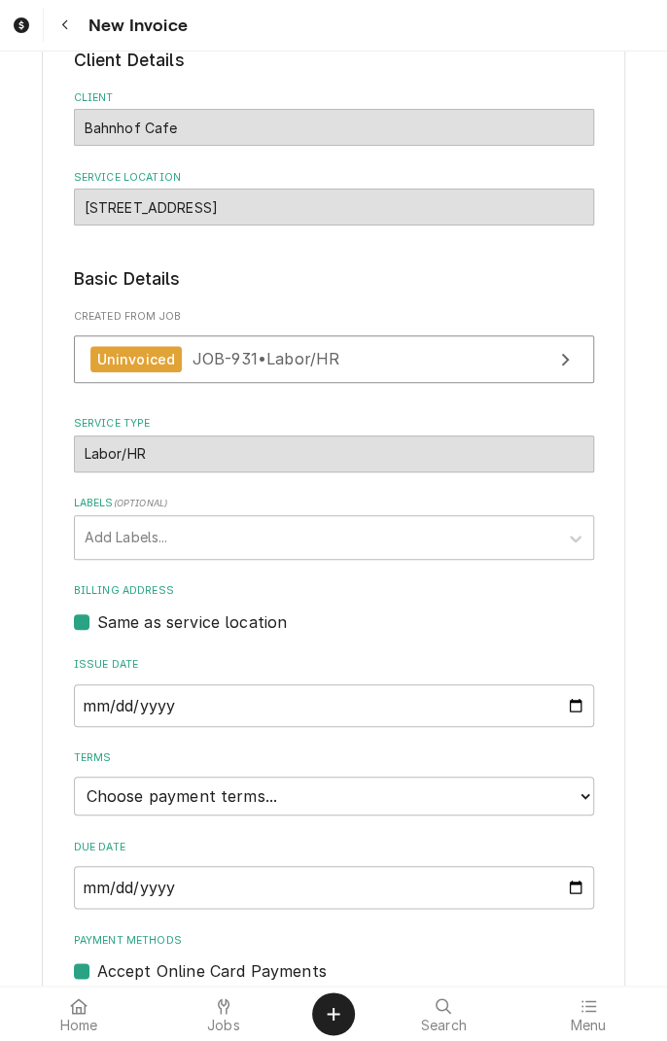
scroll to position [193, 0]
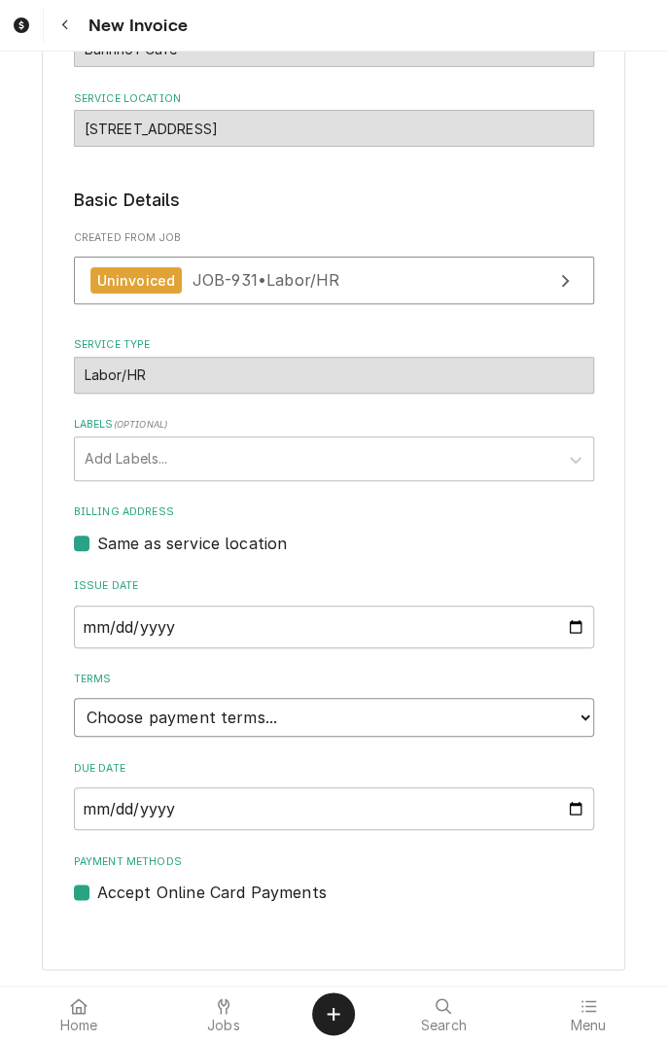
click at [580, 716] on select "Choose payment terms... Same Day Net 7 Net 14 Net 21 Net 30 Net 45 Net 60 Net 90" at bounding box center [334, 717] width 520 height 39
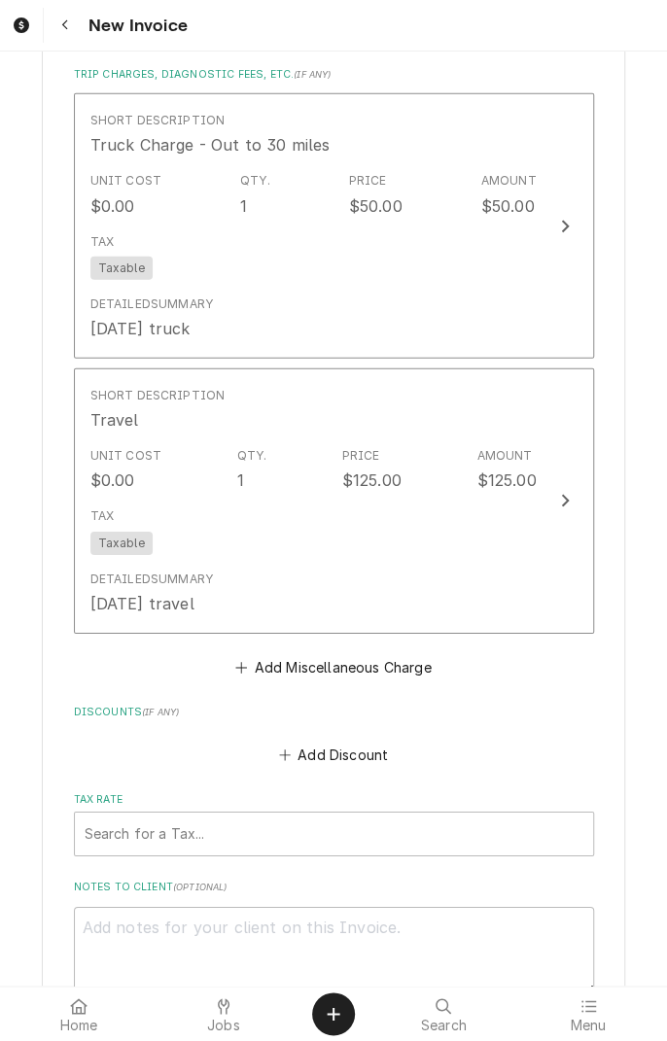
scroll to position [1708, 0]
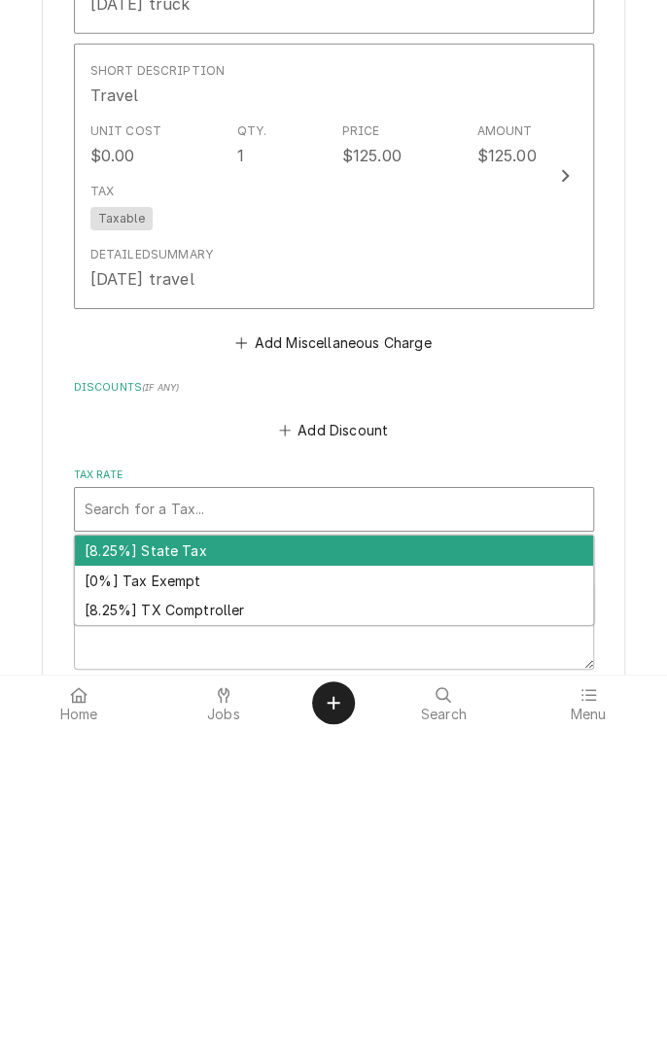
click at [235, 930] on div "[8.25%] TX Comptroller" at bounding box center [334, 921] width 518 height 30
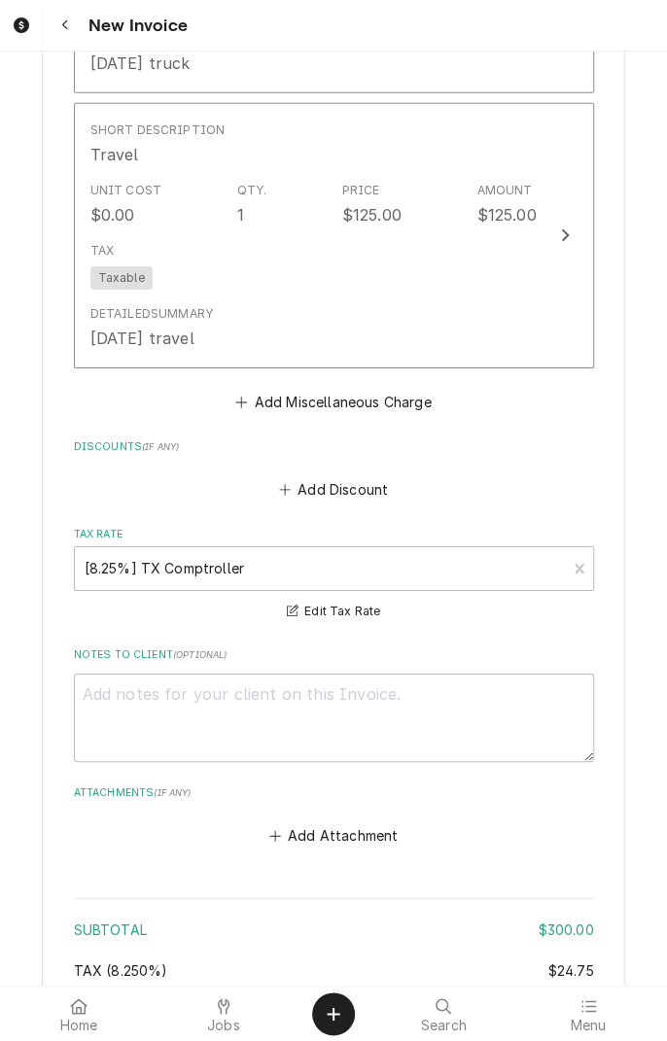
scroll to position [2236, 0]
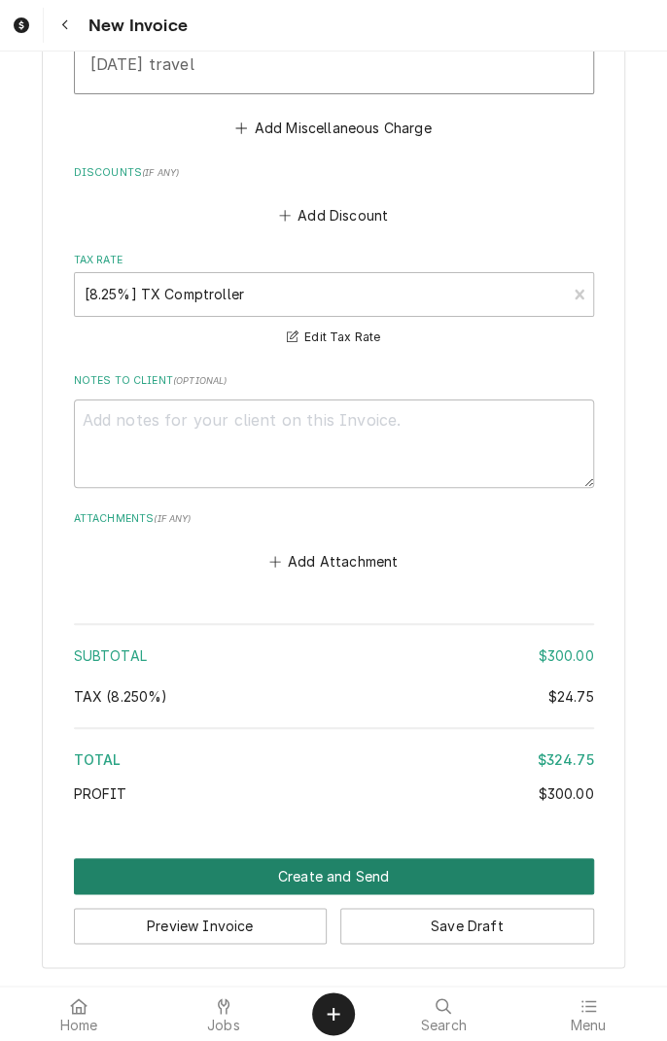
click at [346, 881] on button "Create and Send" at bounding box center [334, 877] width 520 height 36
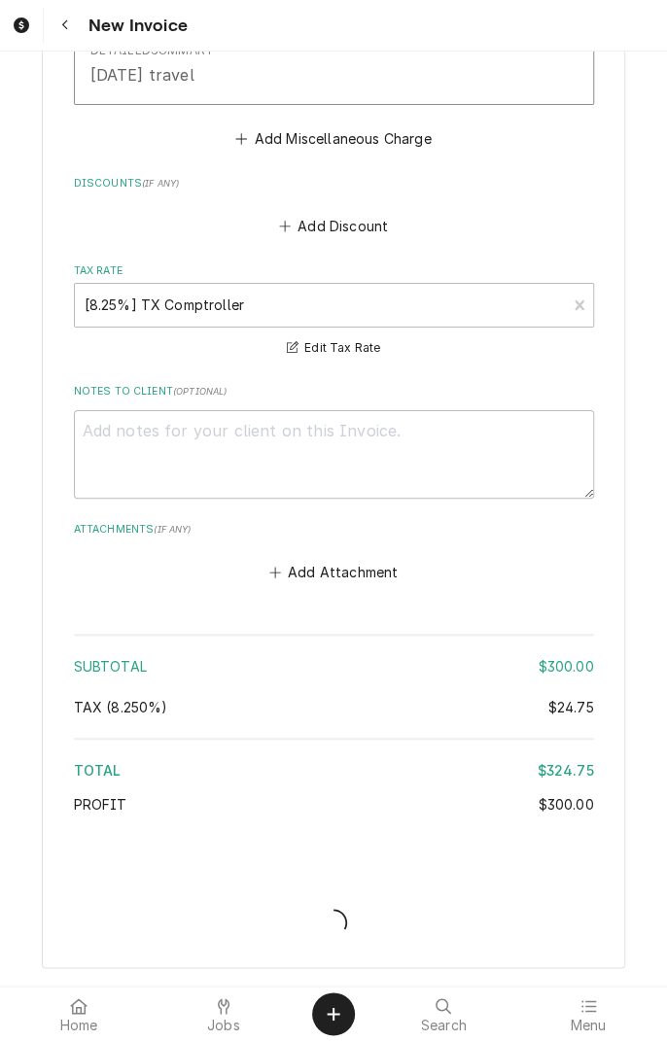
scroll to position [2225, 0]
type textarea "x"
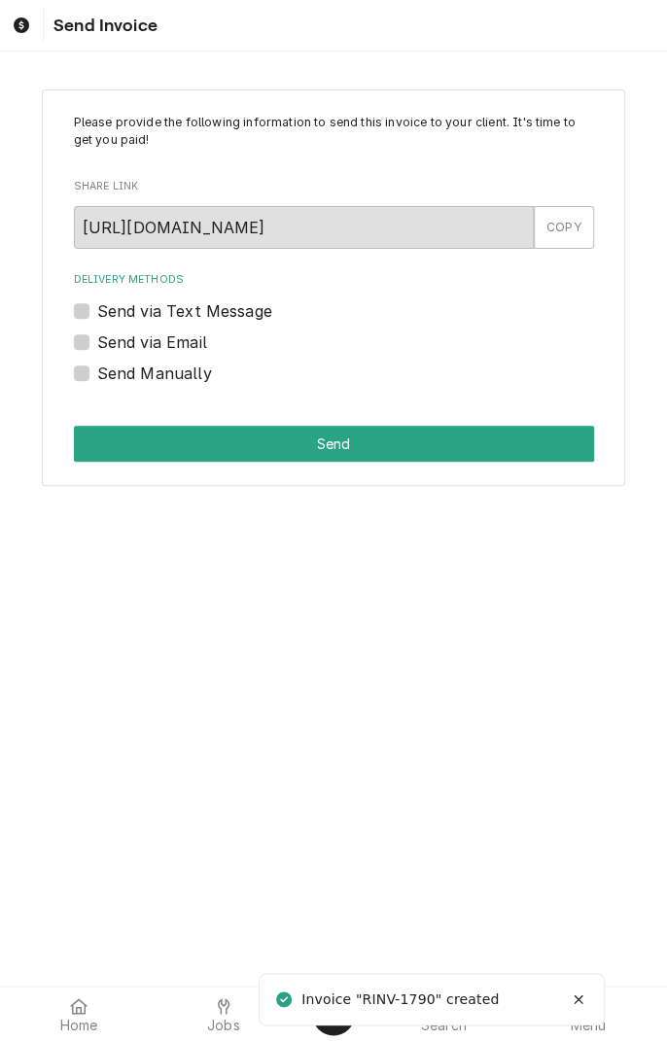
click at [97, 336] on label "Send via Email" at bounding box center [152, 342] width 110 height 23
click at [97, 336] on input "Send via Email" at bounding box center [357, 352] width 520 height 43
checkbox input "true"
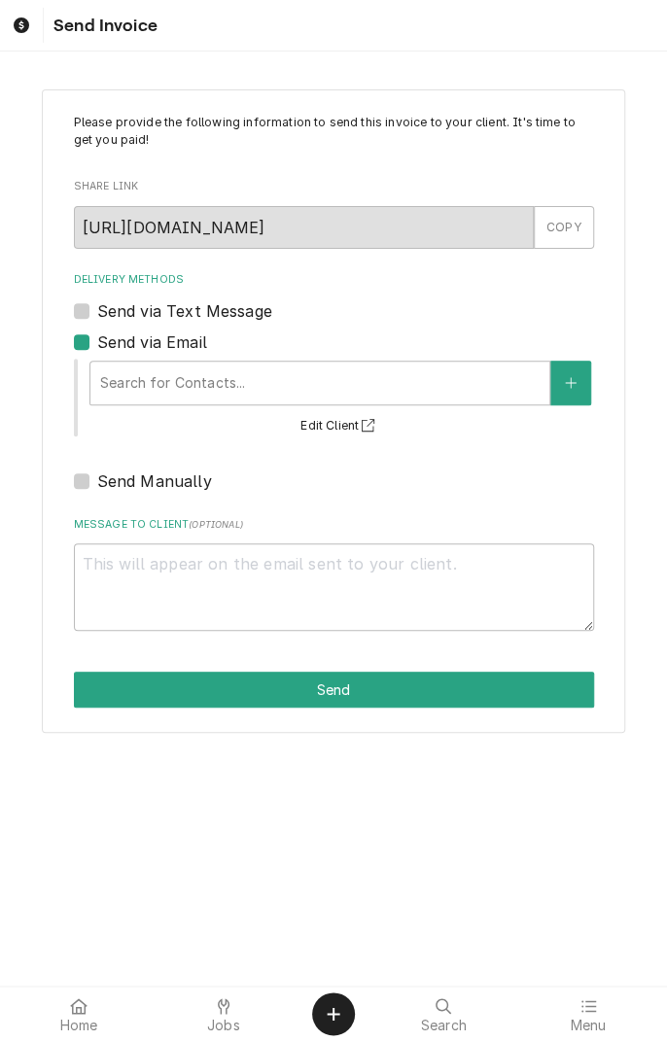
click at [101, 311] on label "Send via Text Message" at bounding box center [184, 310] width 175 height 23
click at [101, 311] on input "Send via Text Message" at bounding box center [357, 320] width 520 height 43
checkbox input "true"
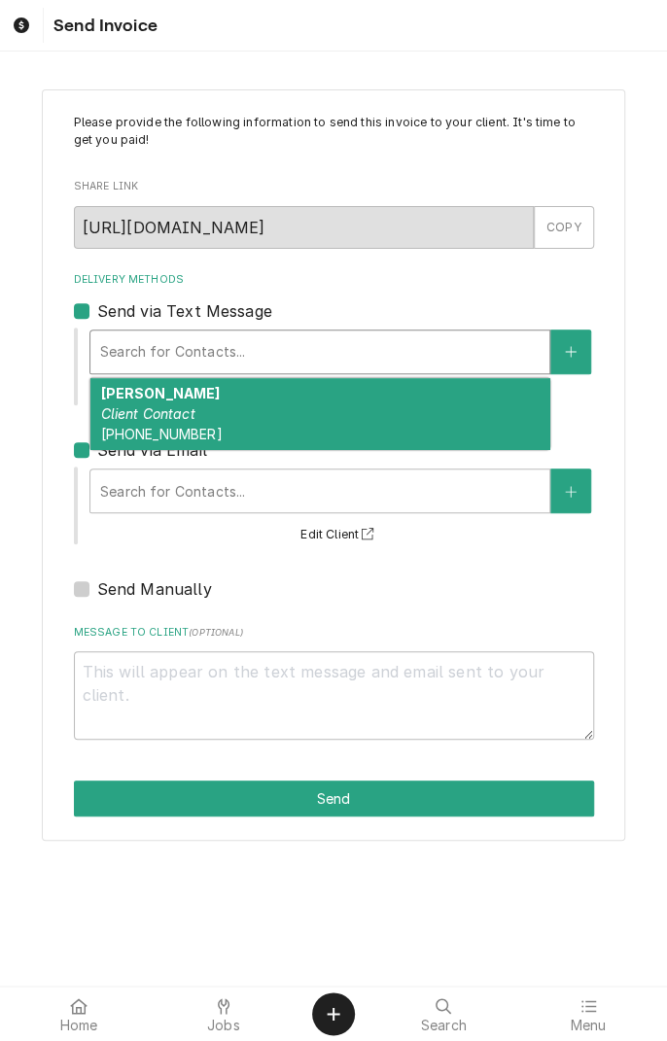
click at [221, 417] on div "Henry Taylor Client Contact (281) 217-7105" at bounding box center [319, 413] width 459 height 71
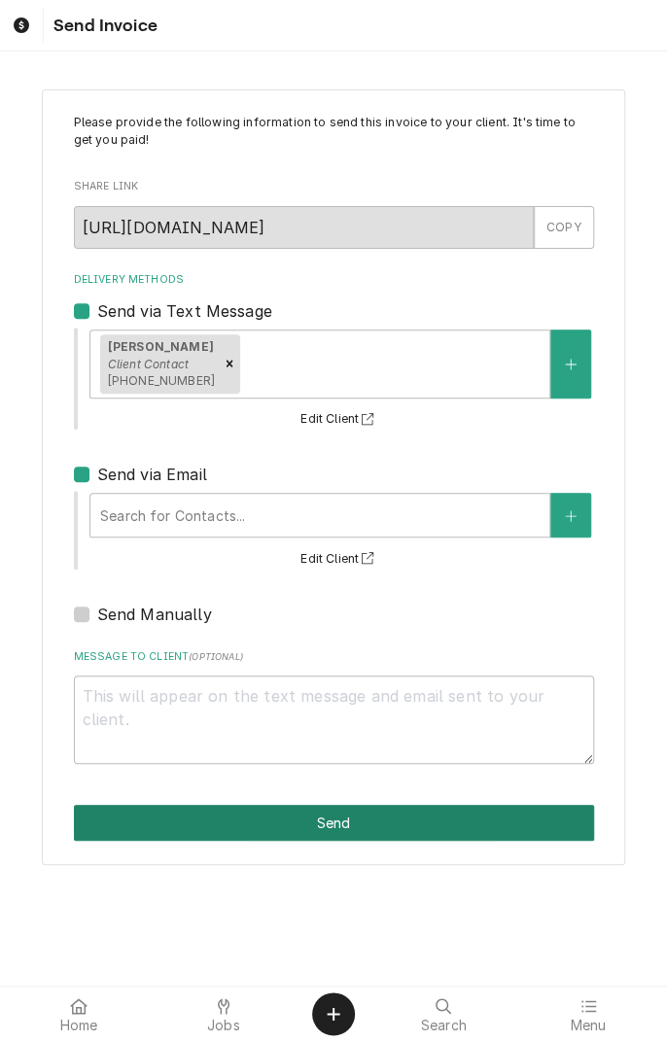
click at [336, 827] on button "Send" at bounding box center [334, 823] width 520 height 36
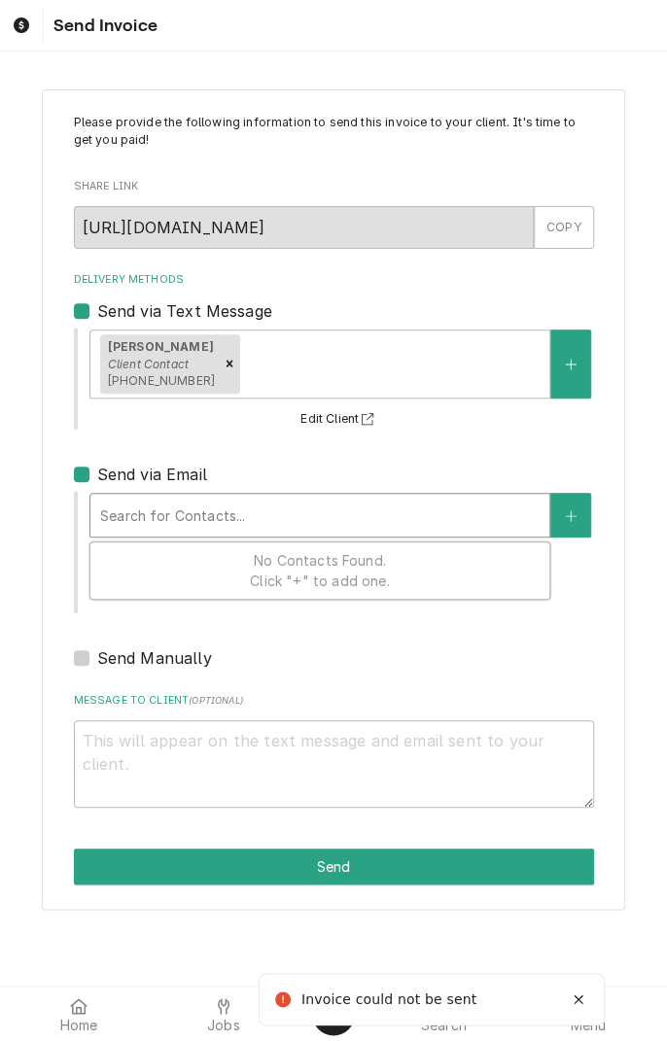
type textarea "x"
click at [97, 479] on label "Send via Email" at bounding box center [152, 474] width 110 height 23
click at [97, 479] on input "Send via Email" at bounding box center [357, 484] width 520 height 43
checkbox input "false"
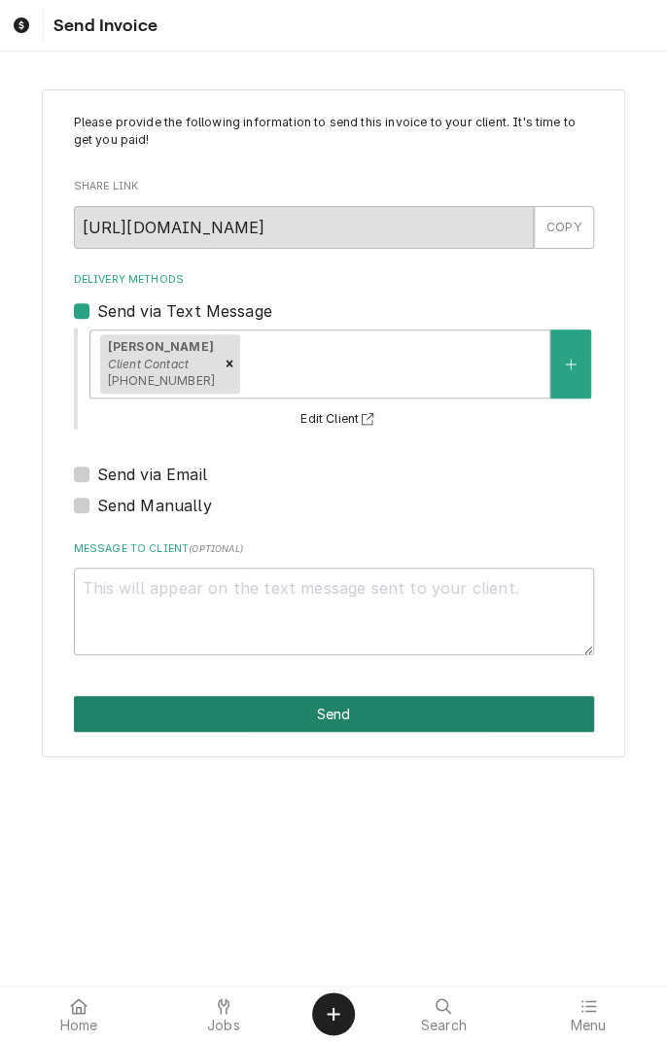
click at [350, 722] on button "Send" at bounding box center [334, 714] width 520 height 36
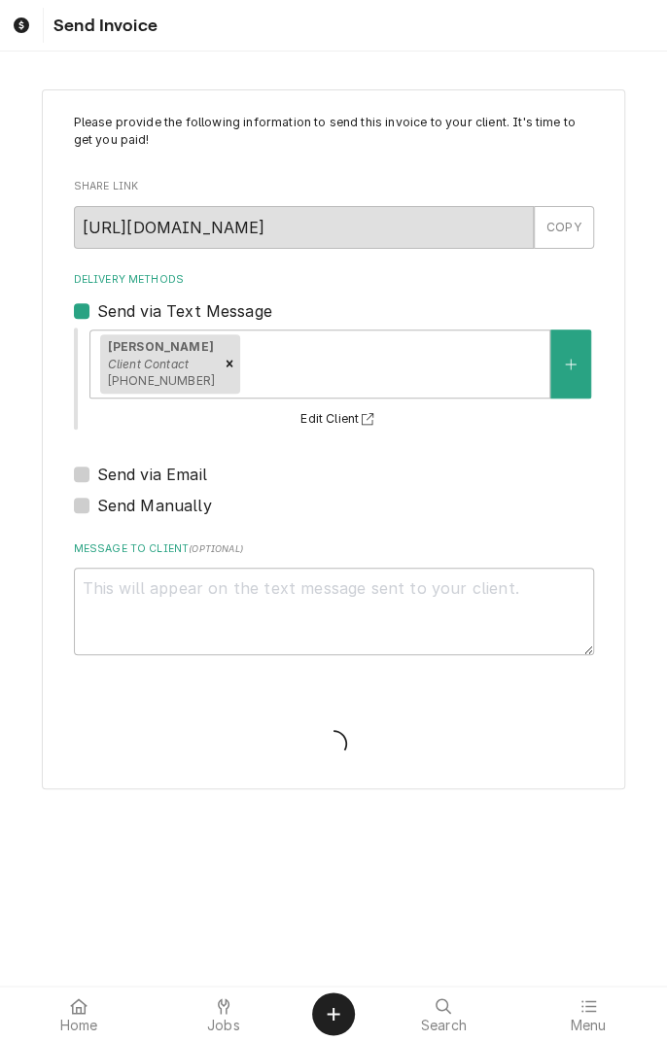
type textarea "x"
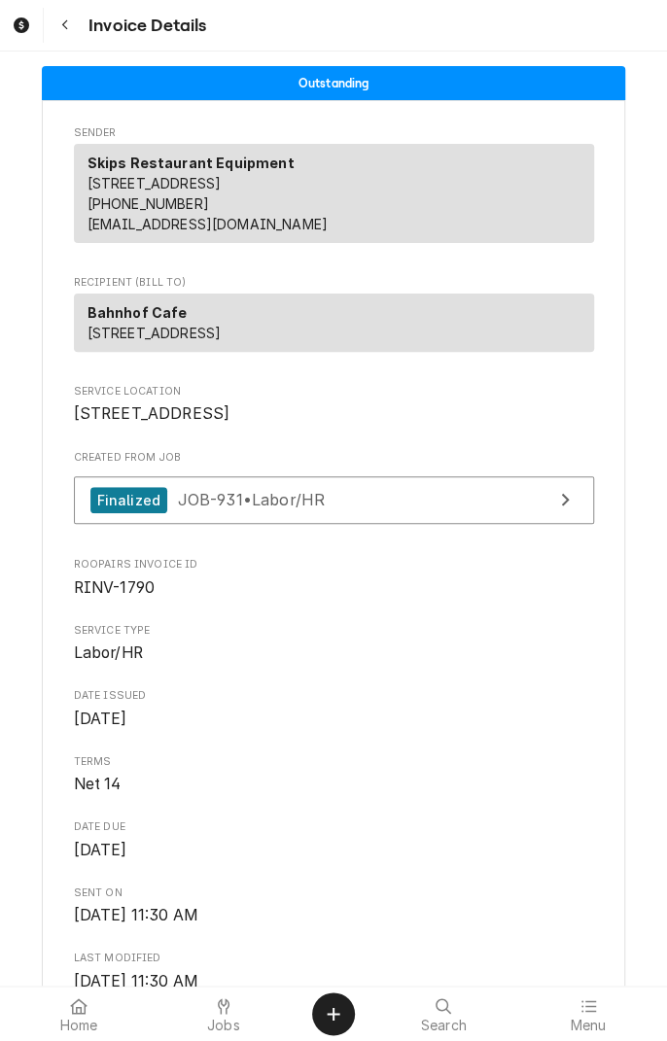
click at [64, 24] on icon "Navigate back" at bounding box center [65, 25] width 9 height 14
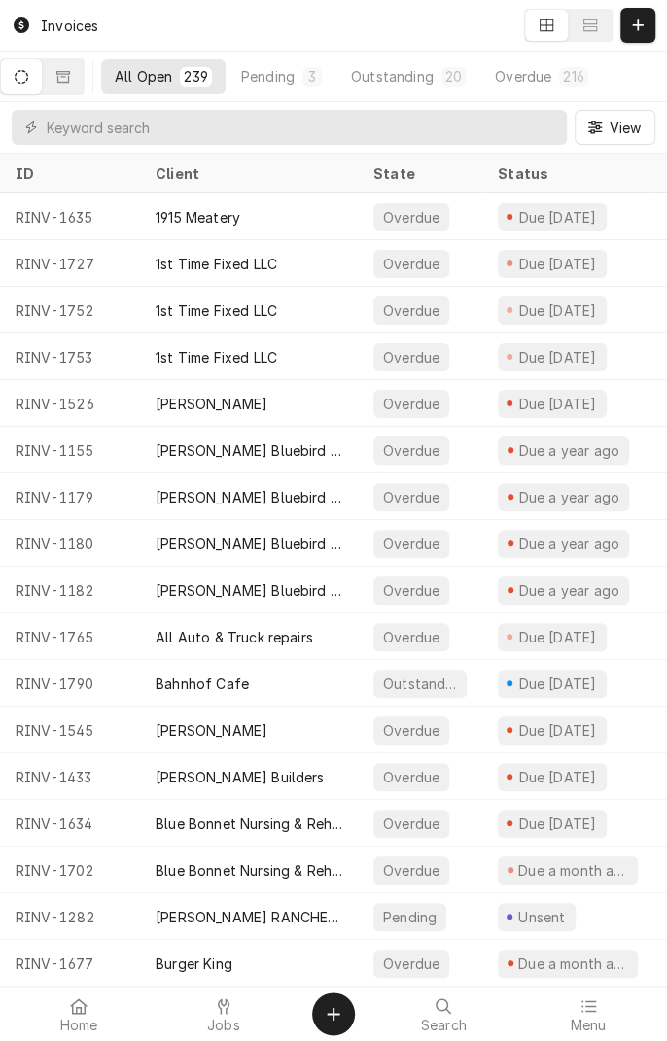
click at [228, 1008] on icon at bounding box center [224, 1007] width 12 height 16
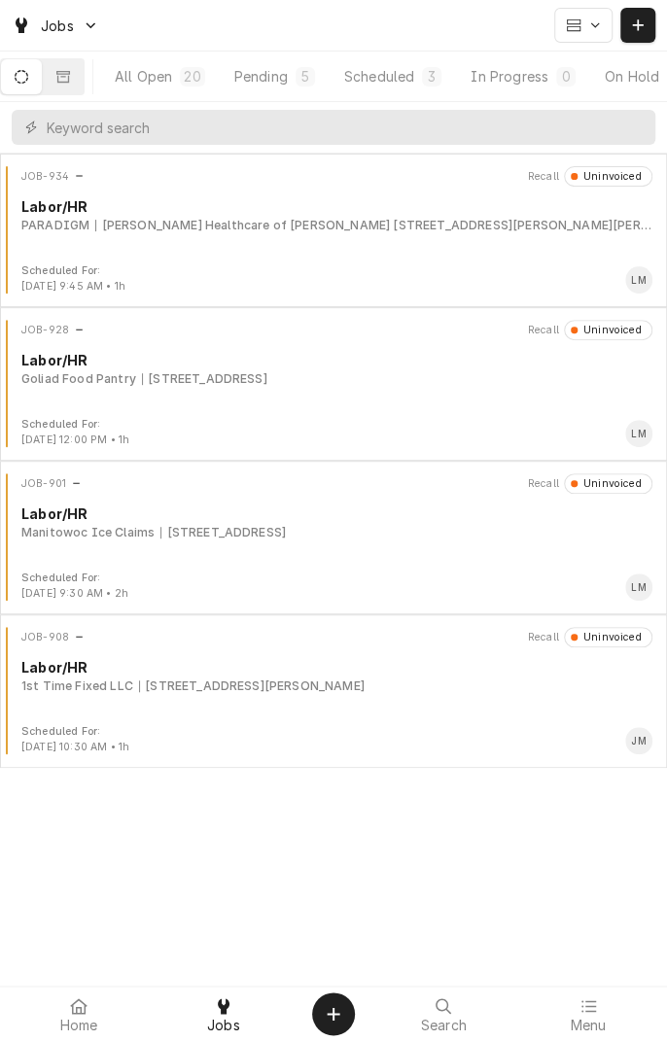
click at [288, 88] on button "Pending 5" at bounding box center [275, 76] width 108 height 35
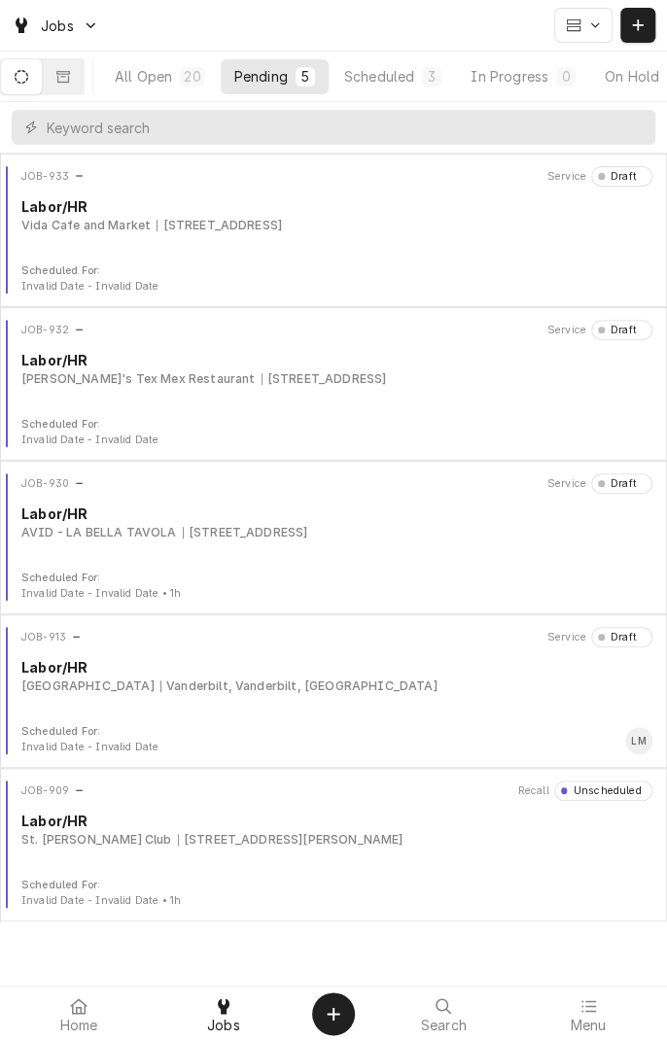
click at [278, 530] on div "[STREET_ADDRESS]" at bounding box center [245, 533] width 125 height 18
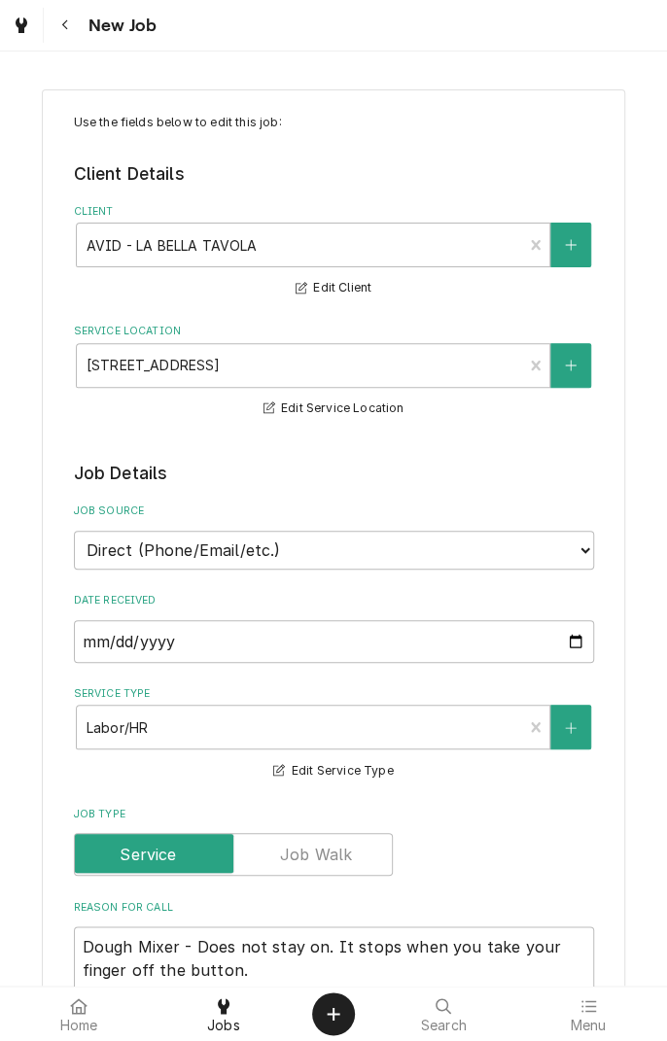
type textarea "x"
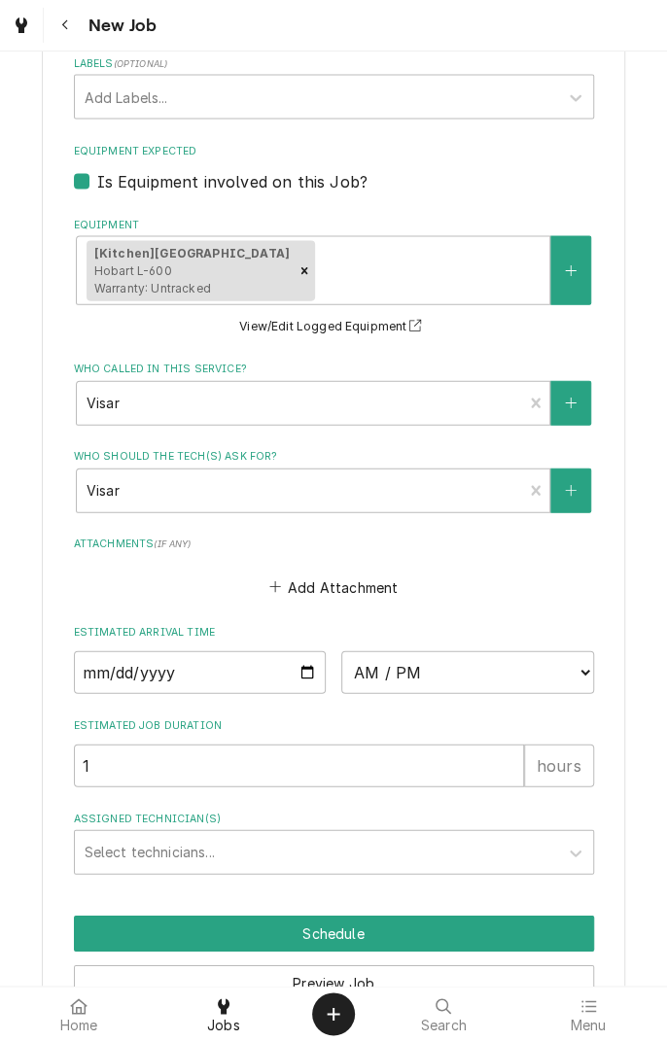
scroll to position [1214, 0]
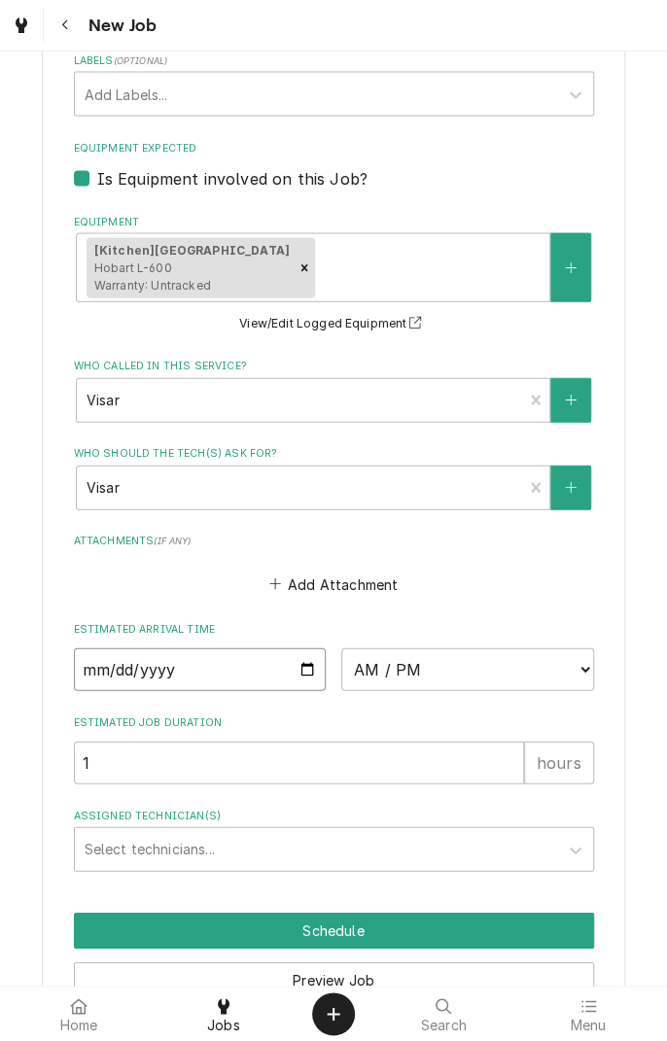
click at [298, 671] on input "Date" at bounding box center [200, 669] width 253 height 43
type input "2025-09-23"
type textarea "x"
click at [578, 669] on select "AM / PM 6:00 AM 6:15 AM 6:30 AM 6:45 AM 7:00 AM 7:15 AM 7:30 AM 7:45 AM 8:00 AM…" at bounding box center [467, 669] width 253 height 43
select select "12:00:00"
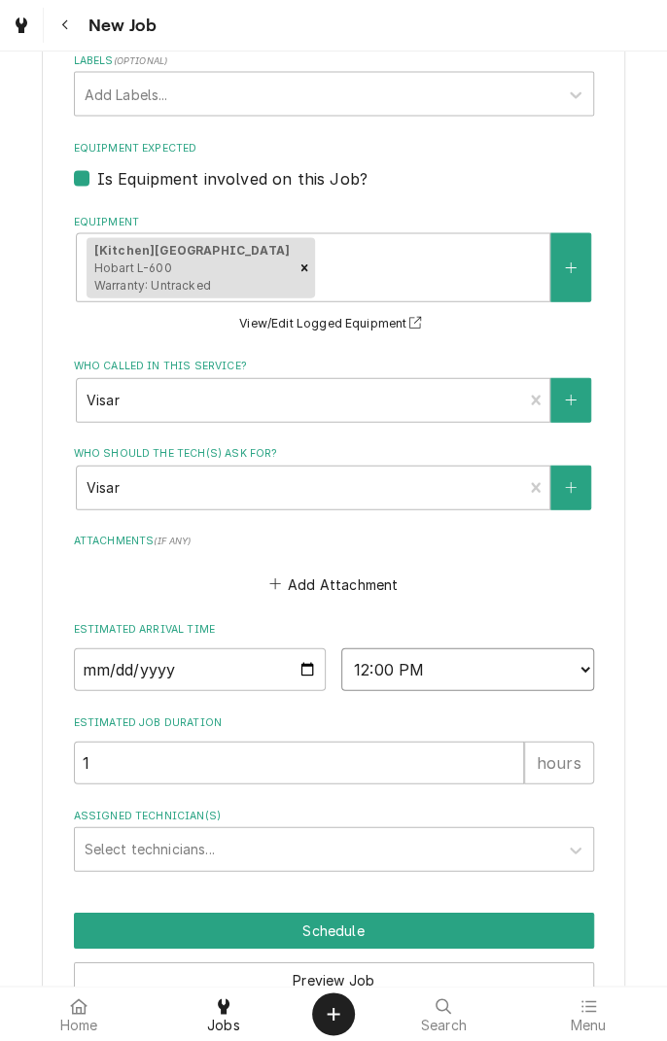
click at [341, 648] on select "AM / PM 6:00 AM 6:15 AM 6:30 AM 6:45 AM 7:00 AM 7:15 AM 7:30 AM 7:45 AM 8:00 AM…" at bounding box center [467, 669] width 253 height 43
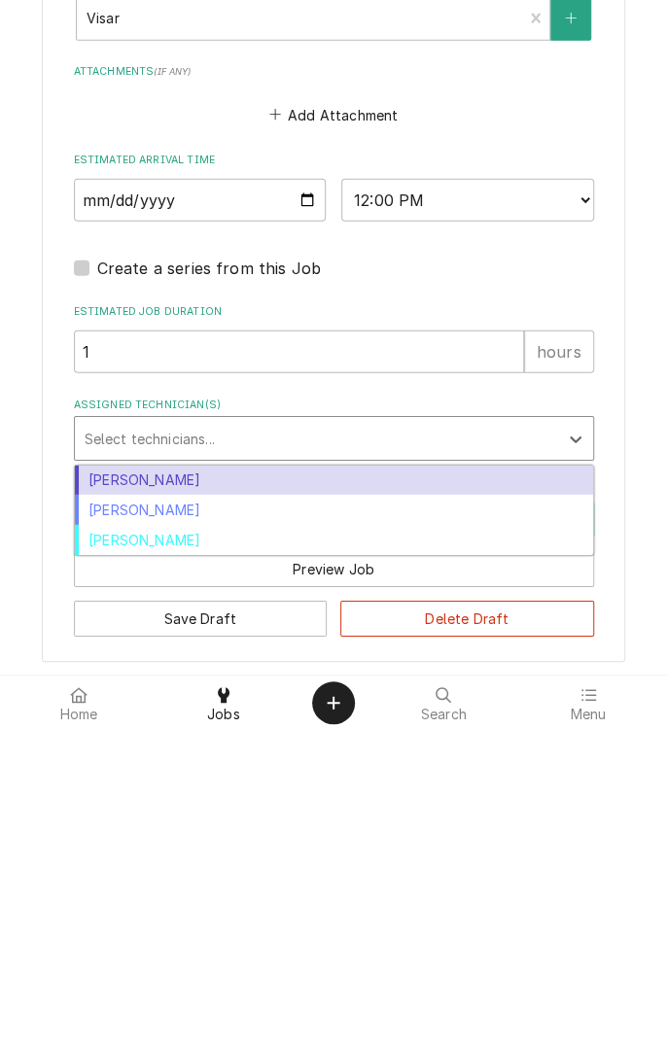
scroll to position [1374, 0]
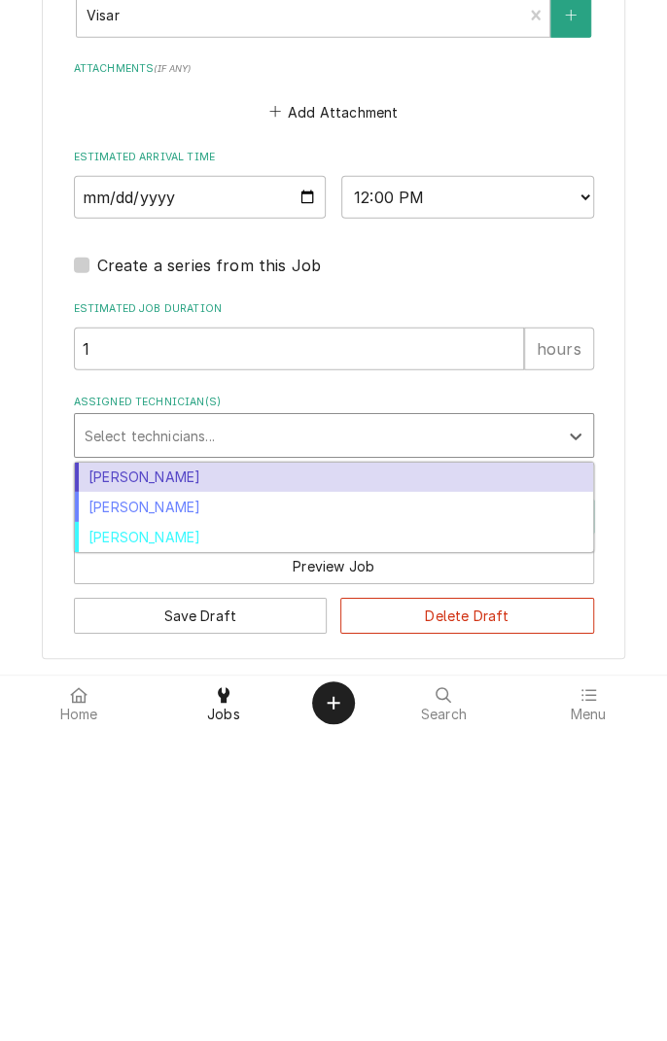
click at [184, 824] on div "Longino Monroe" at bounding box center [334, 818] width 518 height 30
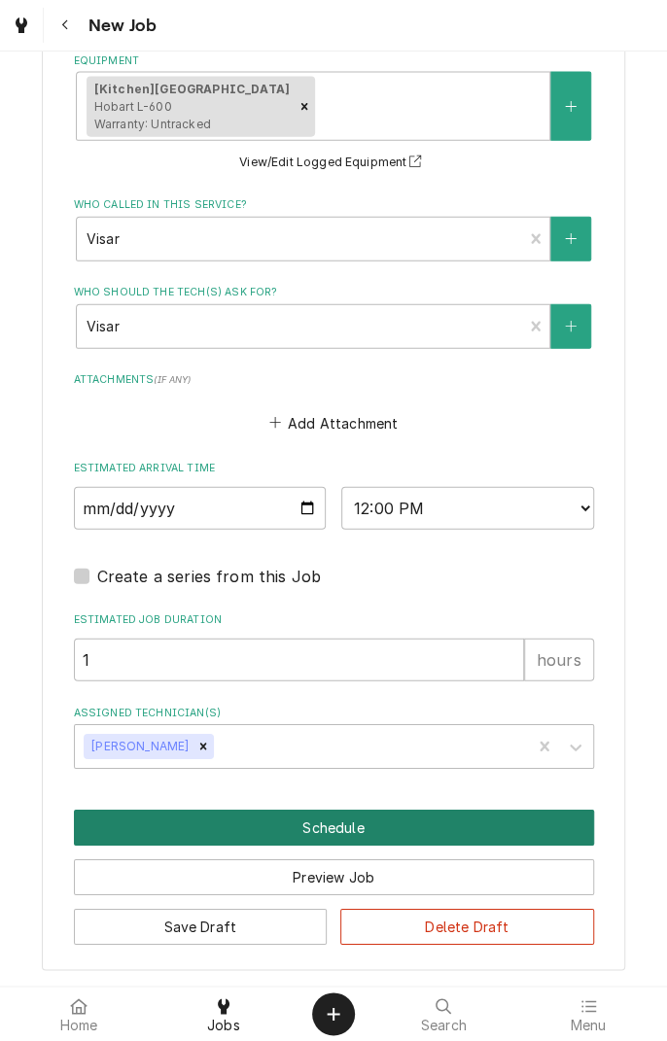
click at [372, 828] on button "Schedule" at bounding box center [334, 828] width 520 height 36
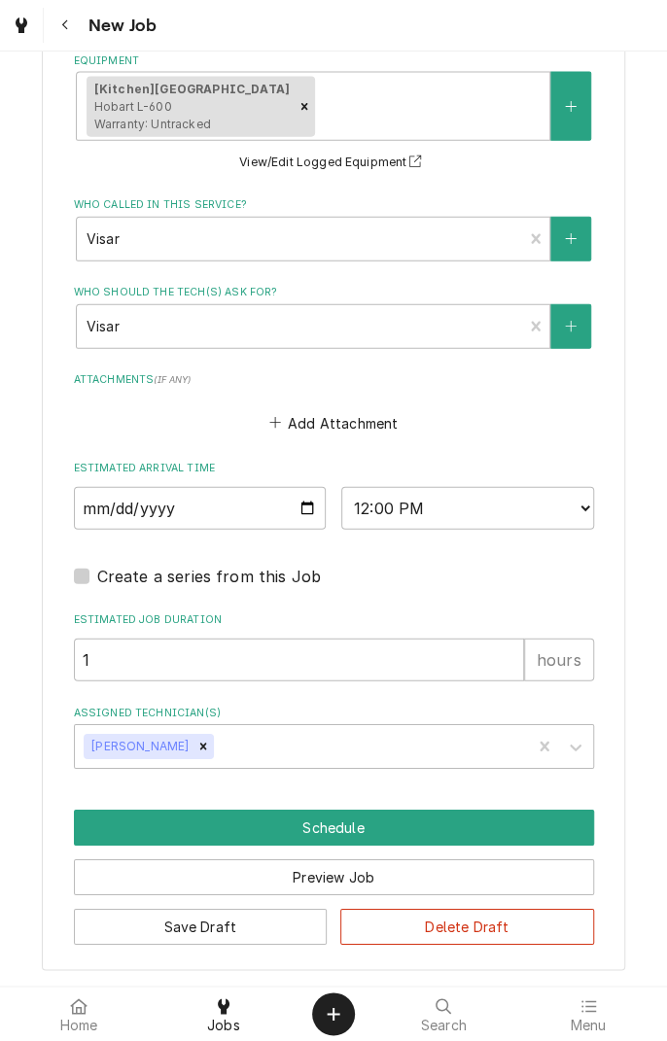
scroll to position [1307, 0]
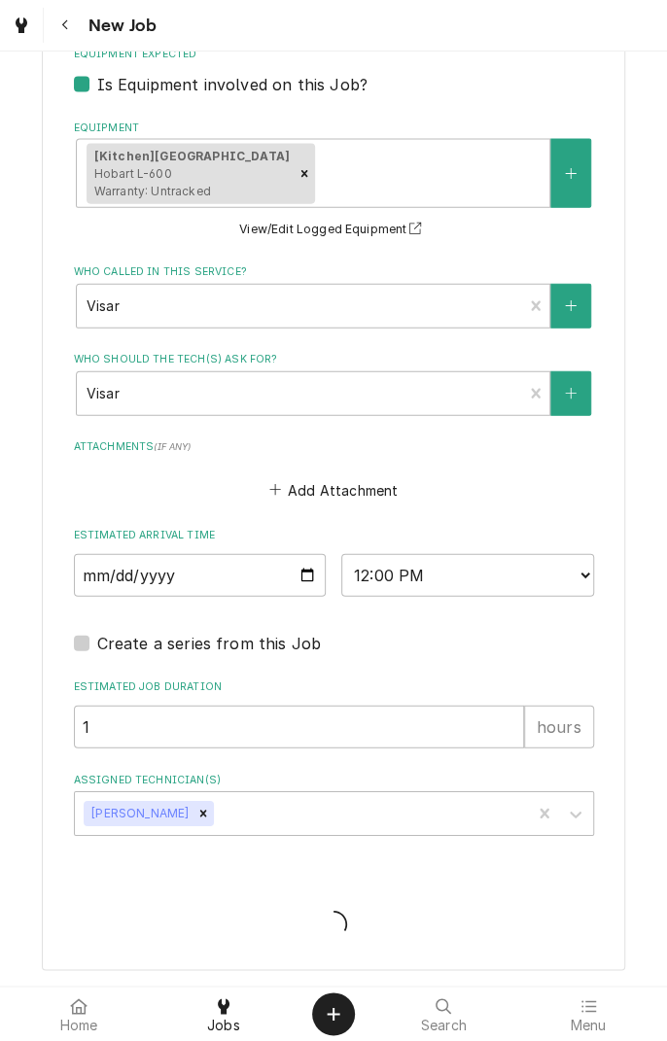
type textarea "x"
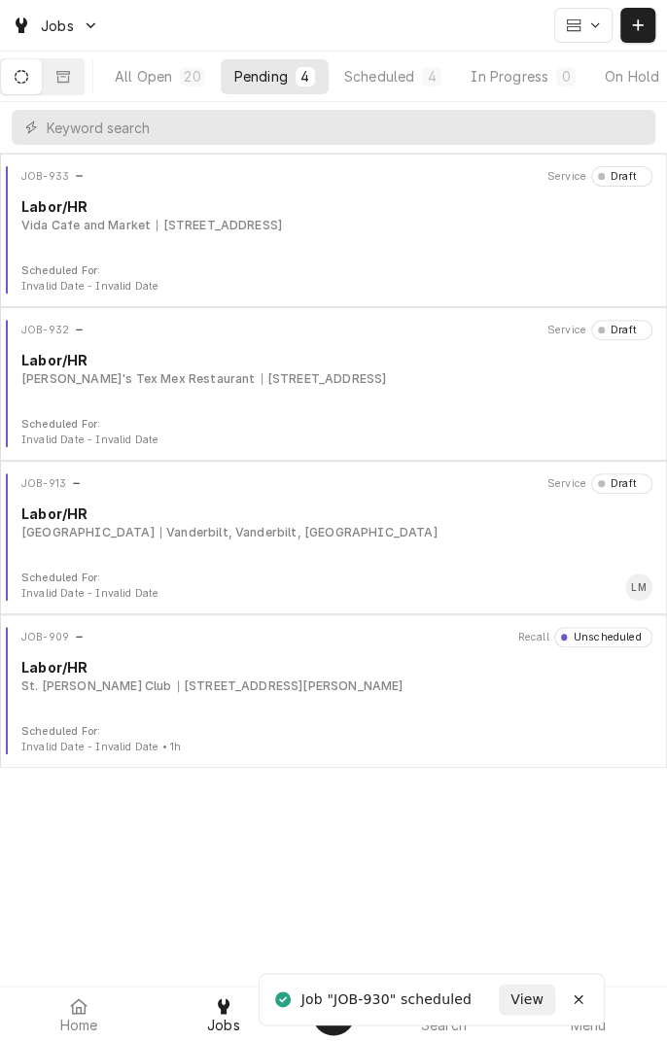
click at [410, 67] on div "Scheduled" at bounding box center [379, 76] width 70 height 20
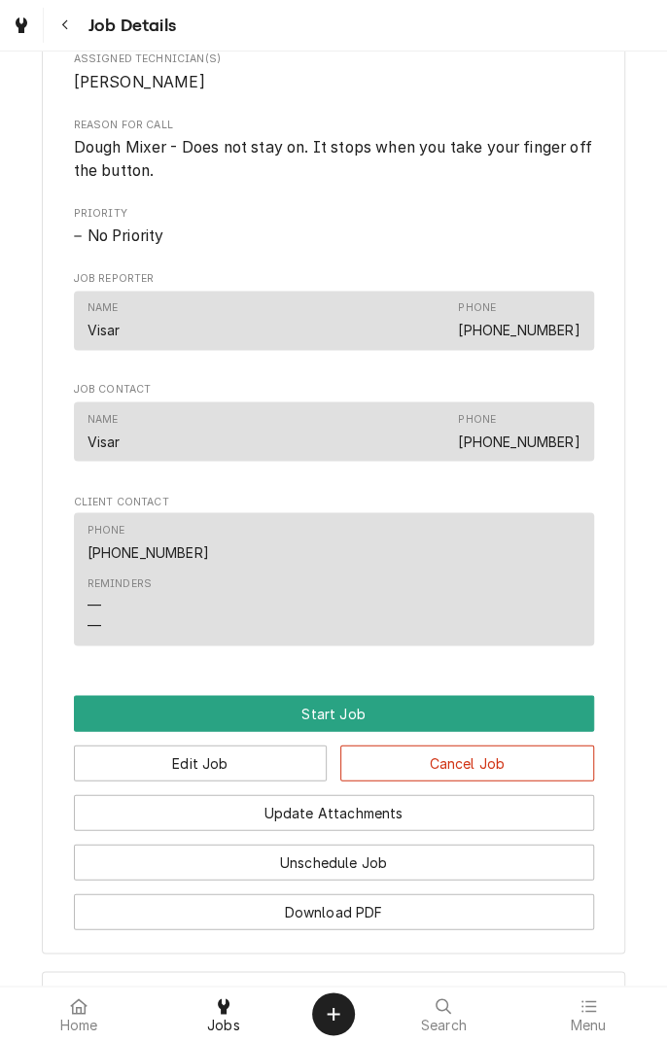
scroll to position [1078, 0]
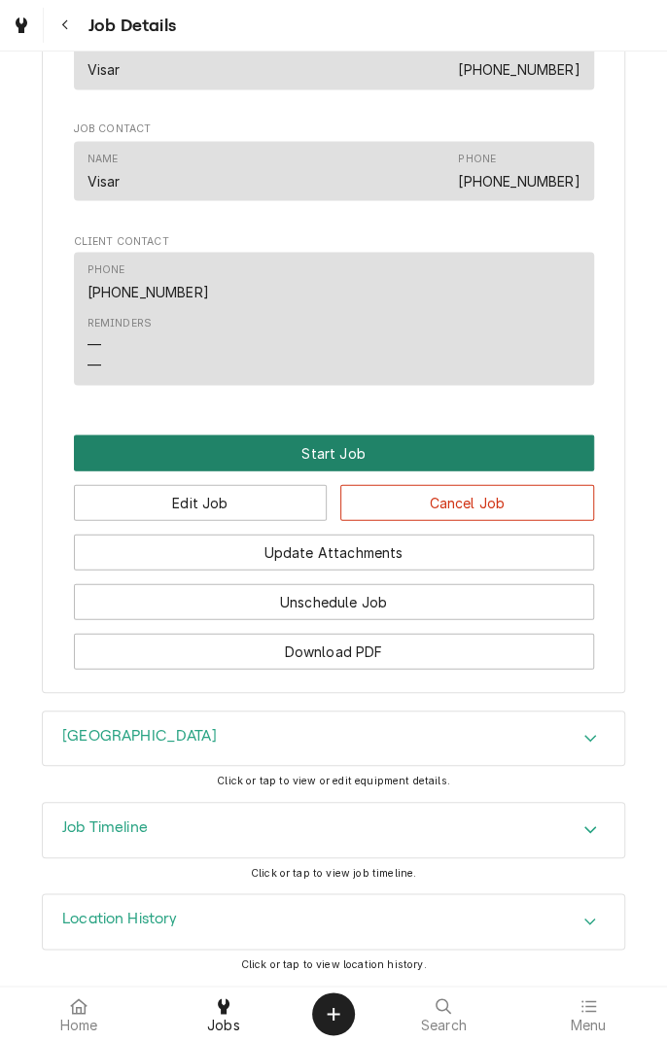
click at [352, 466] on button "Start Job" at bounding box center [334, 453] width 520 height 36
